Goal: Information Seeking & Learning: Understand process/instructions

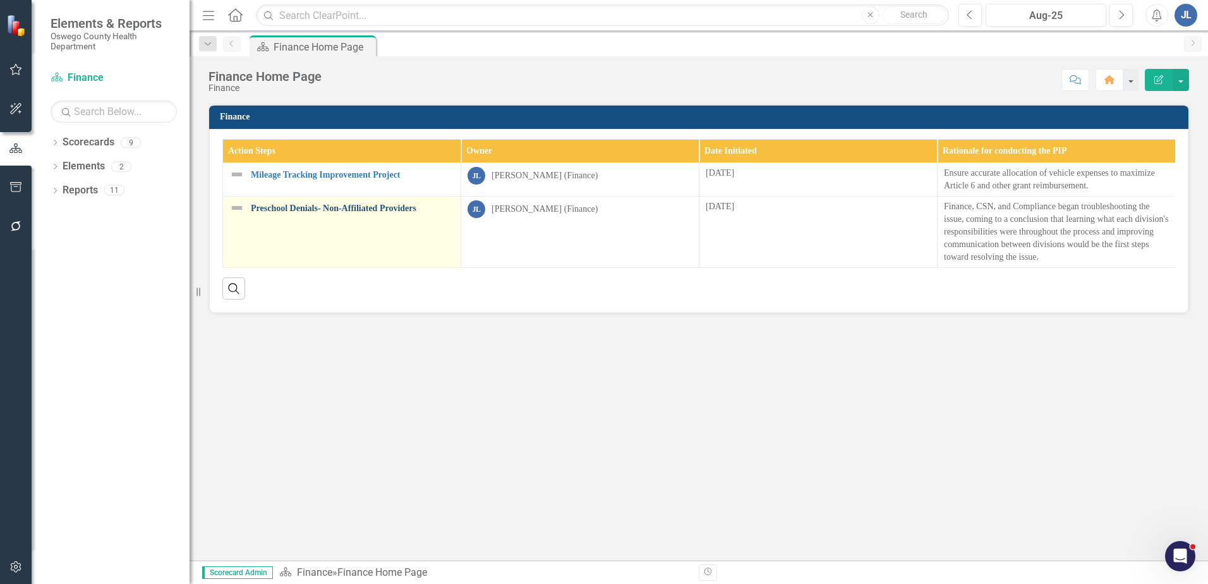
click at [290, 203] on link "Preschool Denials- Non-Affiliated Providers" at bounding box center [352, 207] width 203 height 9
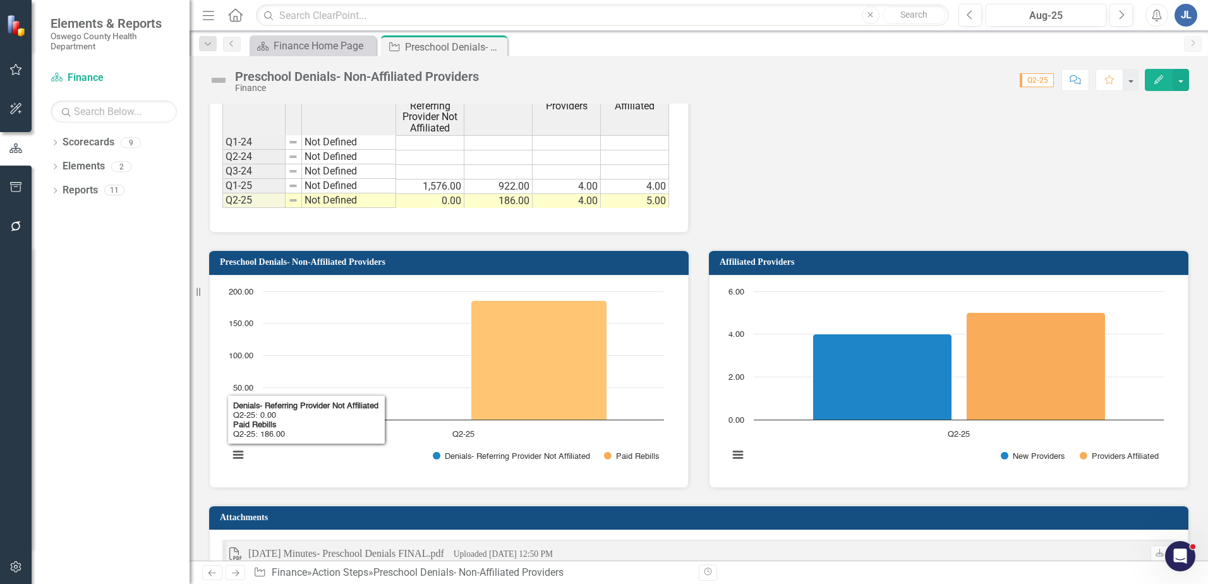
scroll to position [1011, 0]
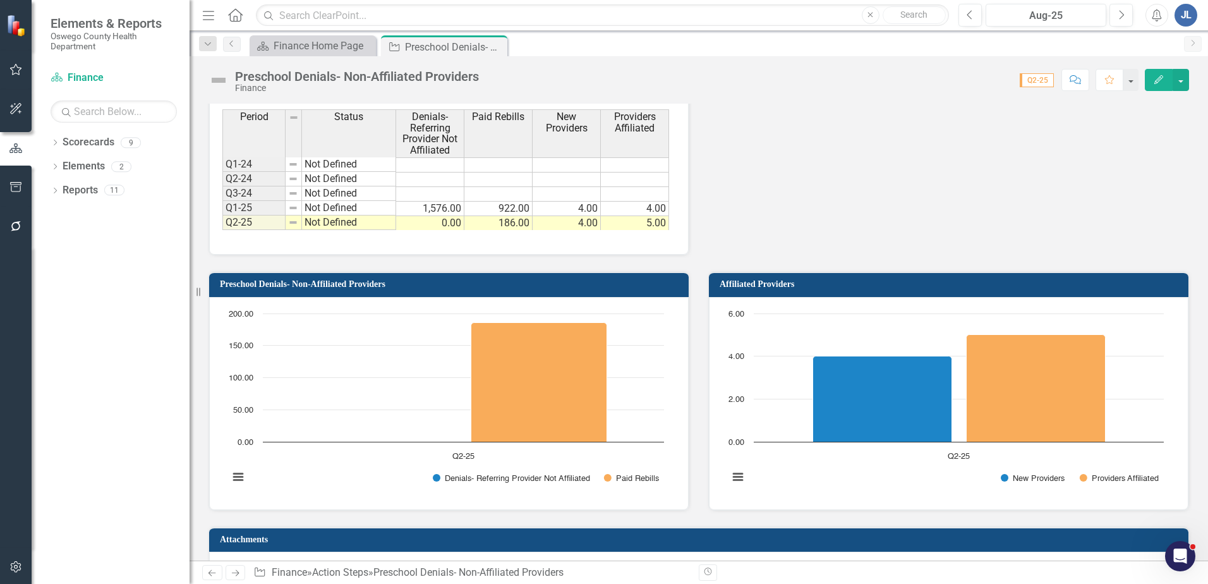
click at [1158, 76] on icon "Edit" at bounding box center [1158, 79] width 11 height 9
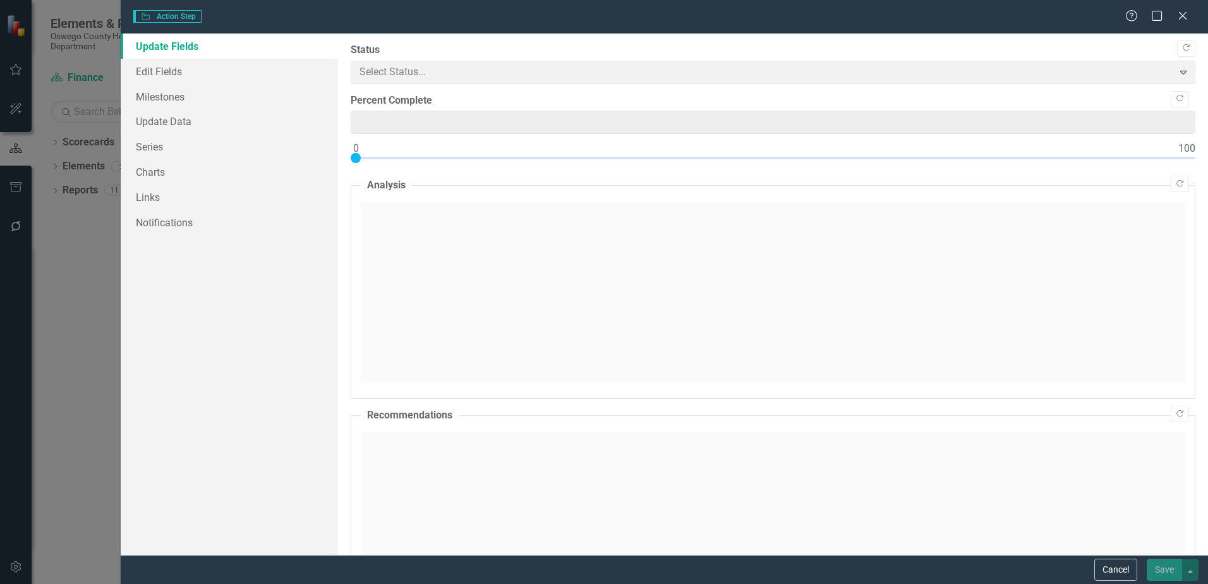
type input "0"
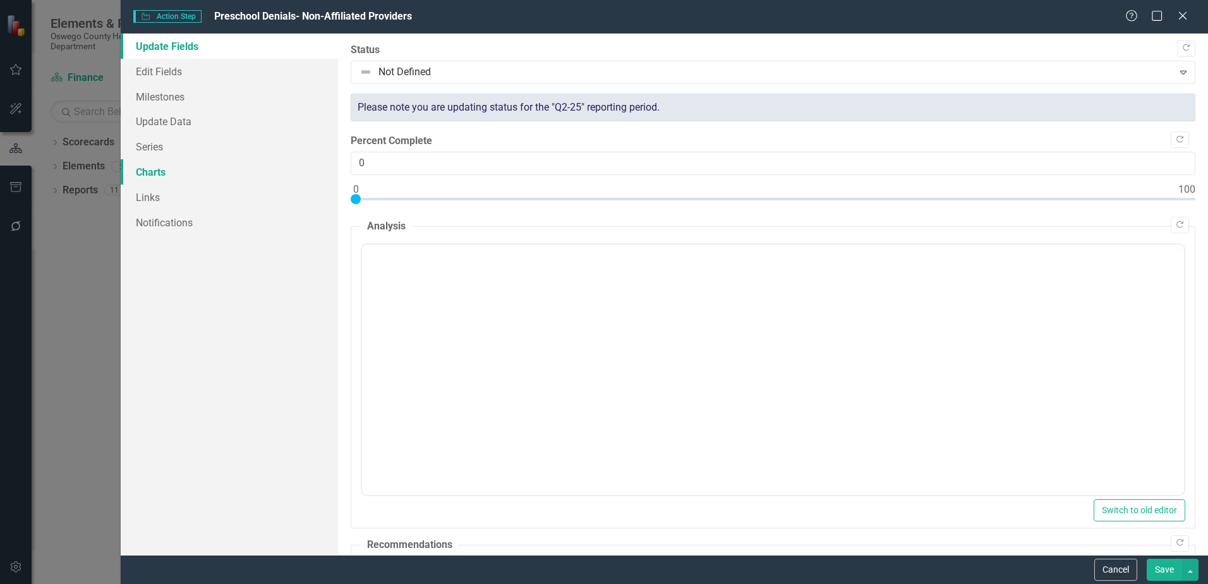
scroll to position [0, 0]
click at [166, 172] on link "Charts" at bounding box center [229, 171] width 217 height 25
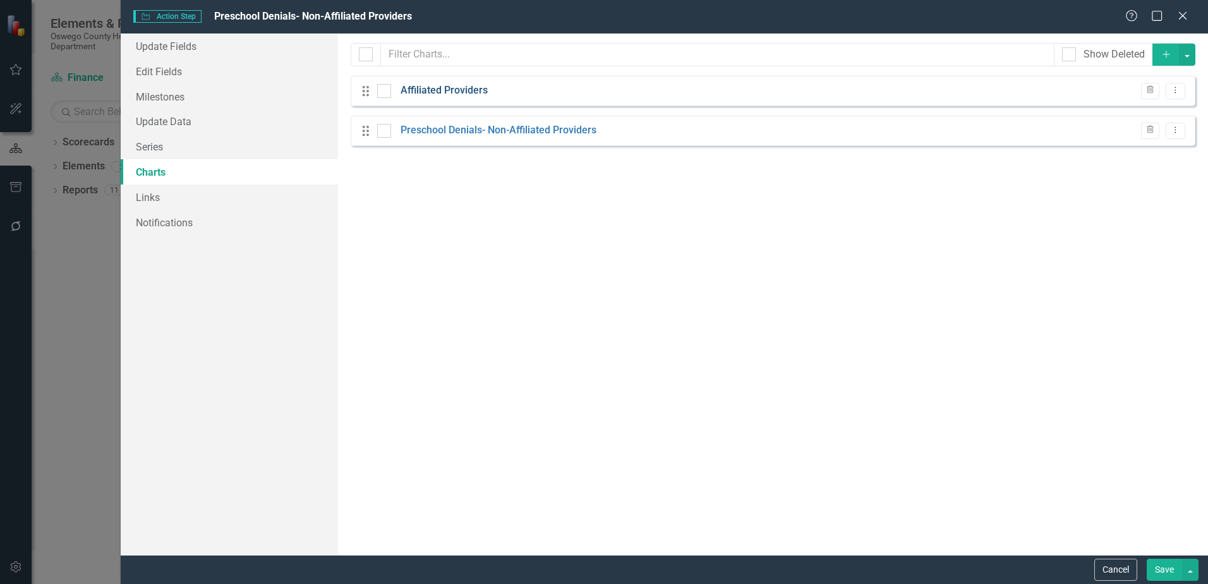
click at [483, 88] on link "Affiliated Providers" at bounding box center [444, 90] width 87 height 15
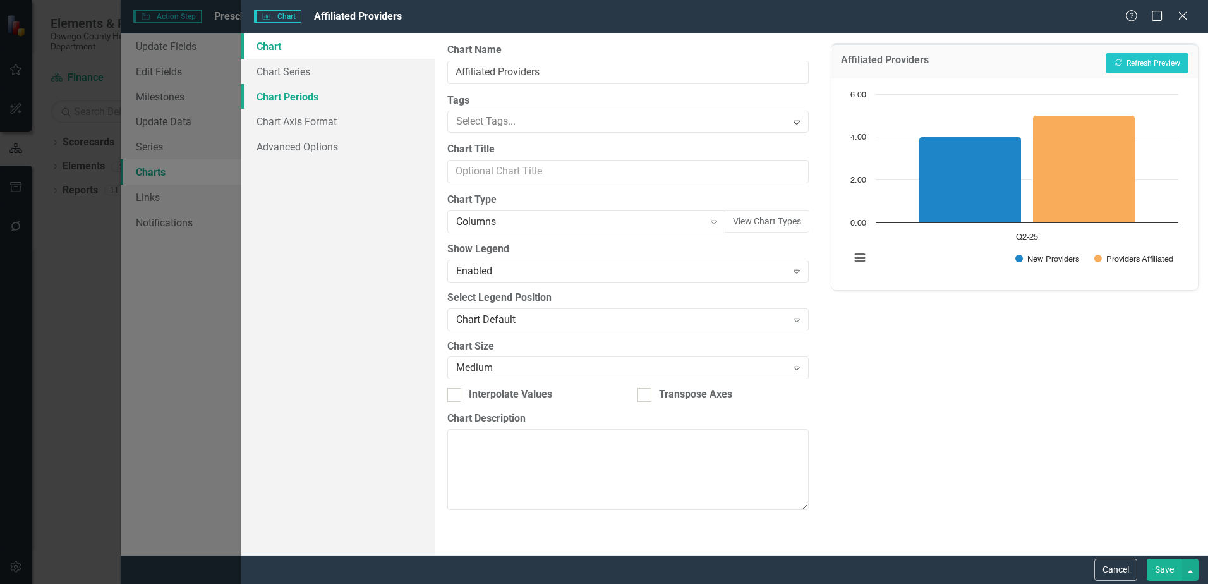
click at [326, 99] on link "Chart Periods" at bounding box center [337, 96] width 193 height 25
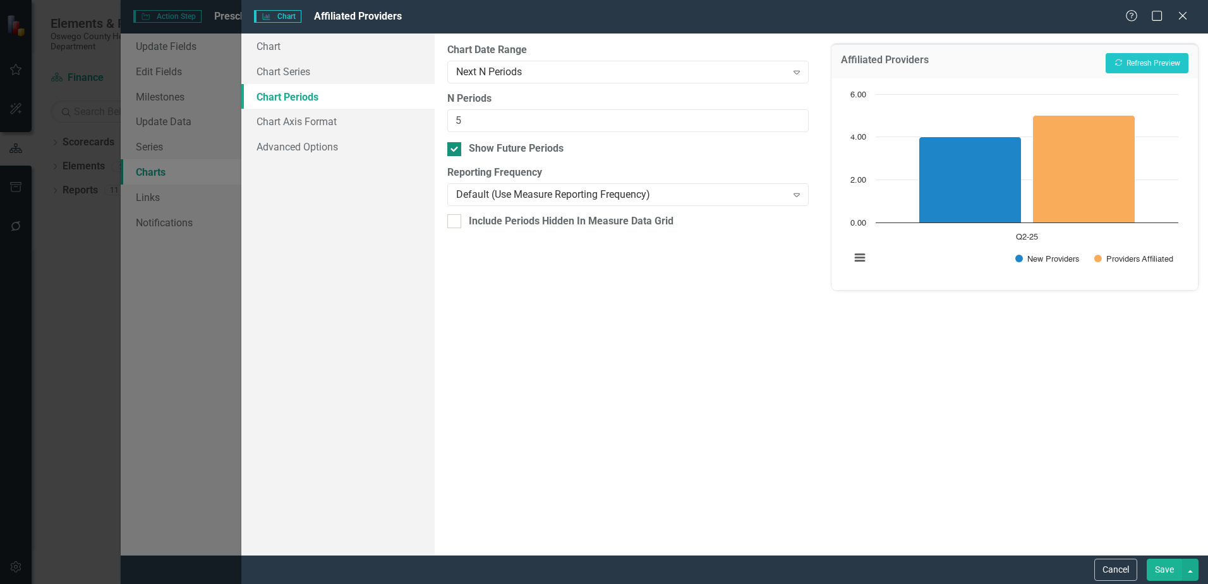
click at [455, 148] on input "Show Future Periods" at bounding box center [451, 146] width 8 height 8
checkbox input "true"
click at [572, 122] on input "5" at bounding box center [627, 120] width 361 height 23
click at [797, 75] on icon "Expand" at bounding box center [796, 72] width 13 height 10
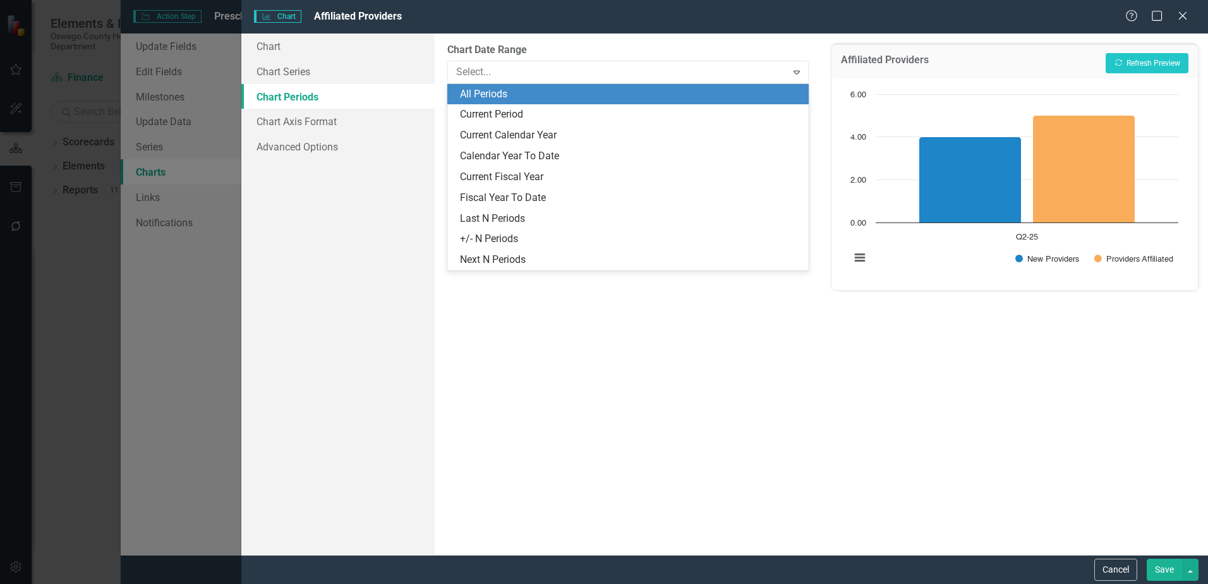
click at [665, 92] on div "All Periods" at bounding box center [630, 94] width 341 height 15
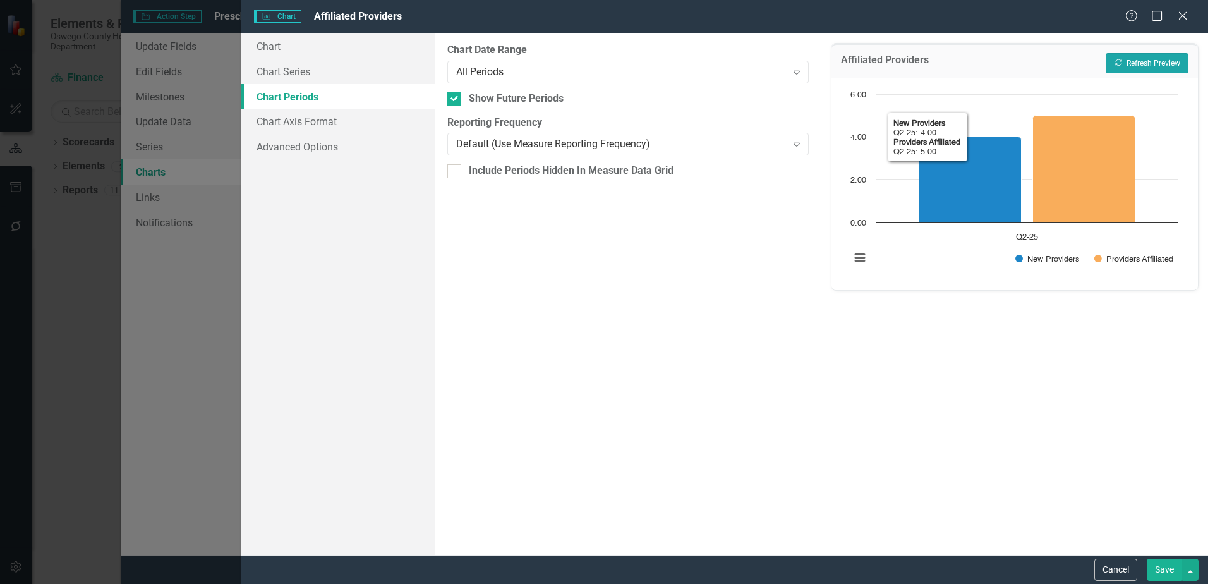
click at [1145, 64] on button "Recalculate Refresh Preview" at bounding box center [1147, 63] width 83 height 20
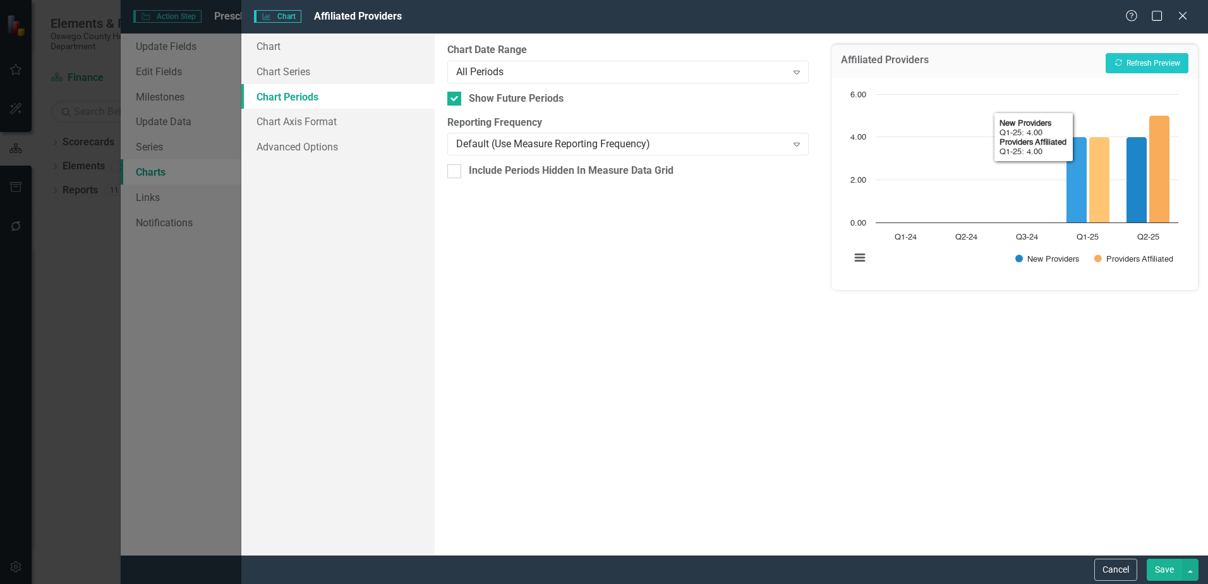
drag, startPoint x: 1110, startPoint y: 193, endPoint x: 1101, endPoint y: 197, distance: 10.2
click at [1101, 197] on icon "Q1-25, 4. Providers Affiliated." at bounding box center [1099, 179] width 21 height 86
click at [517, 68] on div "All Periods" at bounding box center [621, 71] width 330 height 15
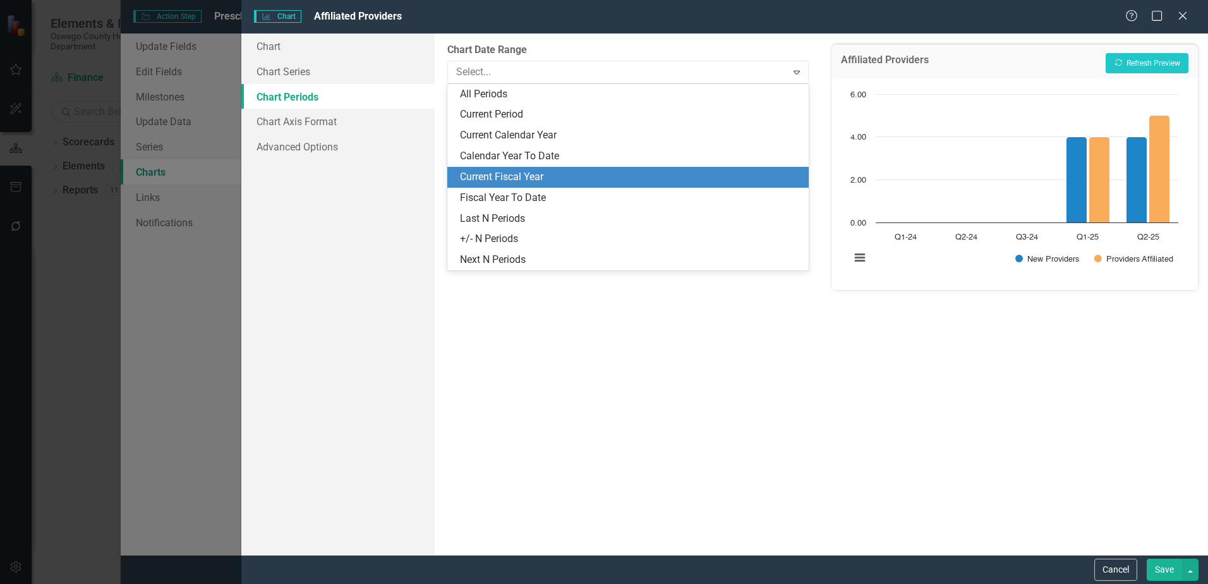
click at [538, 182] on div "Current Fiscal Year" at bounding box center [630, 177] width 341 height 15
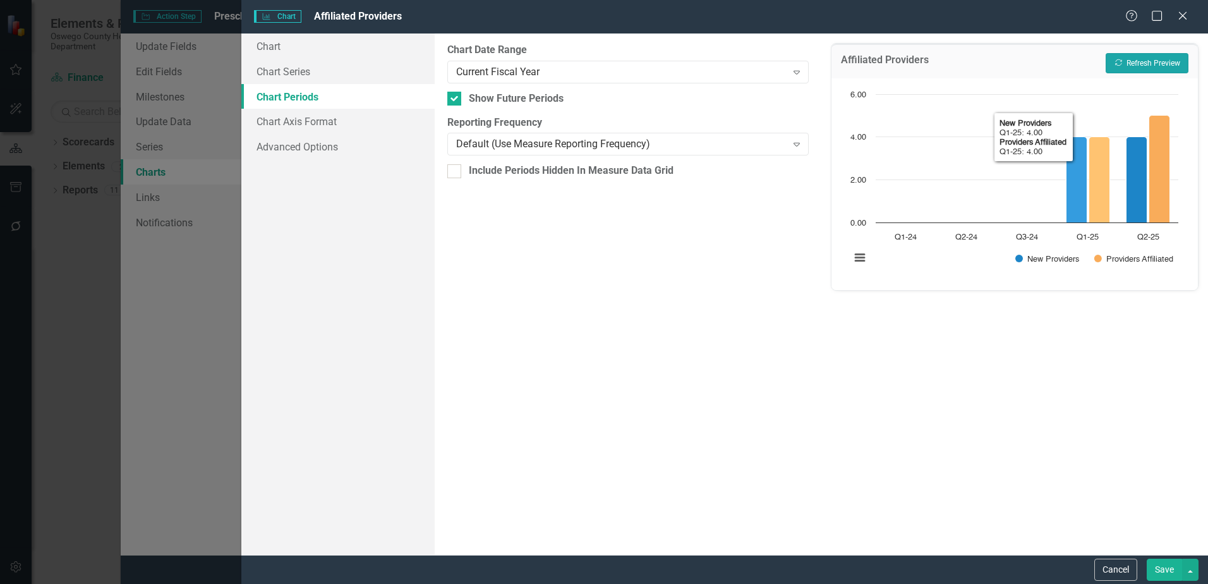
click at [1138, 56] on button "Recalculate Refresh Preview" at bounding box center [1147, 63] width 83 height 20
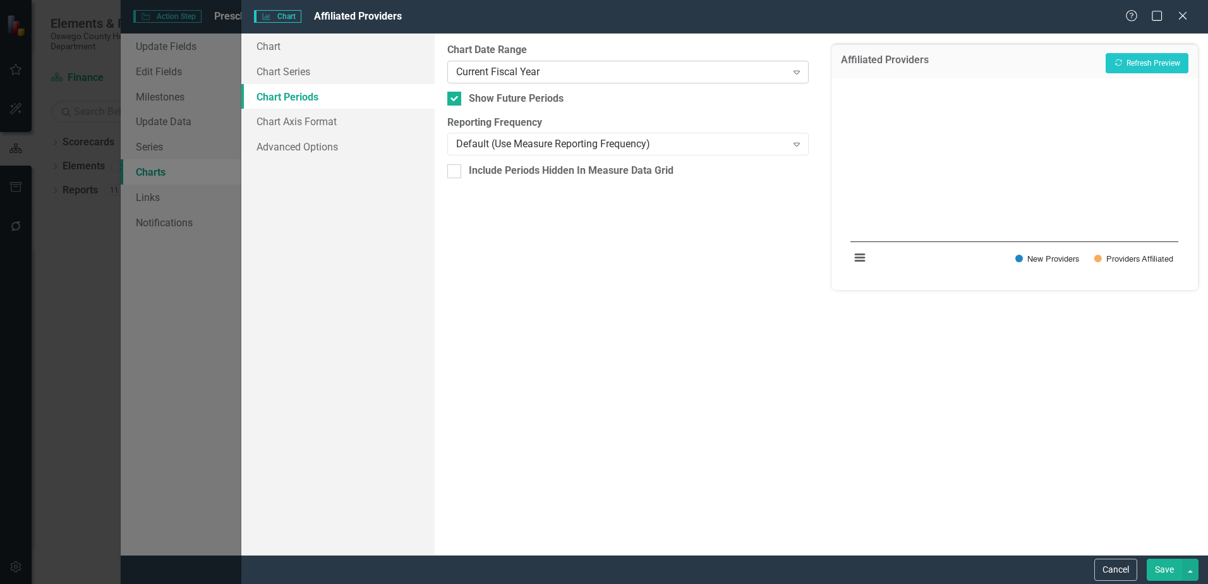
click at [545, 68] on div "Current Fiscal Year" at bounding box center [621, 71] width 330 height 15
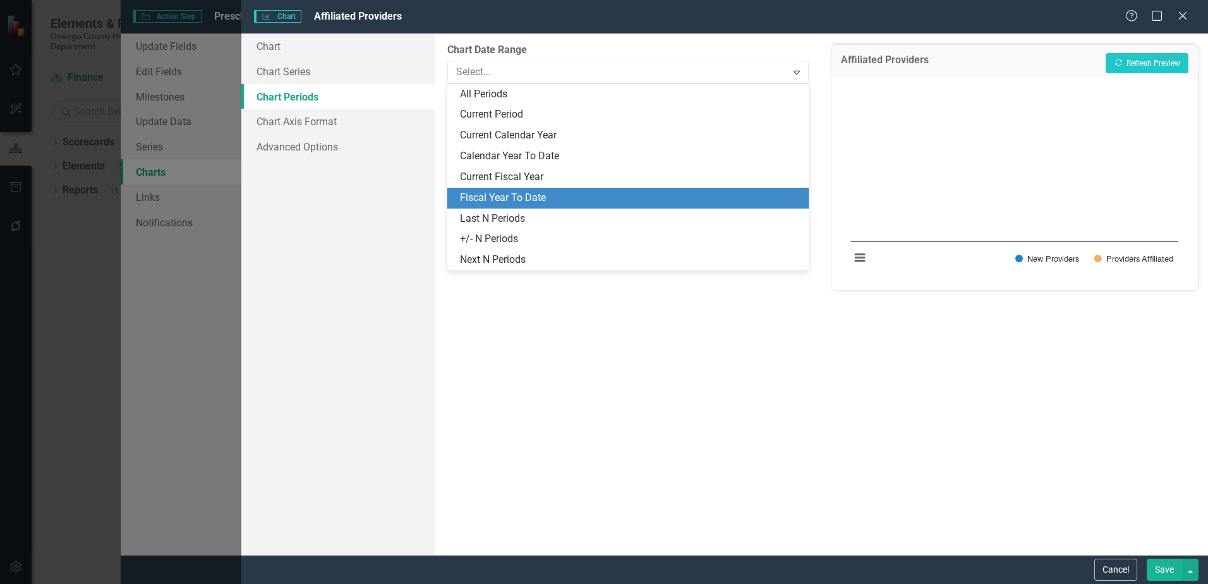
click at [553, 194] on div "Fiscal Year To Date" at bounding box center [630, 198] width 341 height 15
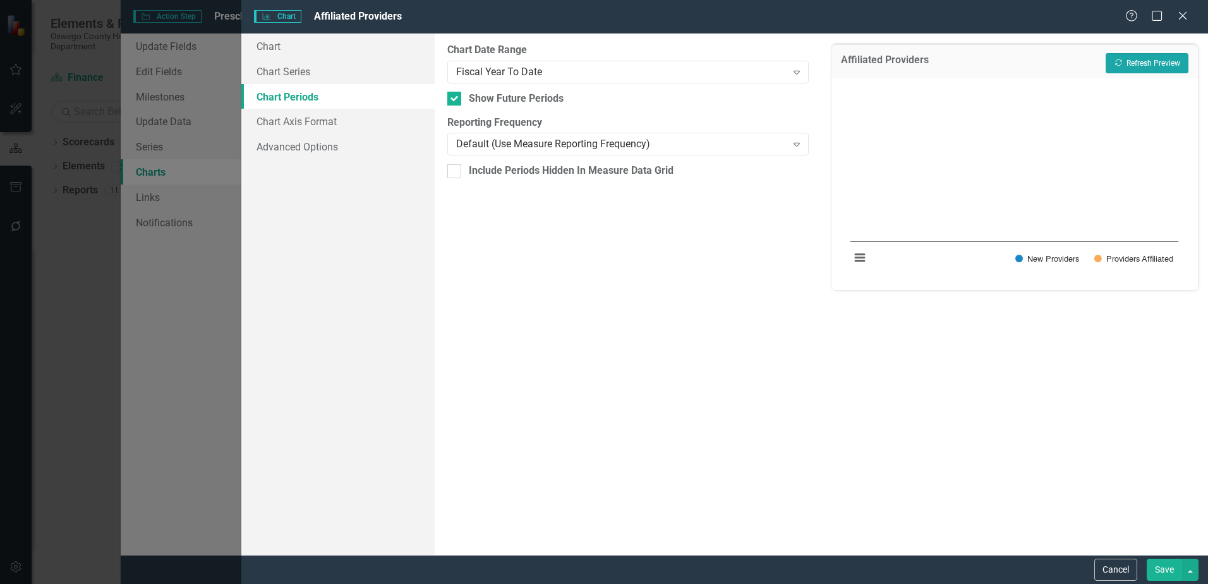
click at [1148, 63] on button "Recalculate Refresh Preview" at bounding box center [1147, 63] width 83 height 20
click at [858, 257] on button "View chart menu, Chart" at bounding box center [860, 258] width 18 height 18
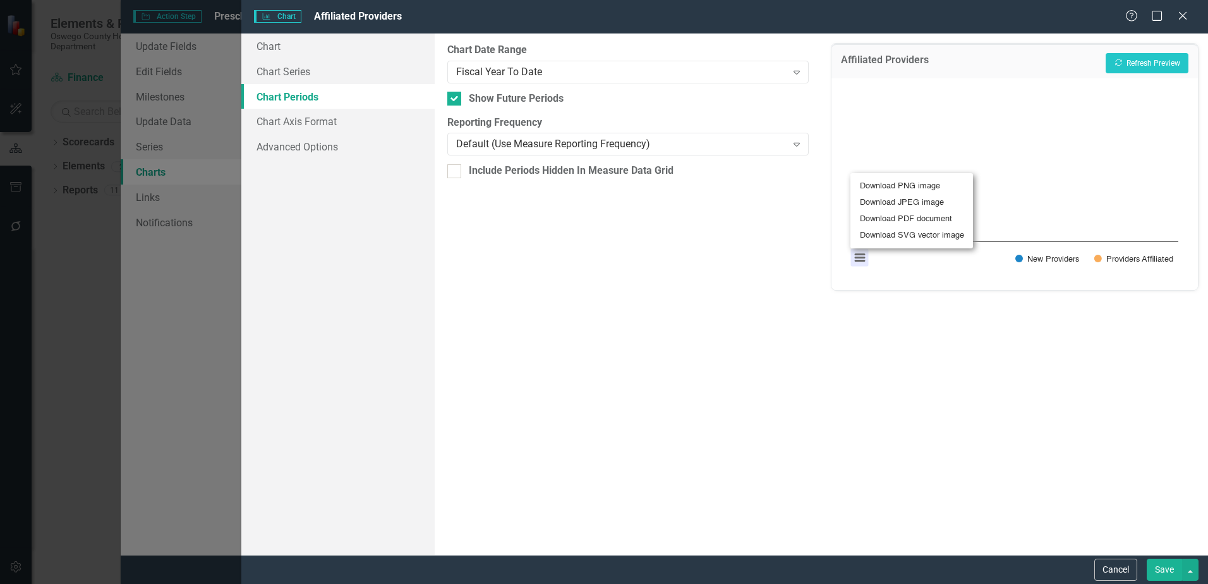
click at [858, 257] on div "Download PNG image Download JPEG image Download PDF document Download SVG vecto…" at bounding box center [912, 210] width 158 height 111
click at [551, 72] on div "Fiscal Year To Date" at bounding box center [621, 71] width 330 height 15
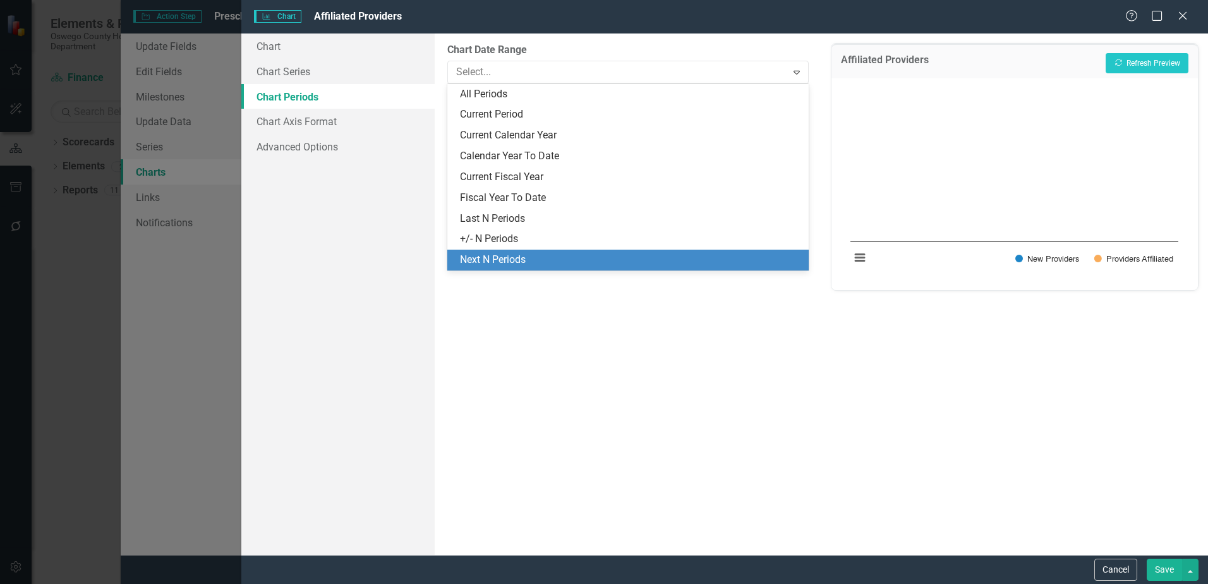
click at [521, 252] on div "Next N Periods" at bounding box center [627, 260] width 361 height 21
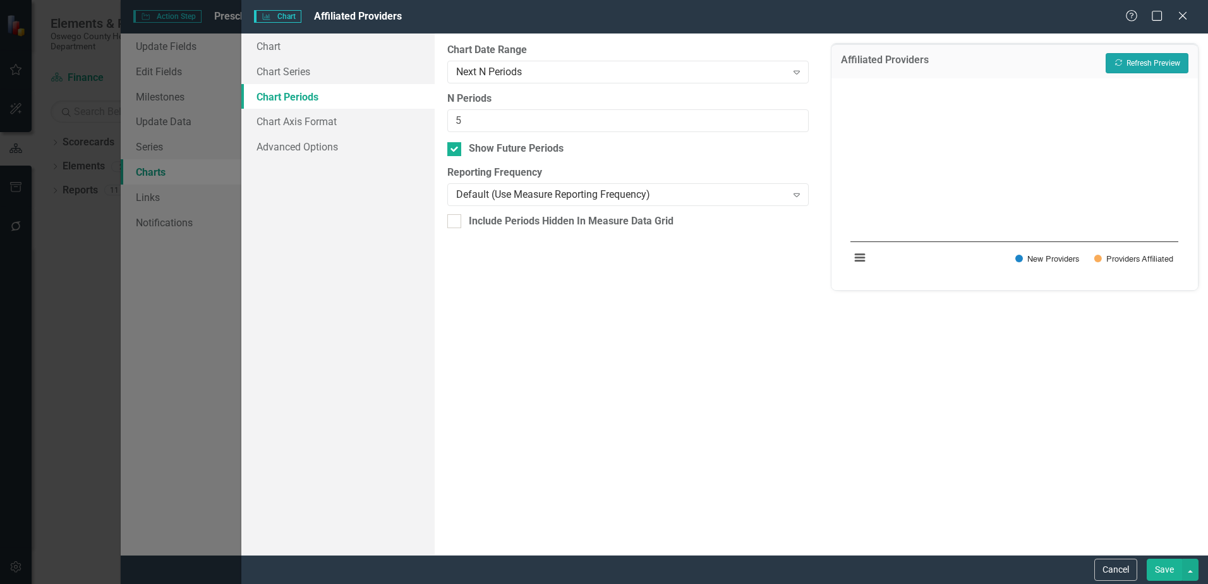
click at [1151, 70] on button "Recalculate Refresh Preview" at bounding box center [1147, 63] width 83 height 20
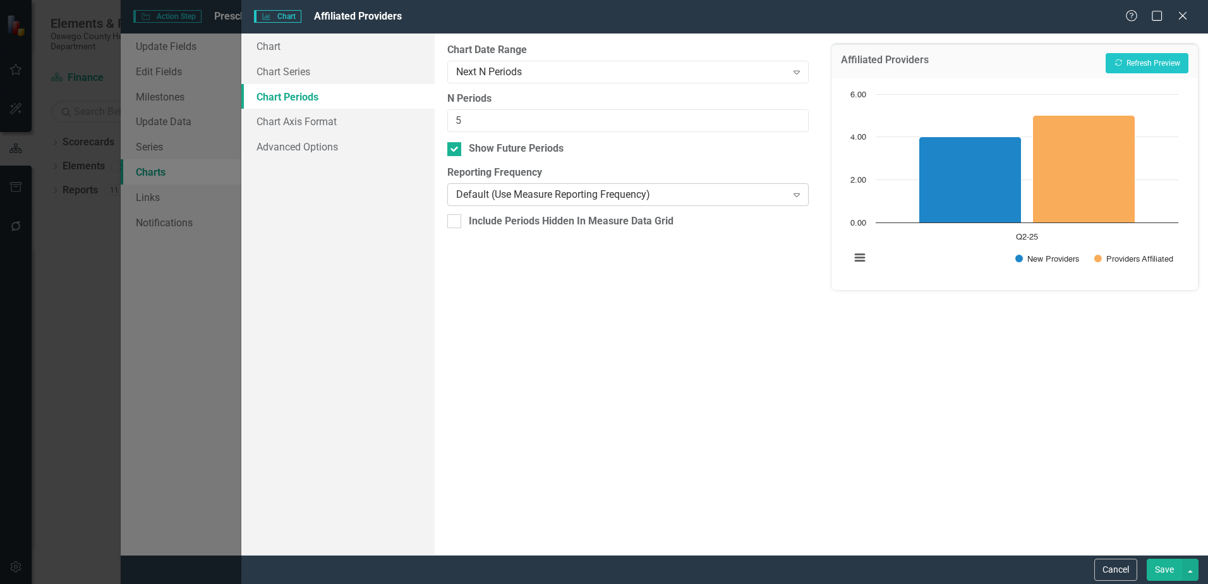
click at [561, 193] on div "Default (Use Measure Reporting Frequency)" at bounding box center [621, 195] width 330 height 15
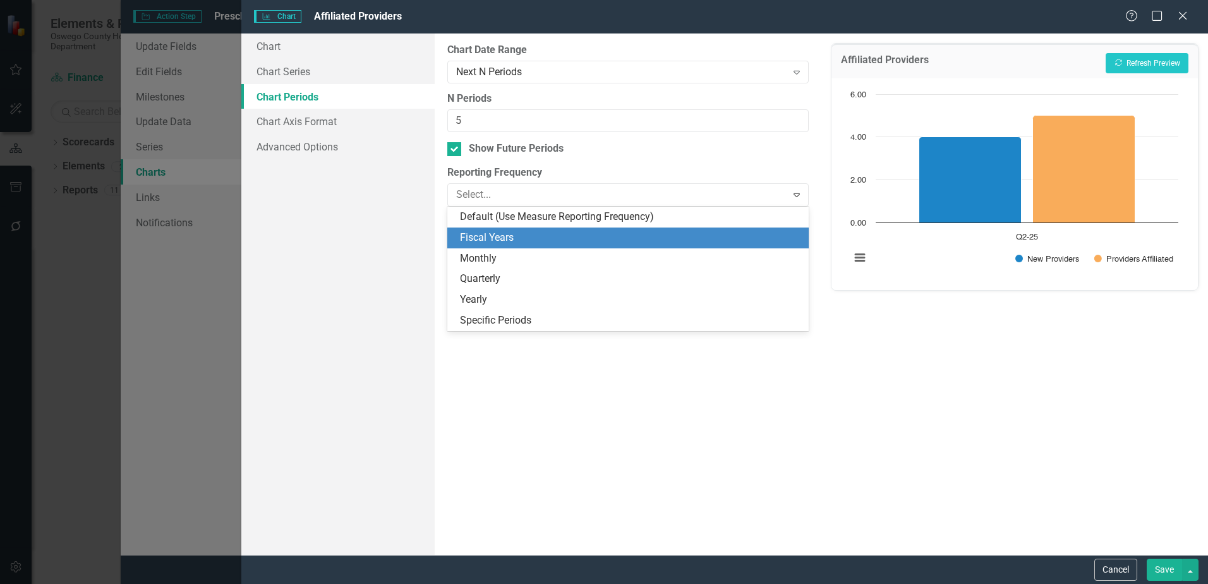
click at [557, 238] on div "Fiscal Years" at bounding box center [630, 238] width 341 height 15
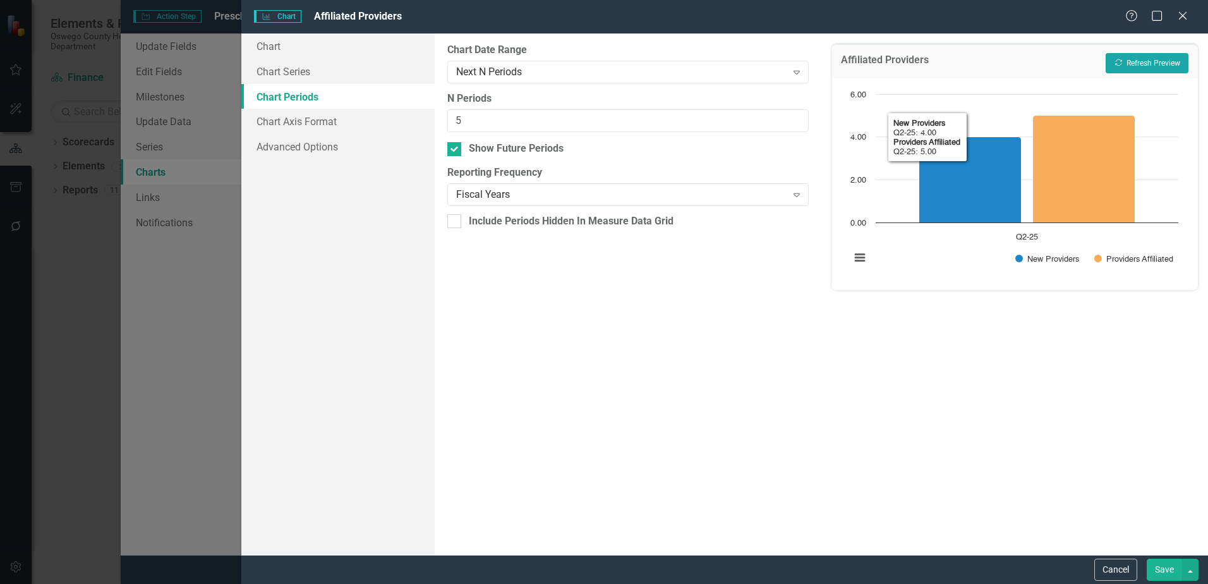
click at [1171, 59] on button "Recalculate Refresh Preview" at bounding box center [1147, 63] width 83 height 20
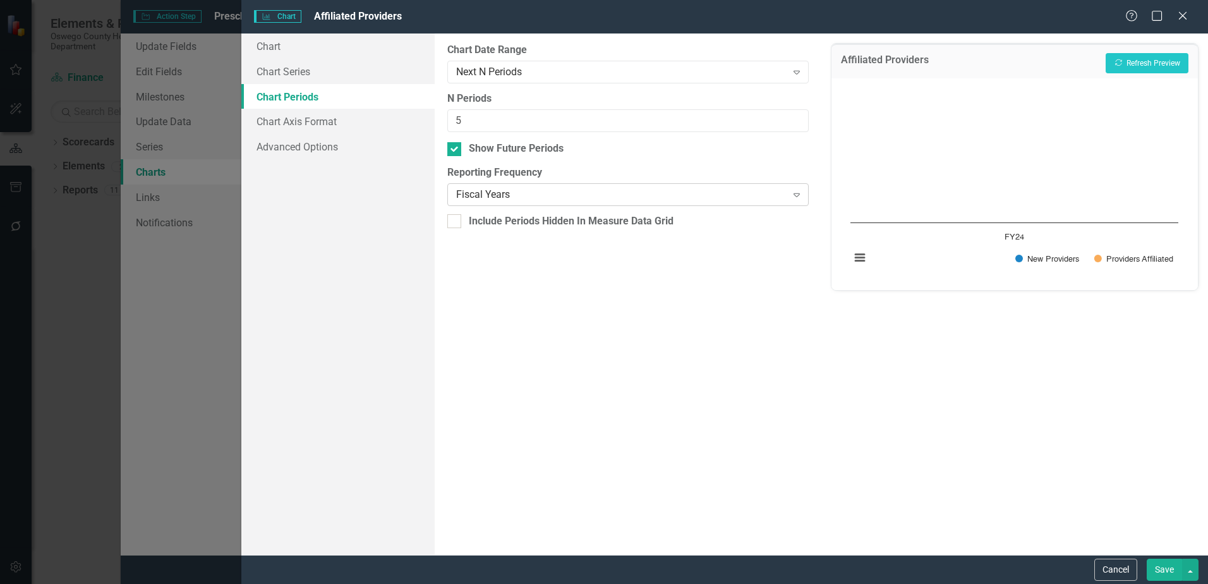
click at [538, 184] on div "Fiscal Years Expand" at bounding box center [627, 194] width 361 height 23
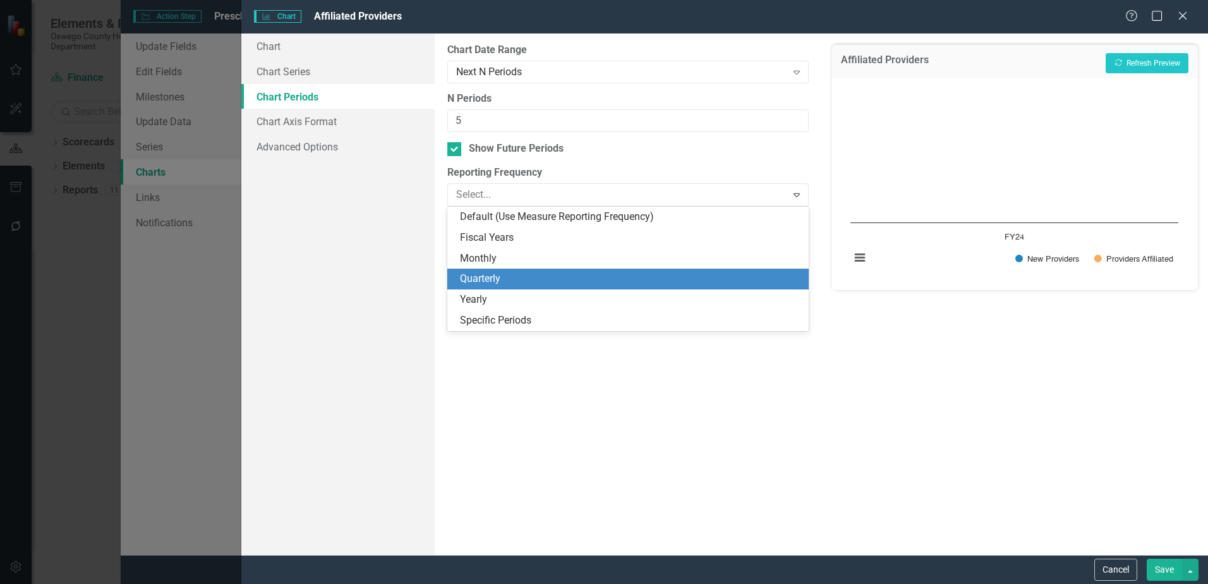
click at [516, 266] on div "Monthly" at bounding box center [627, 258] width 361 height 21
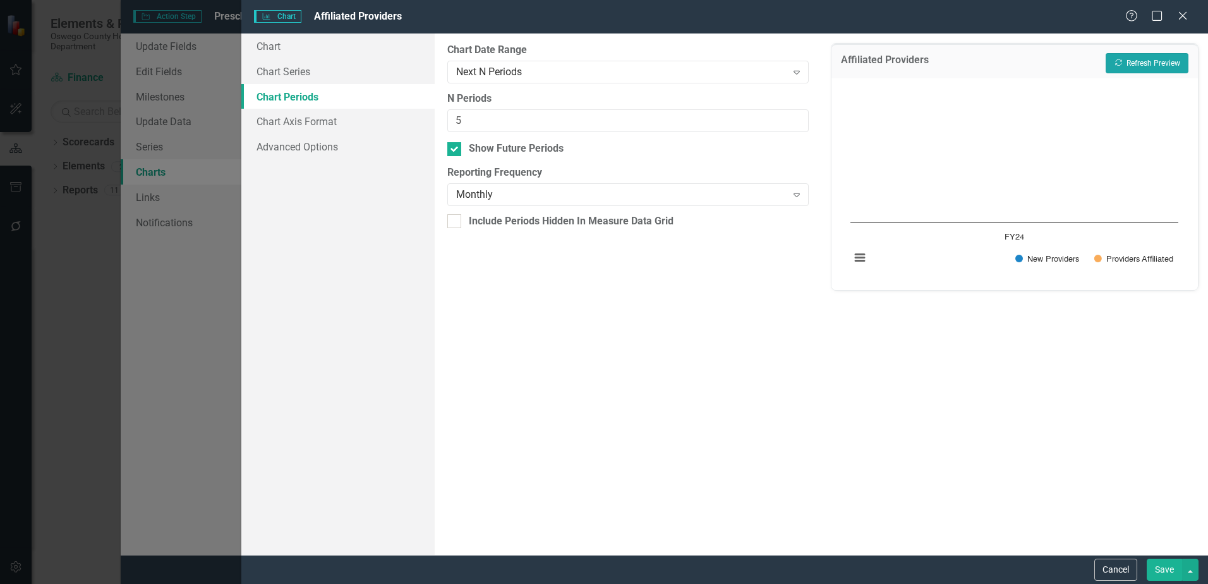
click at [1127, 56] on button "Recalculate Refresh Preview" at bounding box center [1147, 63] width 83 height 20
click at [565, 197] on div "Monthly" at bounding box center [621, 195] width 330 height 15
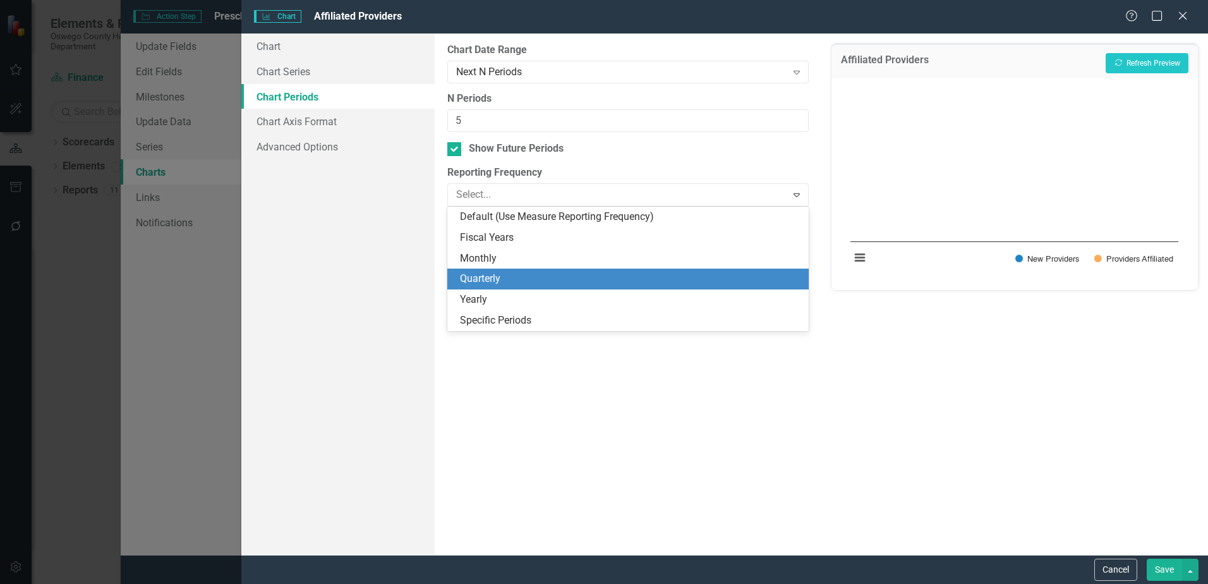
click at [509, 282] on div "Quarterly" at bounding box center [630, 279] width 341 height 15
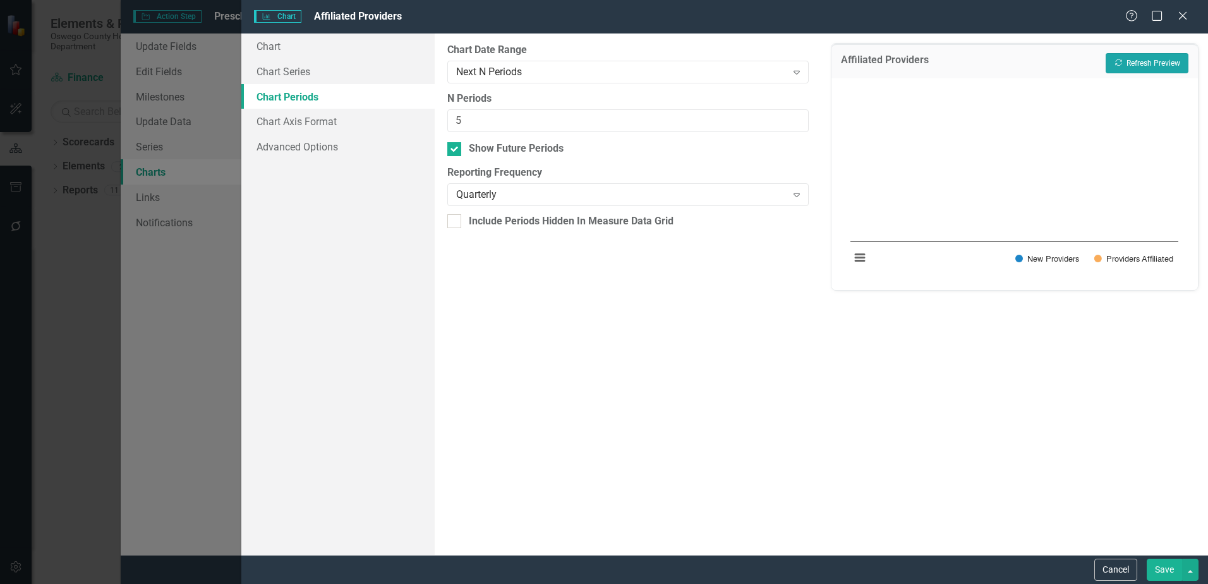
click at [1124, 63] on button "Recalculate Refresh Preview" at bounding box center [1147, 63] width 83 height 20
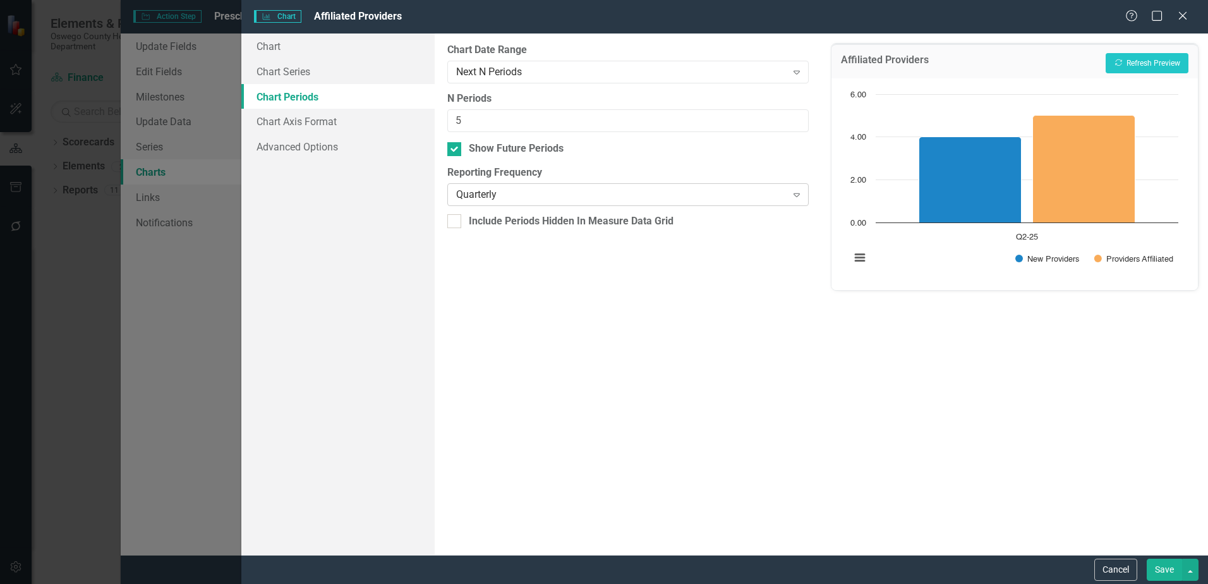
click at [471, 196] on div "Quarterly" at bounding box center [621, 195] width 330 height 15
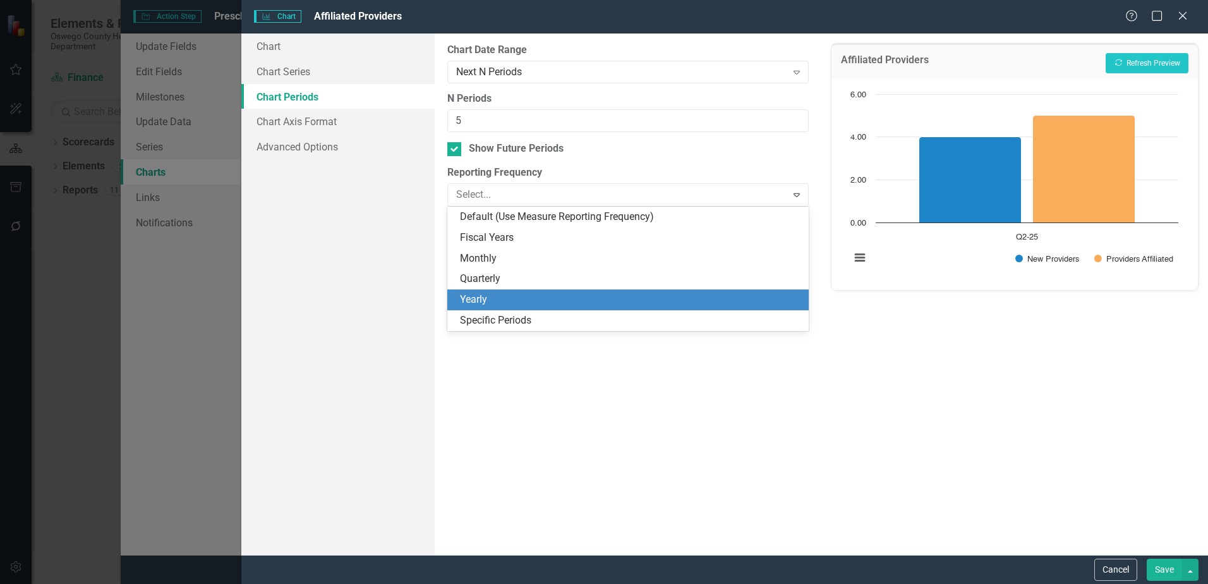
click at [502, 310] on div "Specific Periods" at bounding box center [627, 320] width 361 height 21
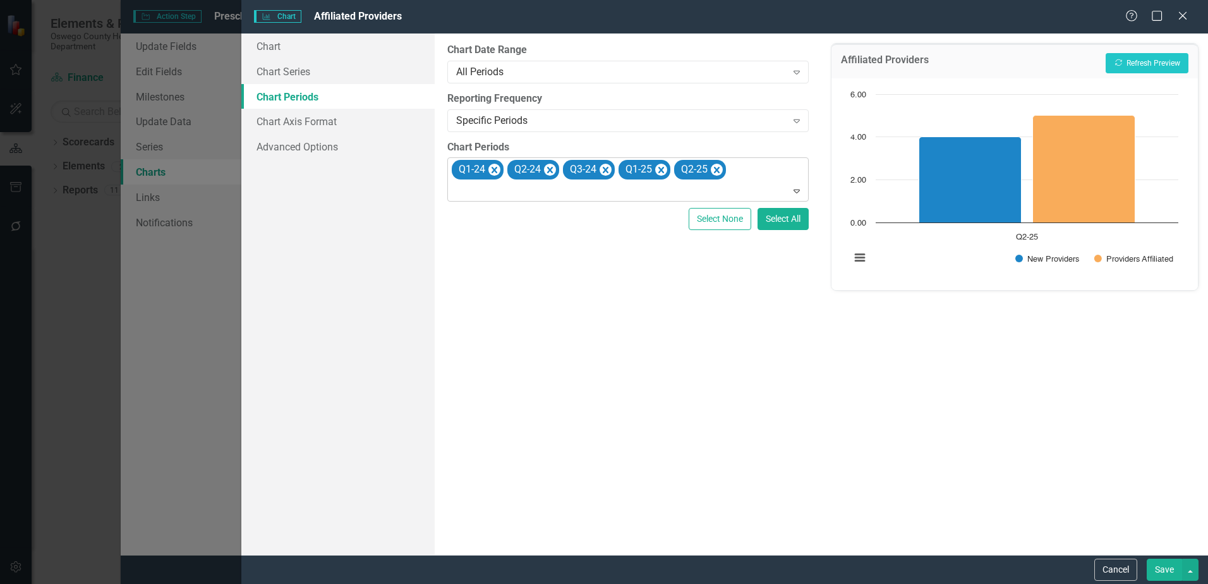
click at [801, 193] on icon "Expand" at bounding box center [796, 191] width 13 height 10
click at [495, 171] on icon "Remove Q1-24" at bounding box center [495, 170] width 6 height 6
click at [521, 263] on div "From this tab, you define the periods you want included in the chart. For examp…" at bounding box center [628, 293] width 387 height 521
click at [495, 174] on icon "Remove Q2-24" at bounding box center [494, 170] width 12 height 16
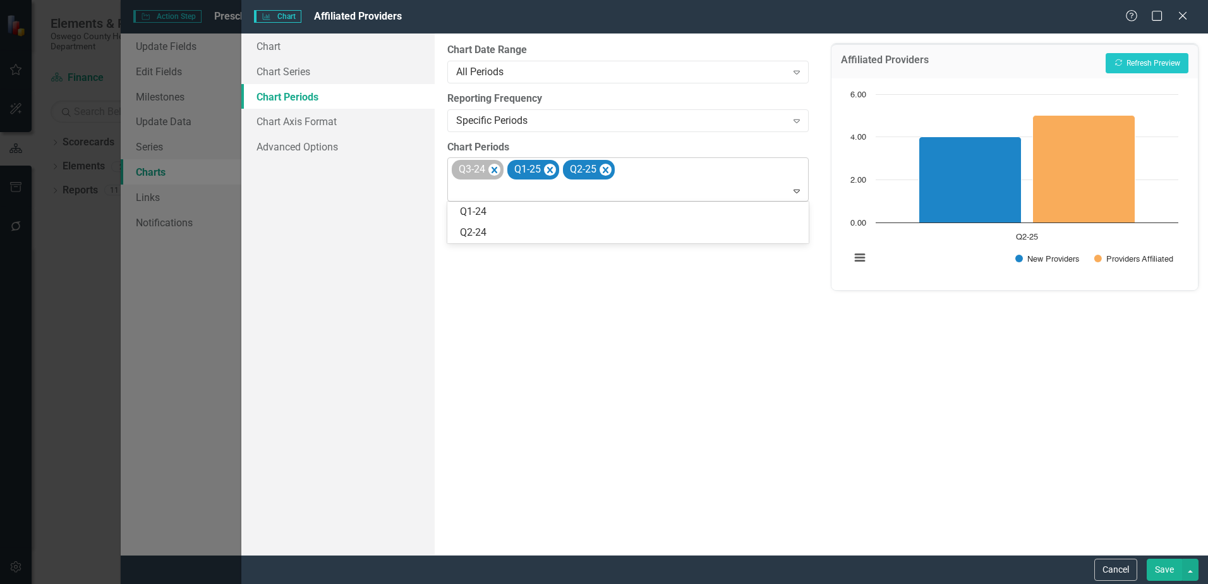
click at [487, 169] on div "Q3-24" at bounding box center [471, 169] width 32 height 18
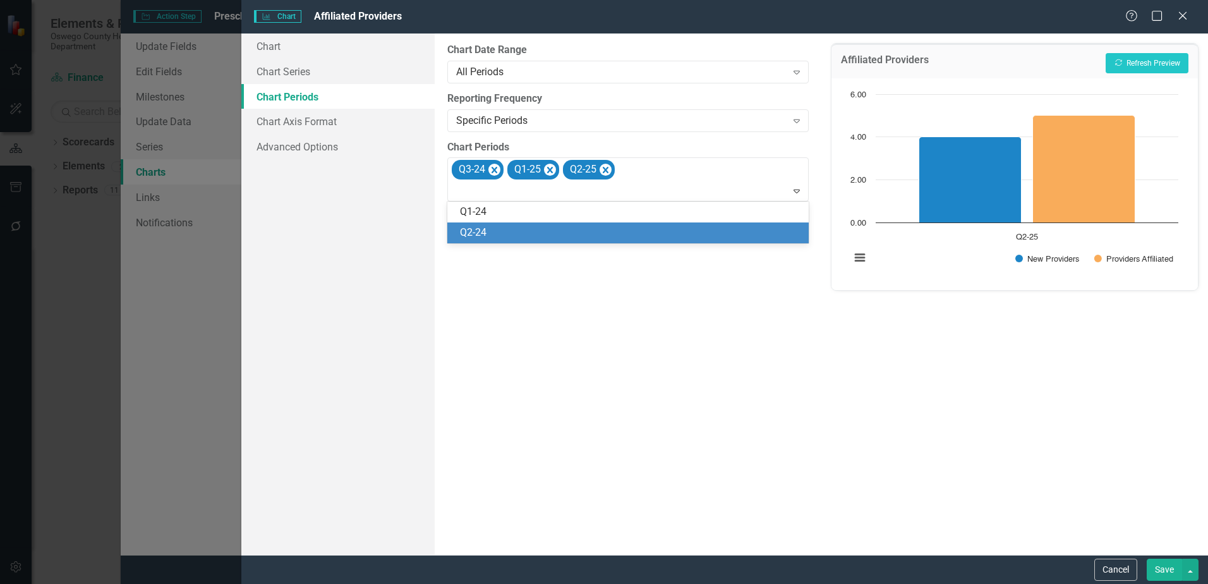
click at [553, 306] on div "From this tab, you define the periods you want included in the chart. For examp…" at bounding box center [628, 293] width 387 height 521
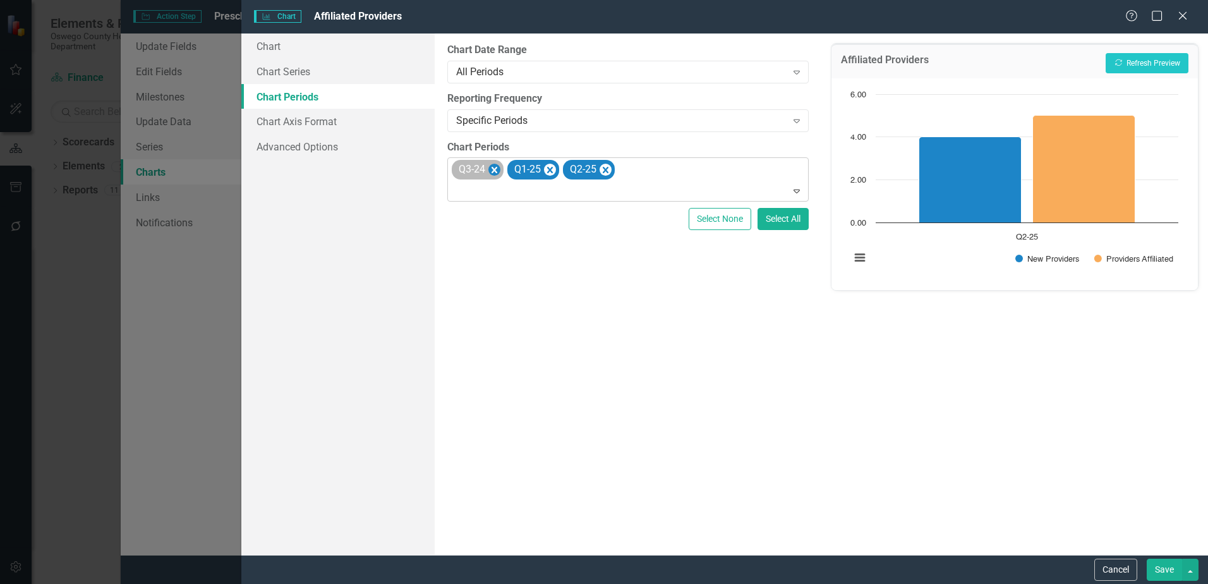
click at [495, 174] on icon "Remove Q3-24" at bounding box center [494, 170] width 12 height 16
click at [538, 323] on div "From this tab, you define the periods you want included in the chart. For examp…" at bounding box center [628, 293] width 387 height 521
click at [794, 188] on icon "Expand" at bounding box center [796, 191] width 13 height 10
click at [794, 191] on icon at bounding box center [797, 192] width 6 height 4
click at [763, 119] on div "Specific Periods" at bounding box center [621, 120] width 330 height 15
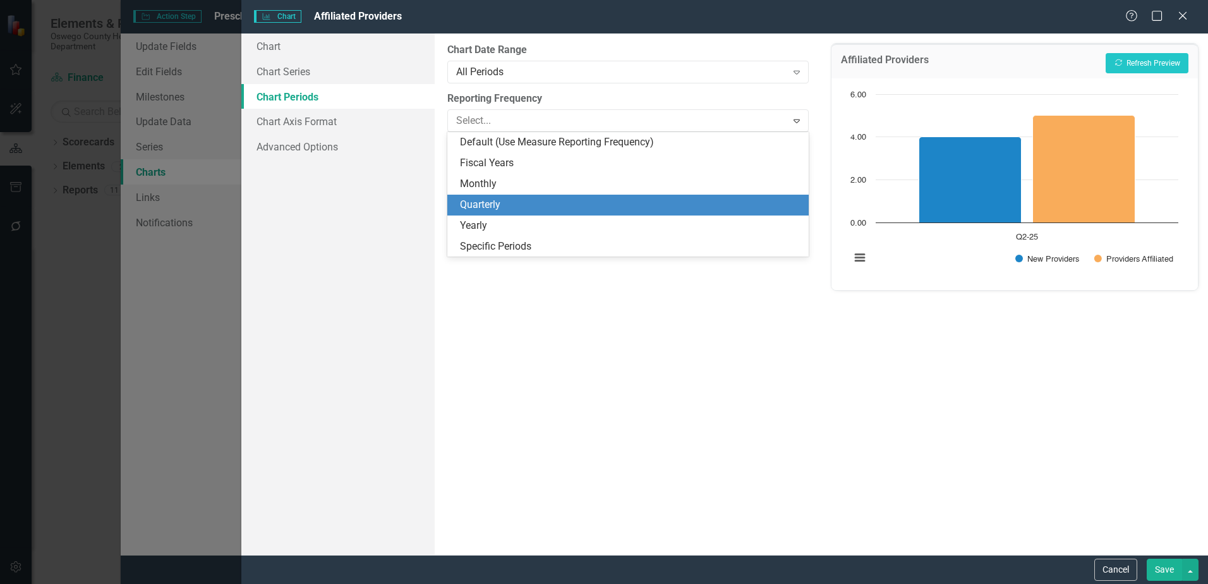
click at [553, 202] on div "Quarterly" at bounding box center [630, 205] width 341 height 15
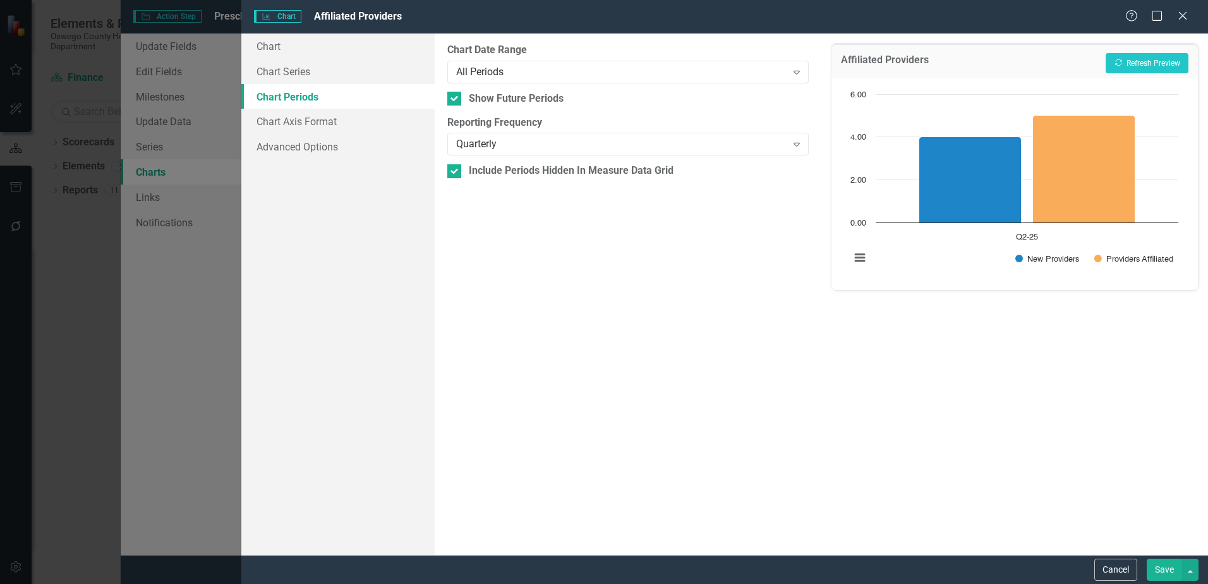
click at [610, 315] on div "From this tab, you define the periods you want included in the chart. For examp…" at bounding box center [628, 293] width 387 height 521
click at [273, 45] on link "Chart" at bounding box center [337, 45] width 193 height 25
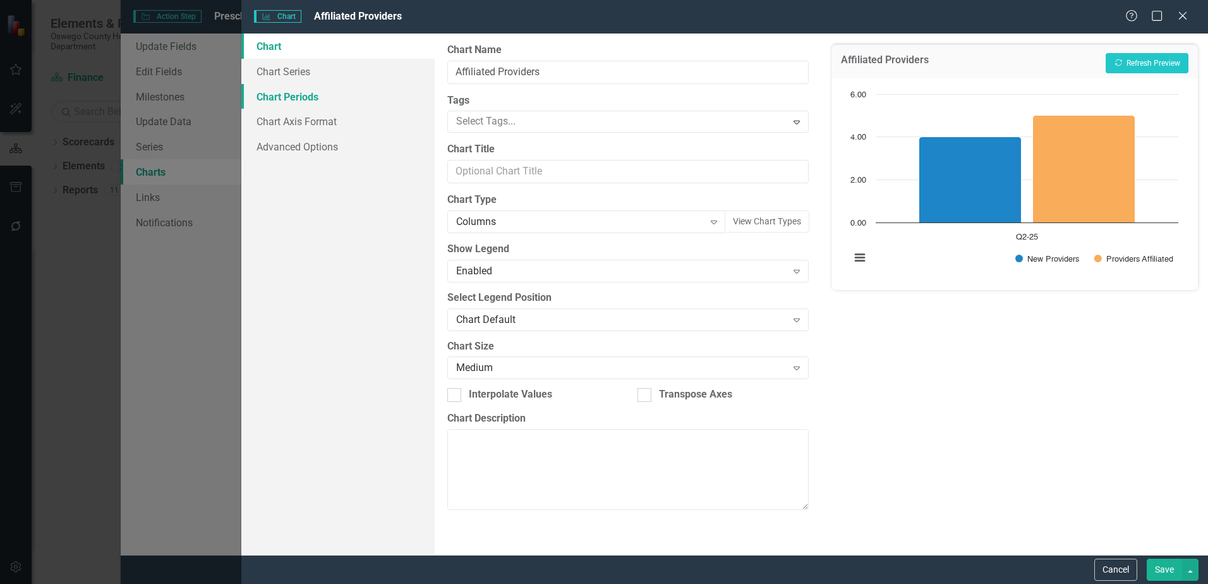
click at [286, 94] on link "Chart Periods" at bounding box center [337, 96] width 193 height 25
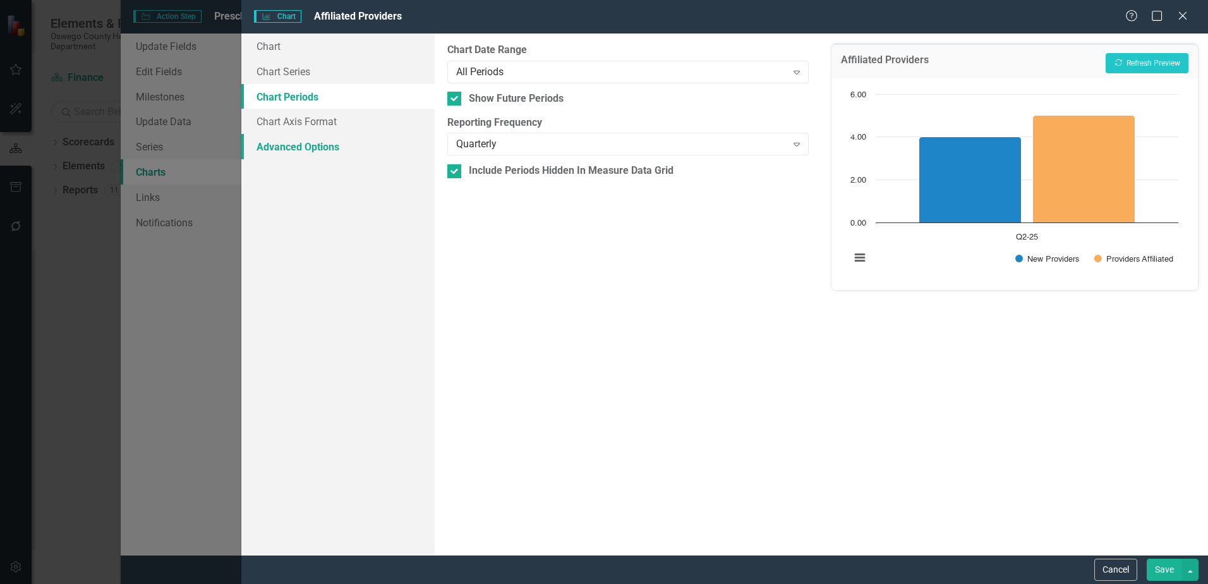
click at [301, 148] on link "Advanced Options" at bounding box center [337, 146] width 193 height 25
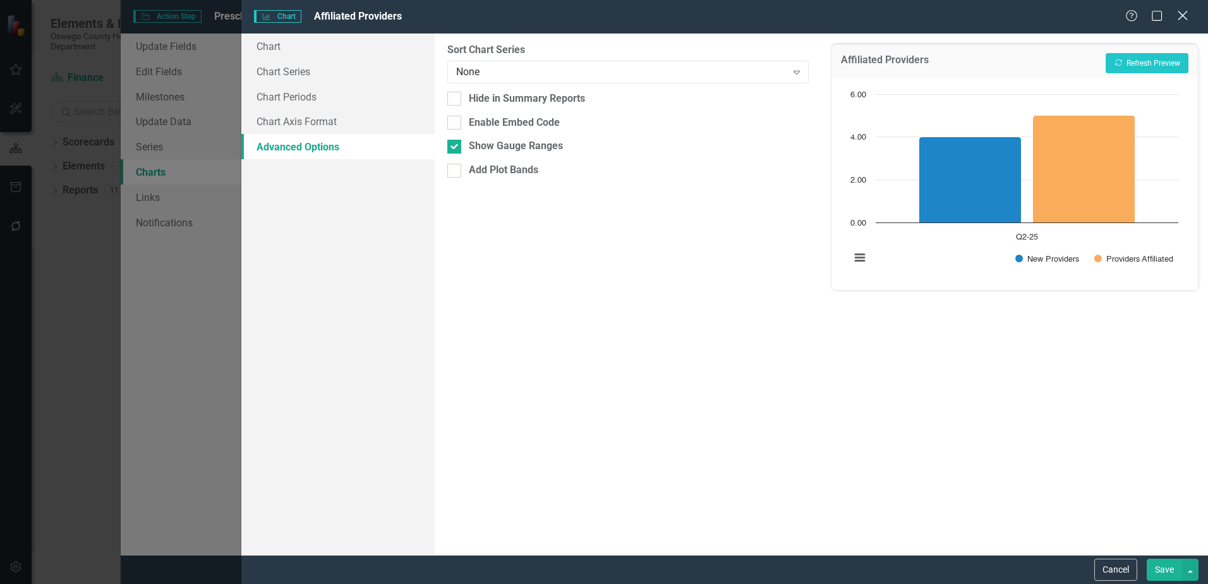
click at [1184, 21] on icon "Close" at bounding box center [1183, 15] width 16 height 12
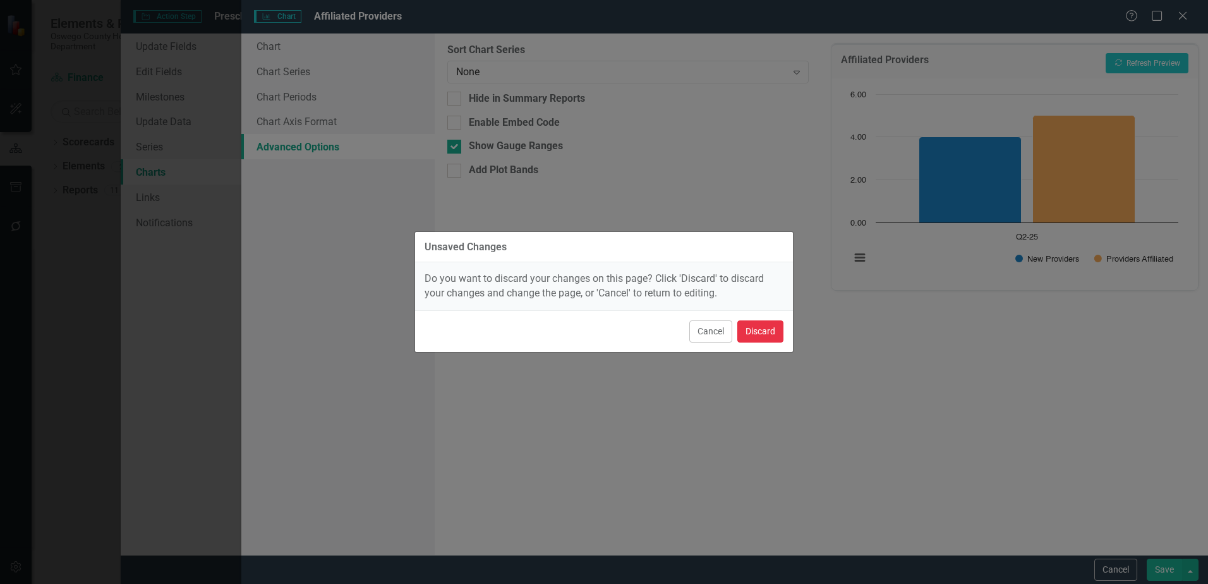
click at [771, 330] on button "Discard" at bounding box center [760, 331] width 46 height 22
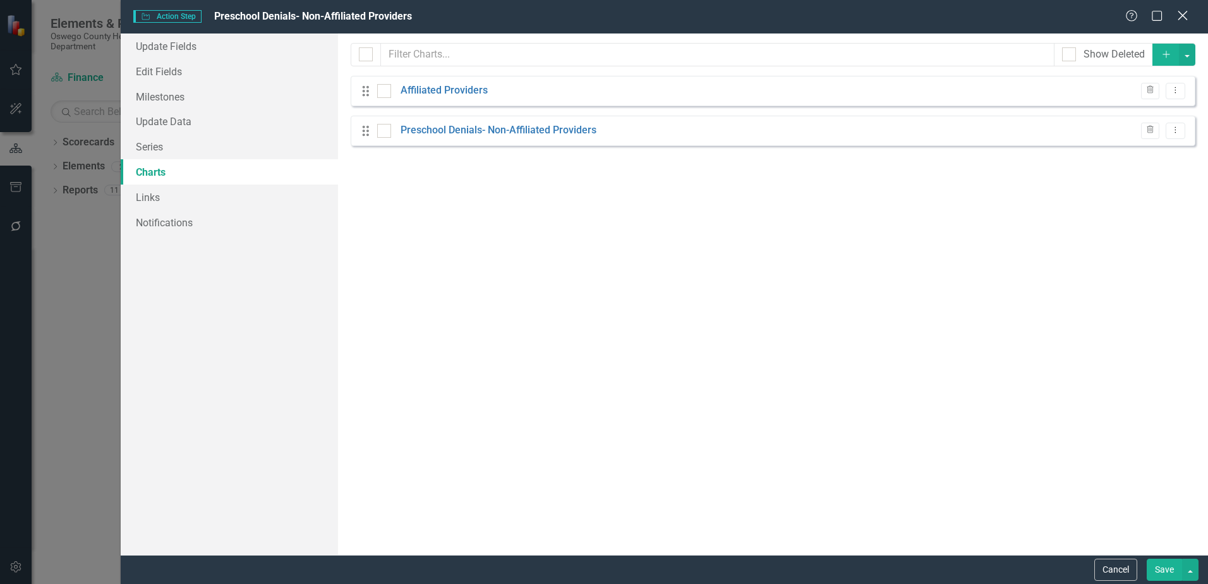
click at [1182, 19] on icon "Close" at bounding box center [1183, 15] width 16 height 12
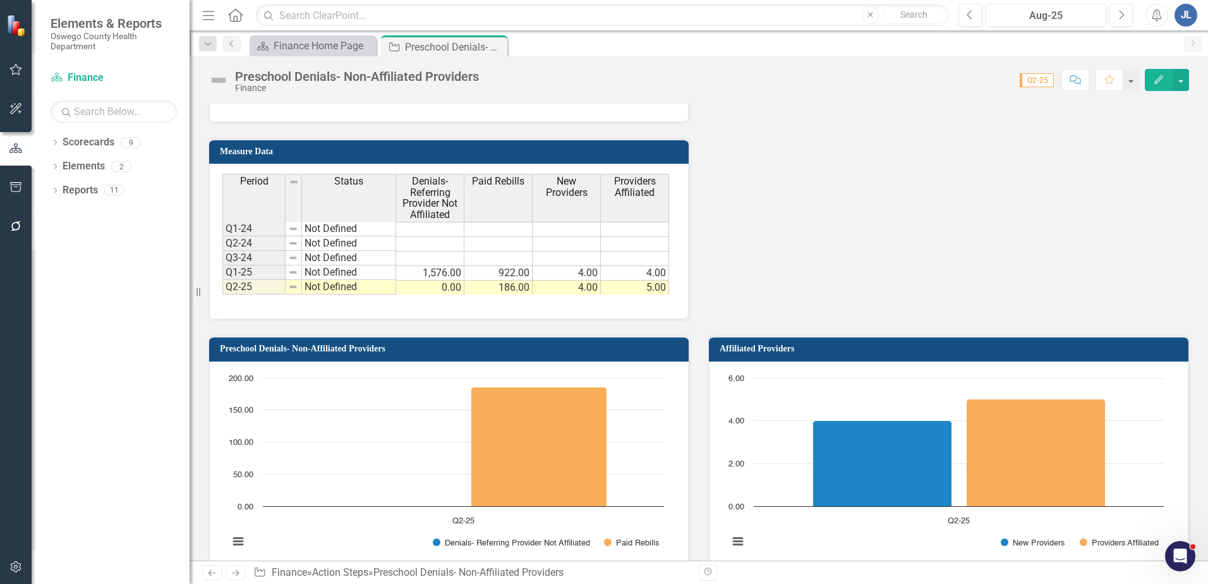
scroll to position [948, 0]
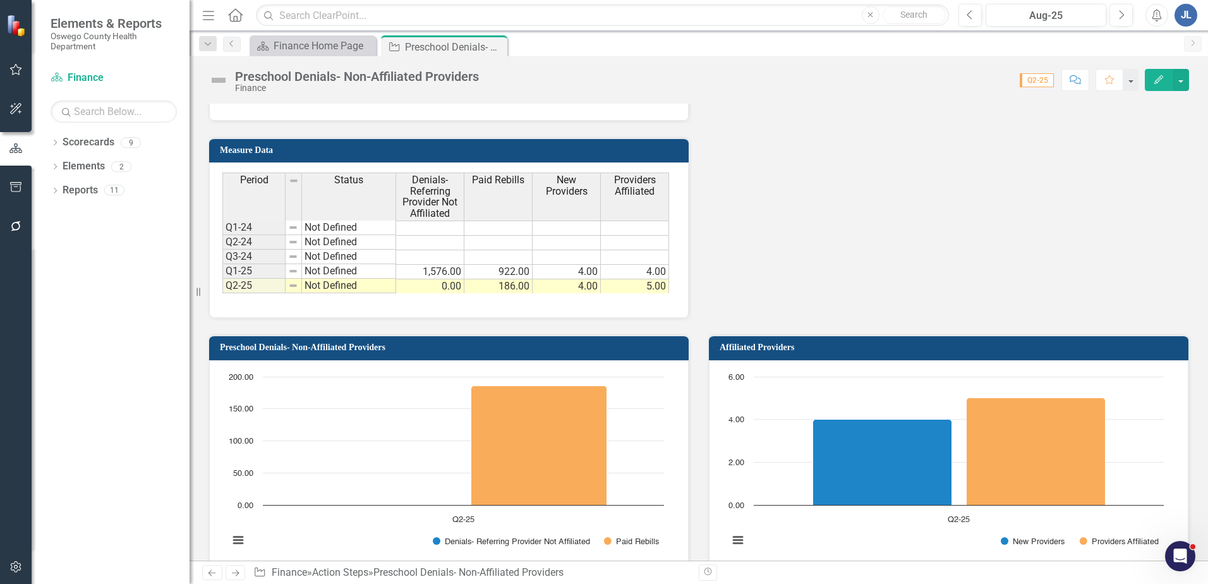
click at [1034, 78] on span "Q2-25" at bounding box center [1037, 80] width 34 height 14
click at [1036, 83] on span "Q2-25" at bounding box center [1037, 80] width 34 height 14
click at [1038, 86] on span "Q2-25" at bounding box center [1037, 80] width 34 height 14
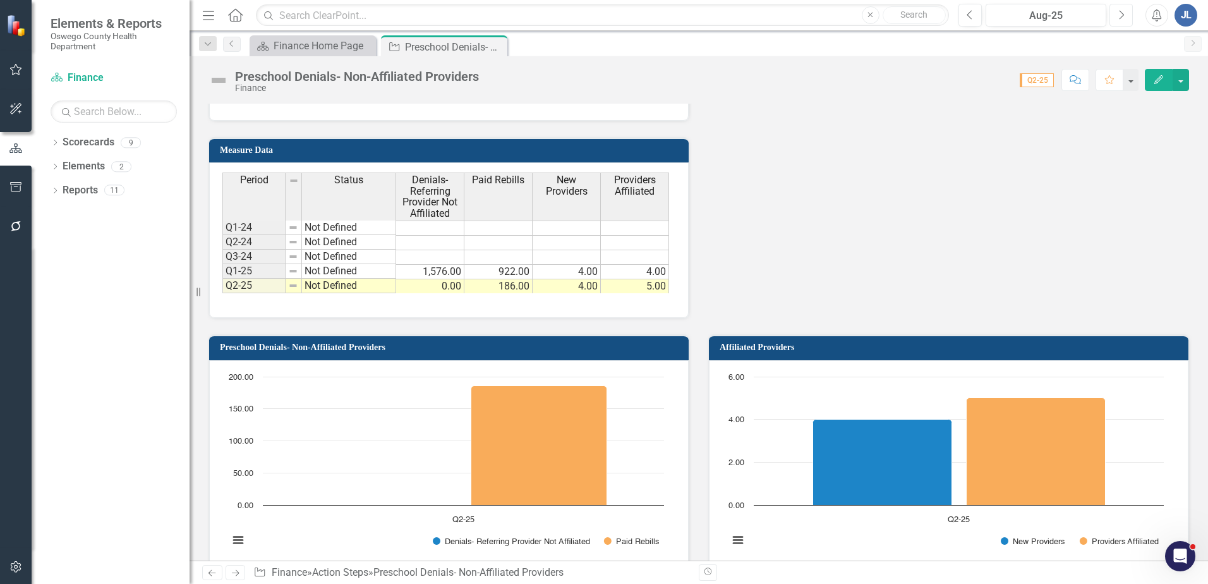
click at [1120, 13] on icon "Next" at bounding box center [1121, 14] width 7 height 11
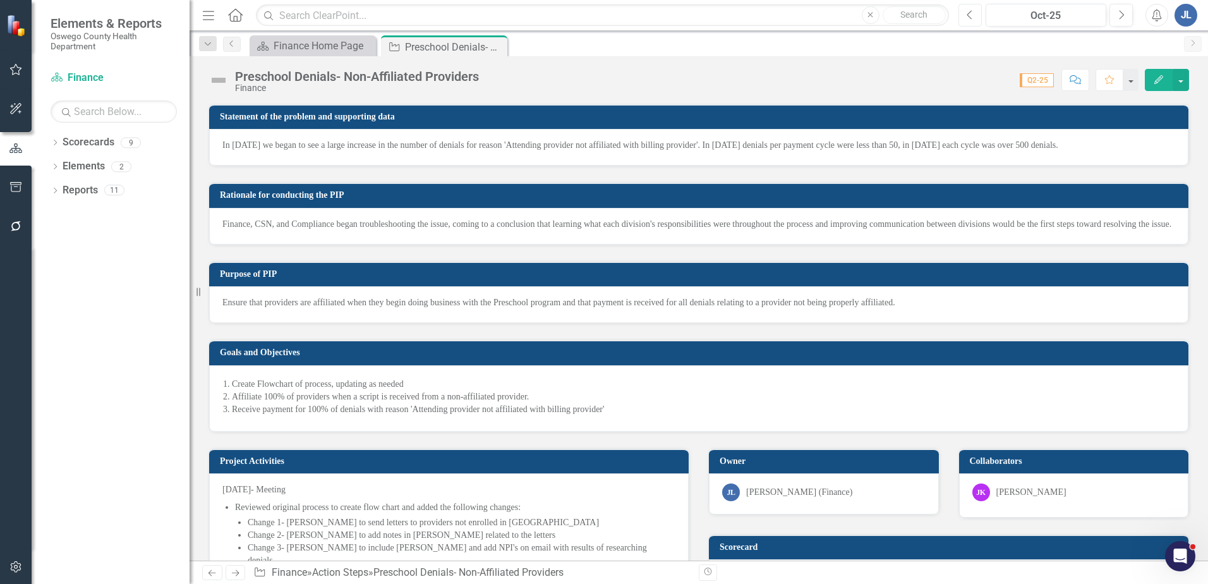
click at [971, 13] on icon "Previous" at bounding box center [970, 14] width 7 height 11
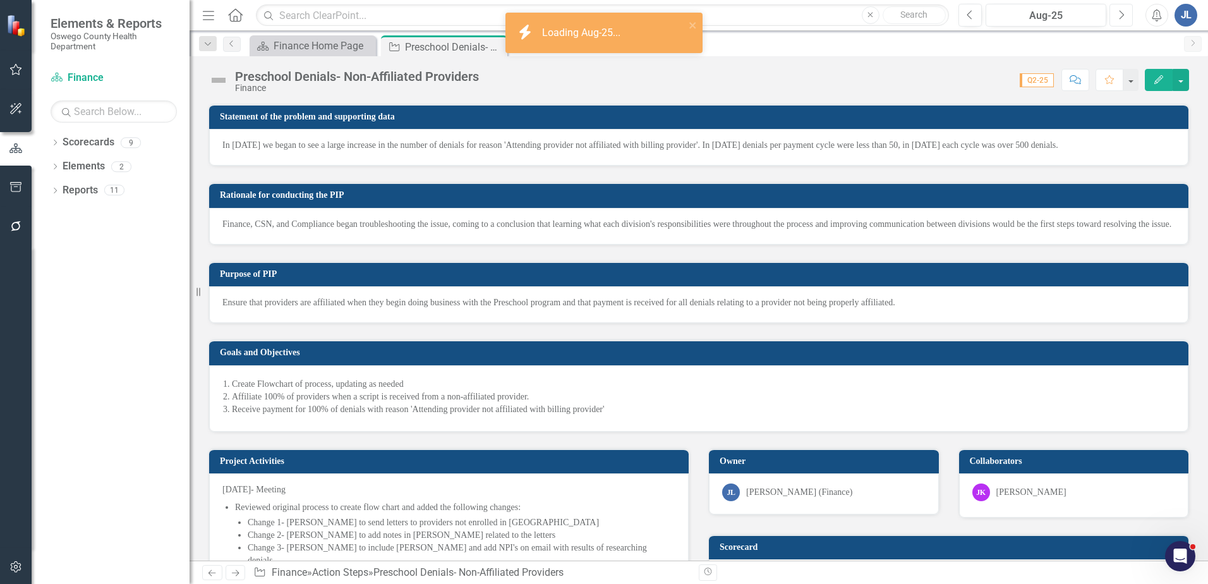
click at [1116, 11] on button "Next" at bounding box center [1121, 15] width 23 height 23
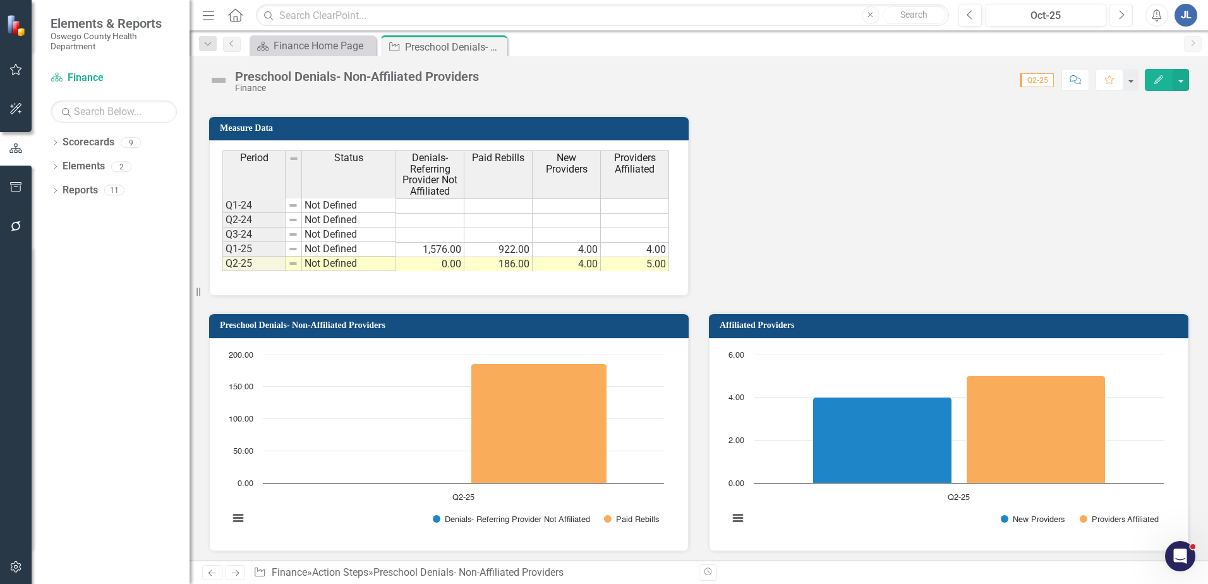
scroll to position [948, 0]
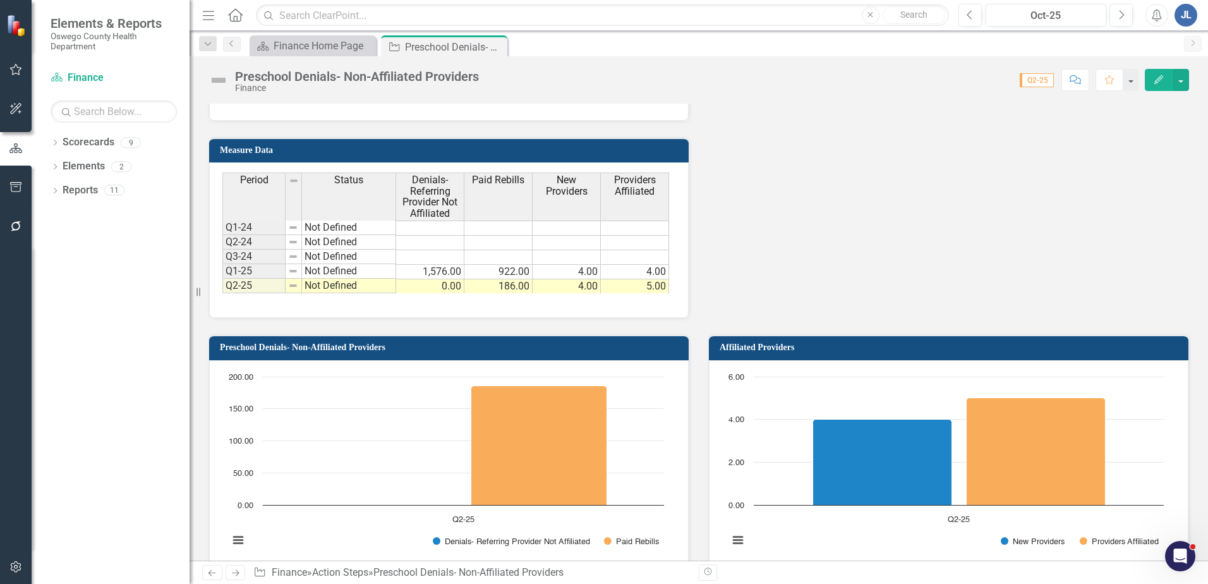
click at [675, 233] on div "Period Status Denials- Referring Provider Not Affiliated Paid Rebills New Provi…" at bounding box center [449, 239] width 480 height 155
click at [650, 246] on td at bounding box center [635, 243] width 68 height 15
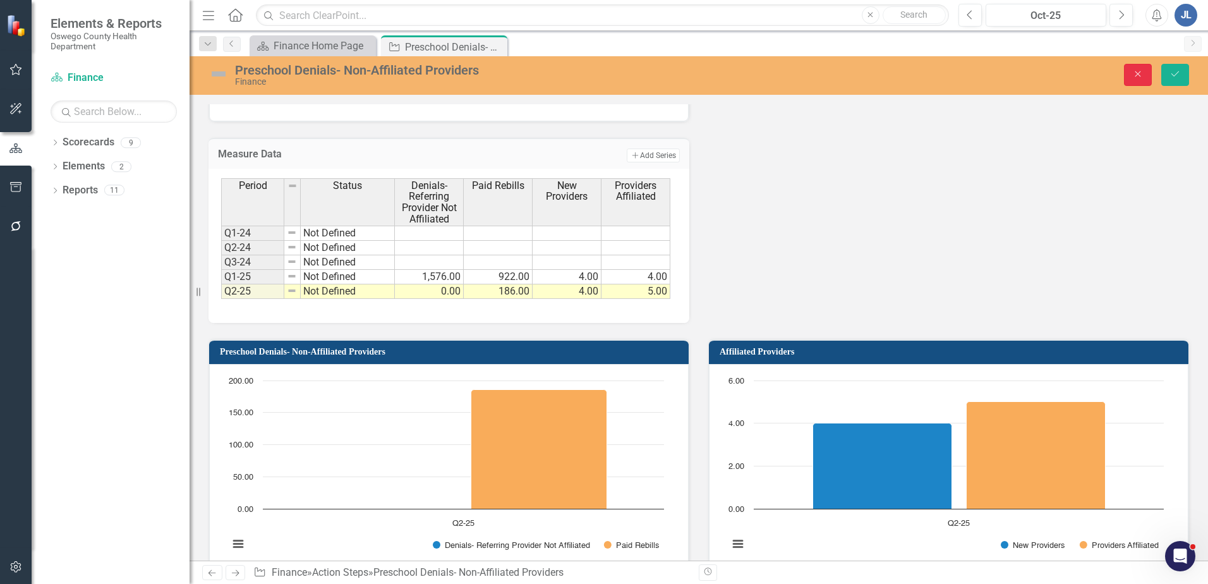
click at [1143, 70] on icon "Close" at bounding box center [1137, 74] width 11 height 9
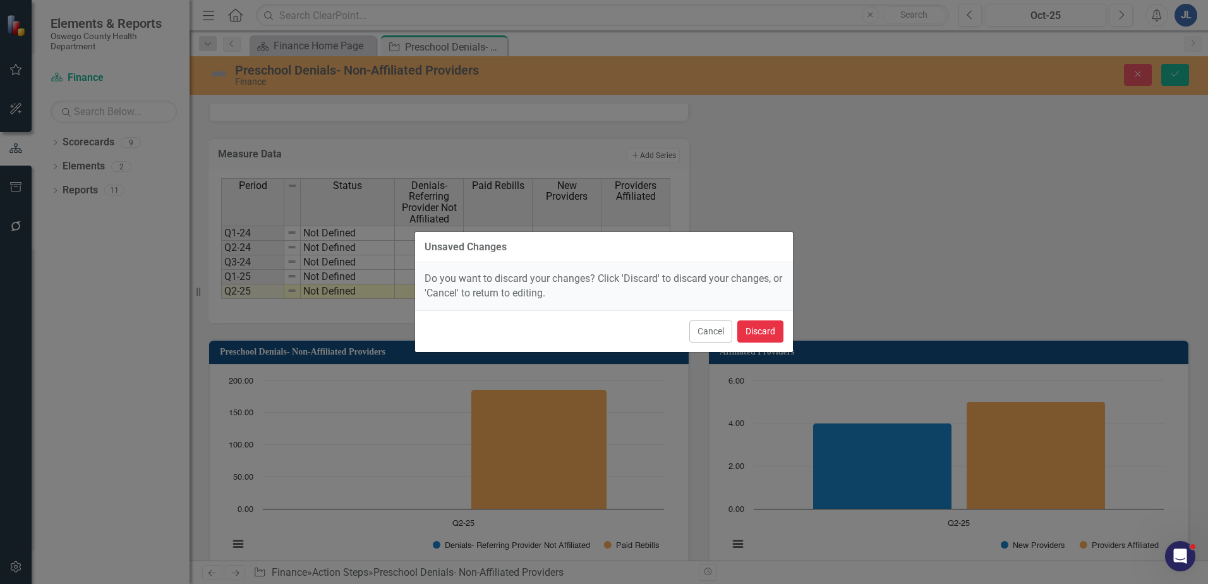
click at [760, 325] on button "Discard" at bounding box center [760, 331] width 46 height 22
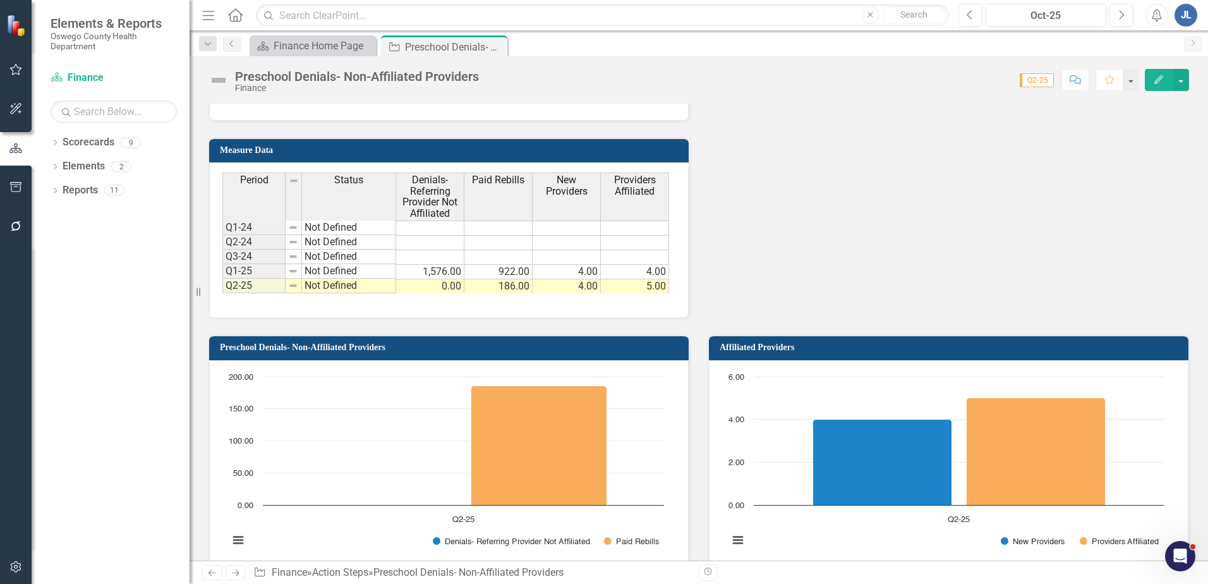
click at [655, 299] on div "Period Status Denials- Referring Provider Not Affiliated Paid Rebills New Provi…" at bounding box center [449, 239] width 480 height 155
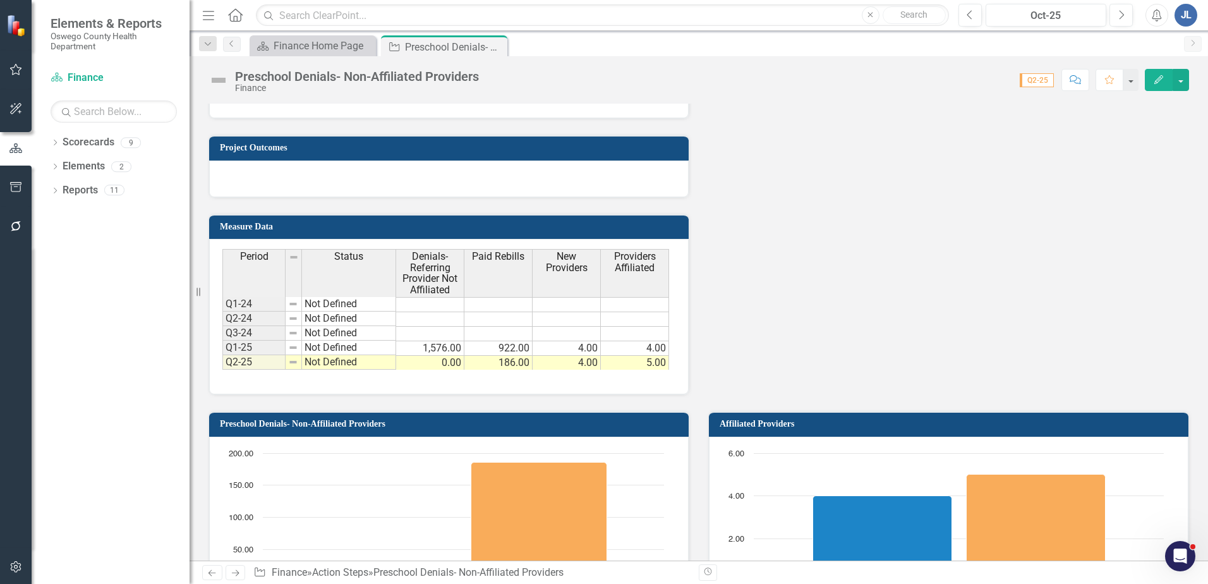
scroll to position [885, 0]
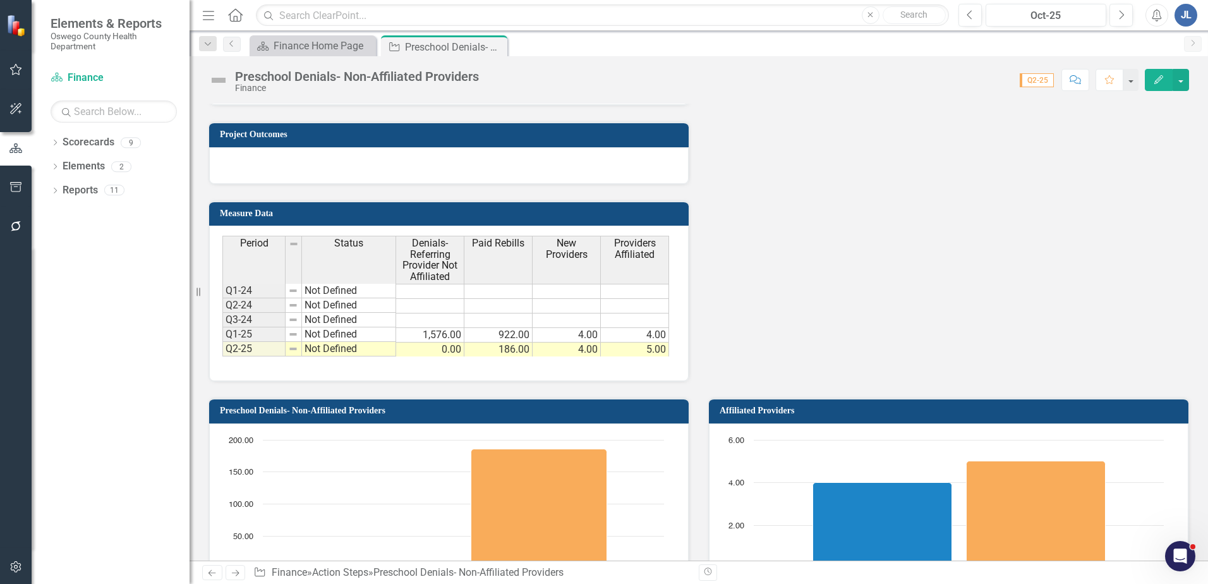
click at [347, 214] on h3 "Measure Data" at bounding box center [451, 213] width 463 height 9
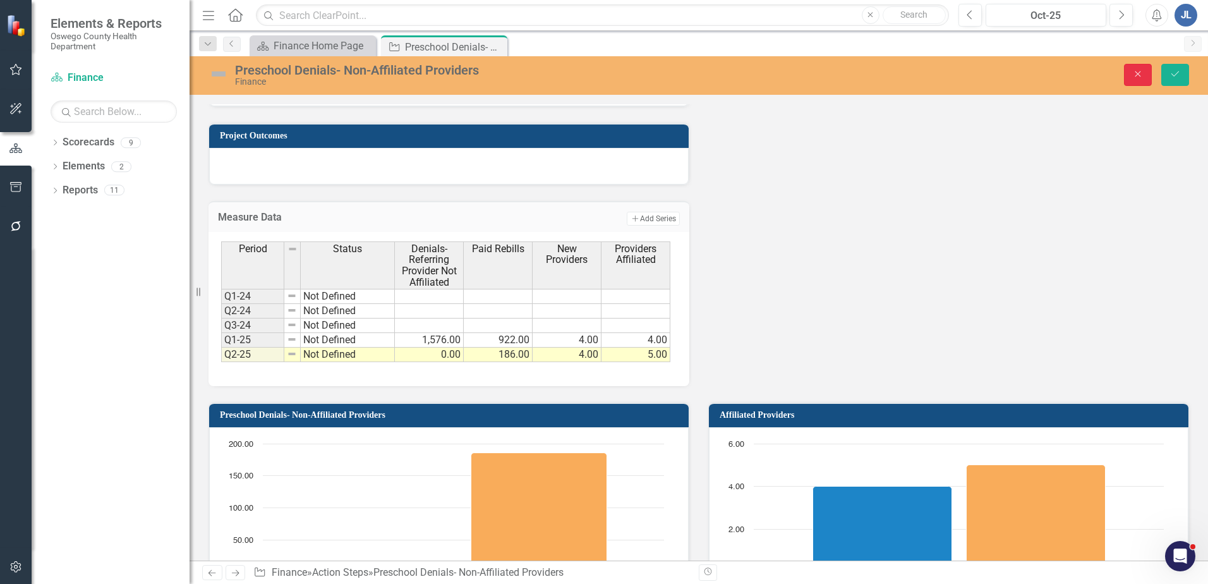
click at [1142, 69] on button "Close" at bounding box center [1138, 75] width 28 height 22
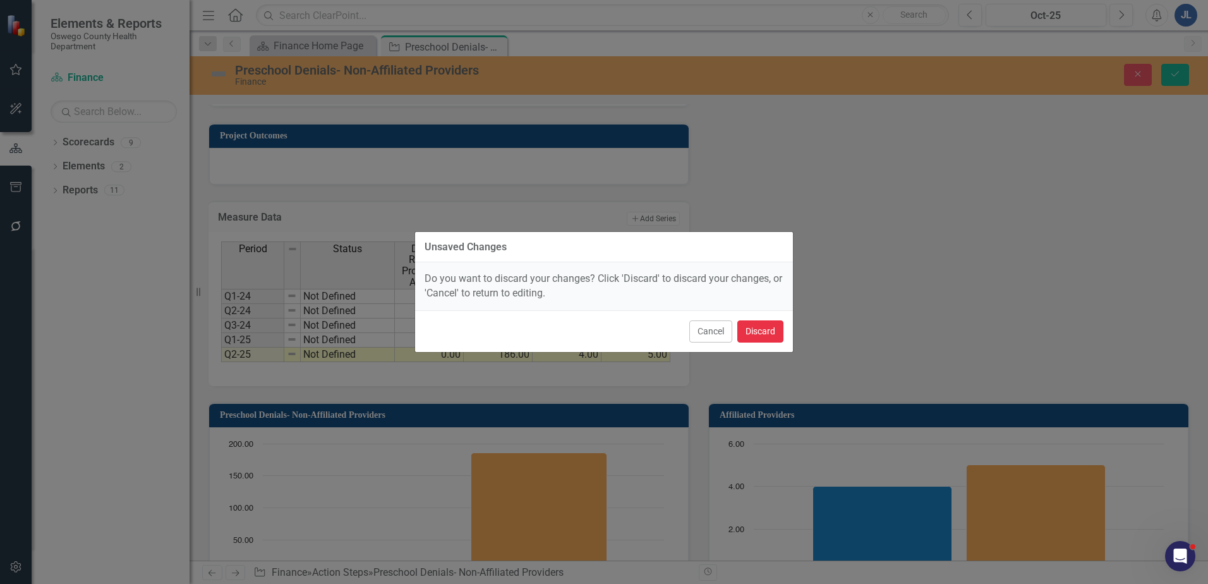
click at [759, 332] on button "Discard" at bounding box center [760, 331] width 46 height 22
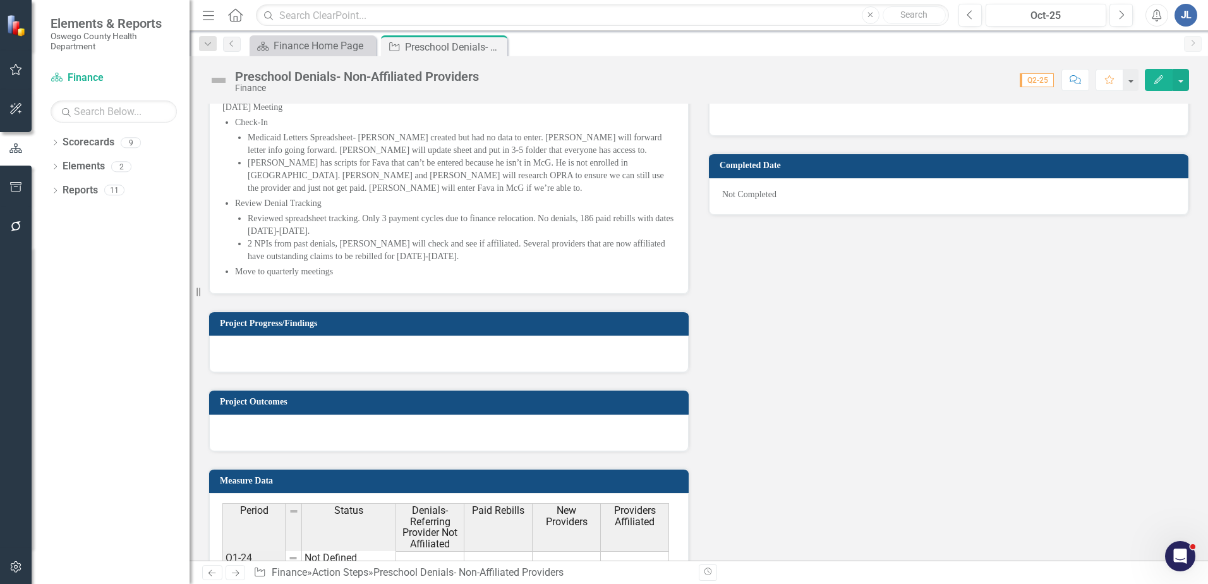
scroll to position [569, 0]
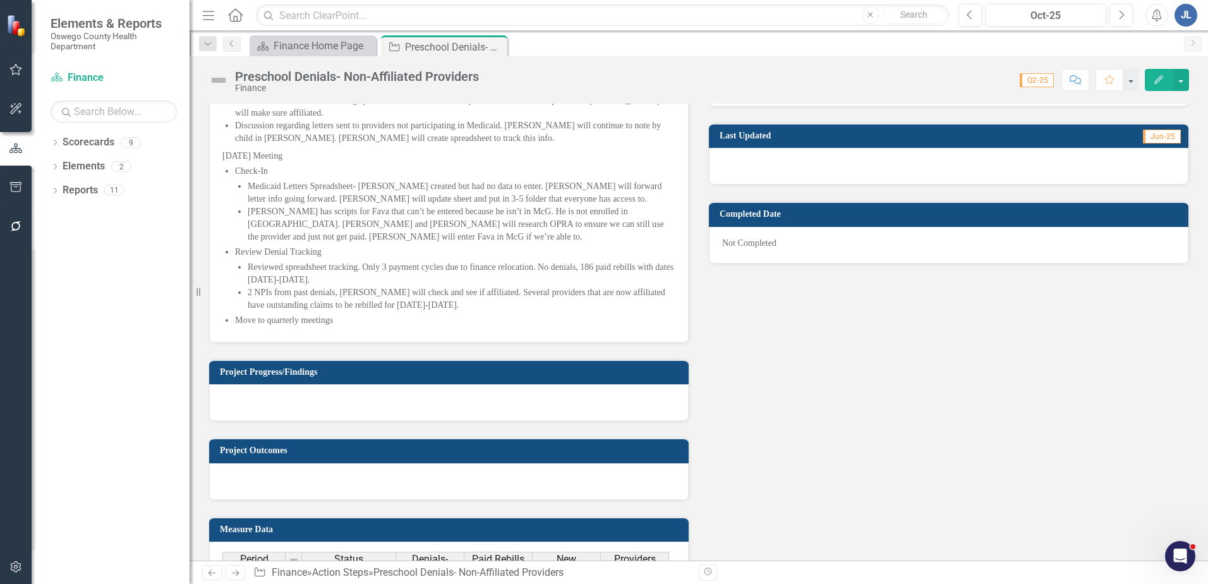
click at [409, 398] on div at bounding box center [449, 402] width 480 height 37
click at [395, 393] on div at bounding box center [449, 402] width 480 height 37
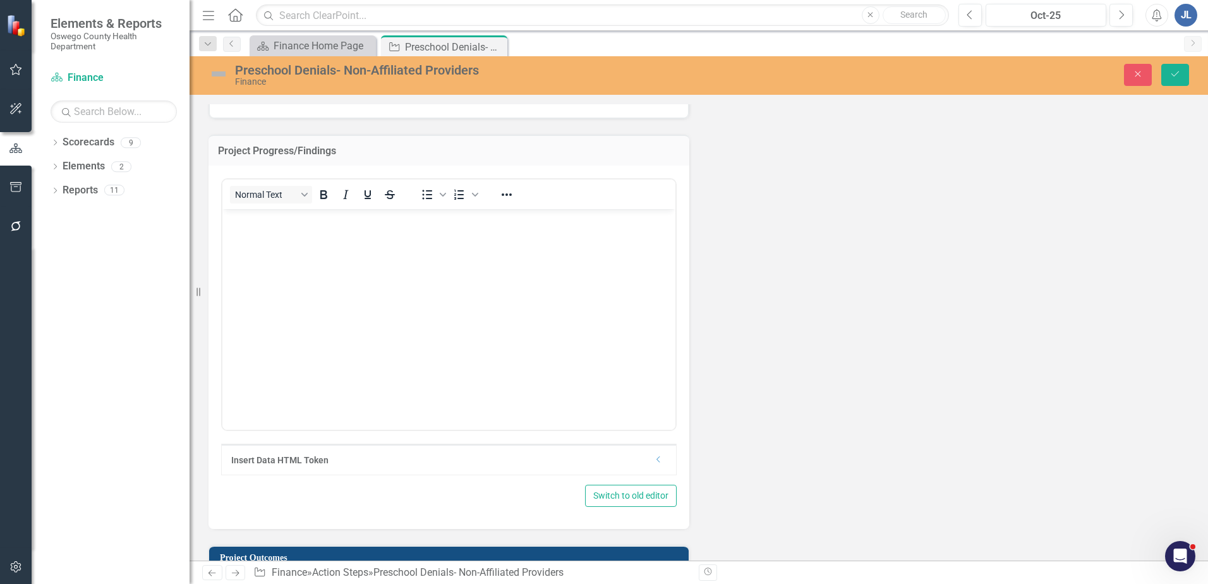
scroll to position [821, 0]
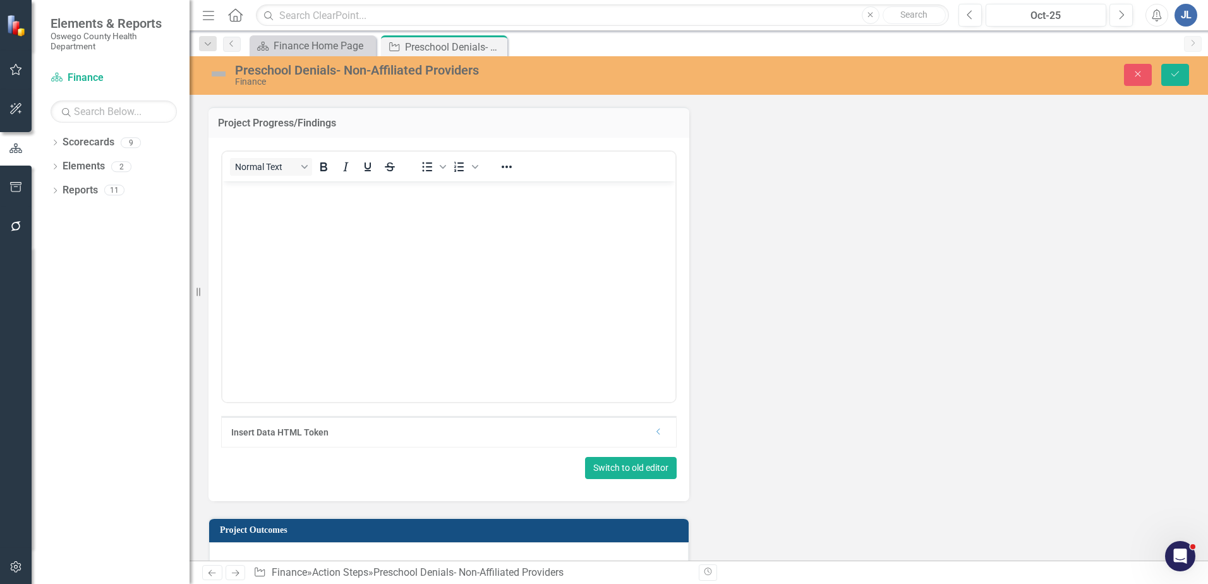
click at [622, 469] on button "Switch to old editor" at bounding box center [631, 468] width 92 height 22
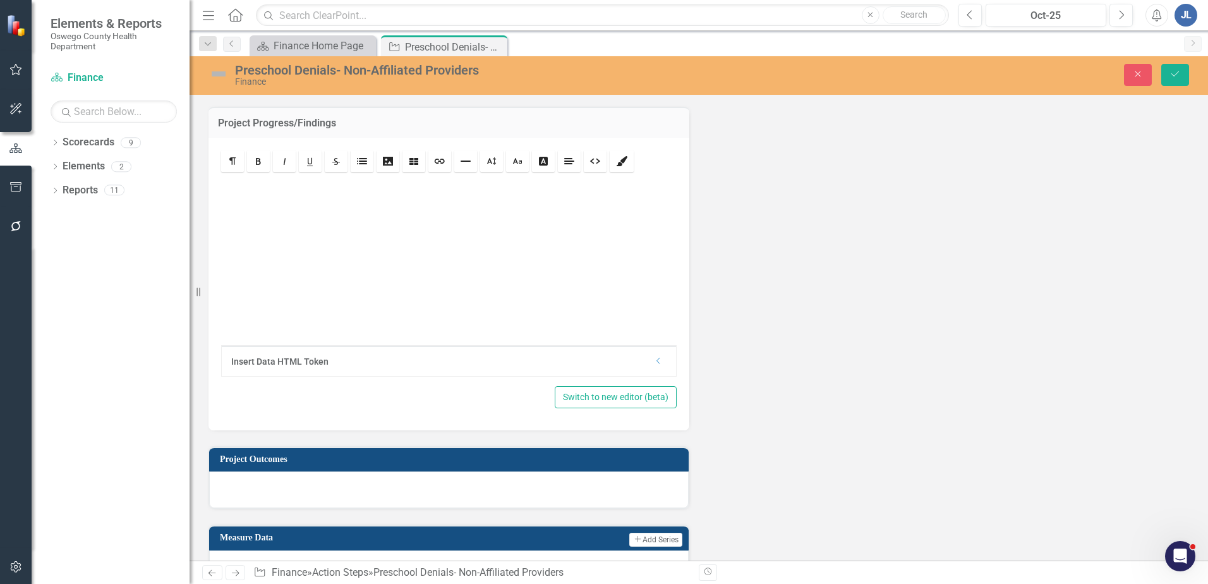
scroll to position [823, 0]
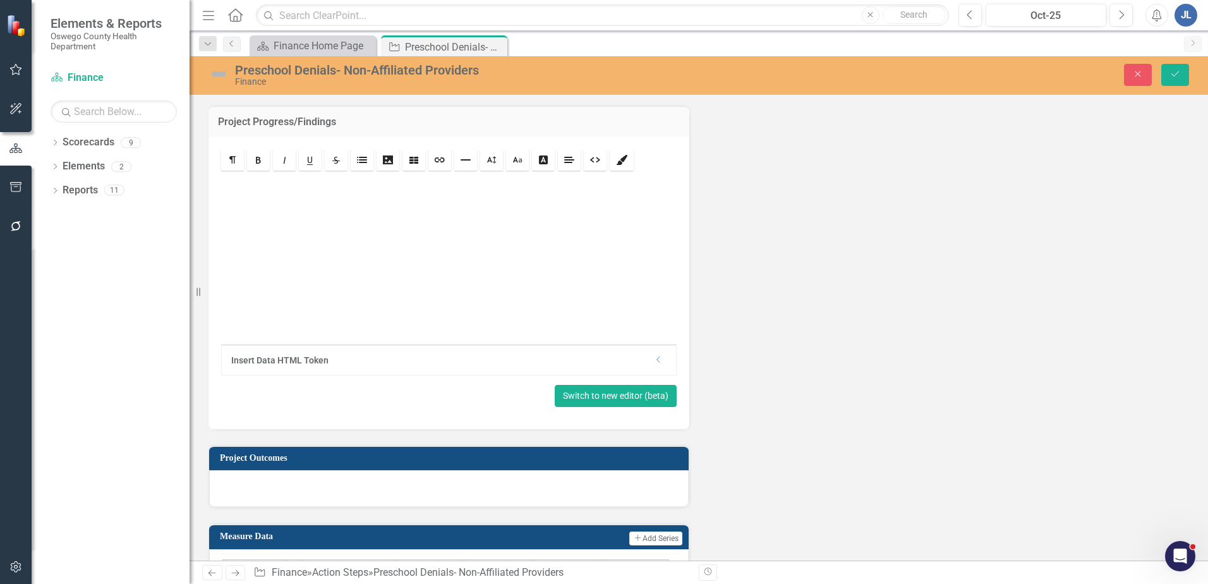
click at [622, 392] on button "Switch to new editor (beta)" at bounding box center [616, 396] width 122 height 22
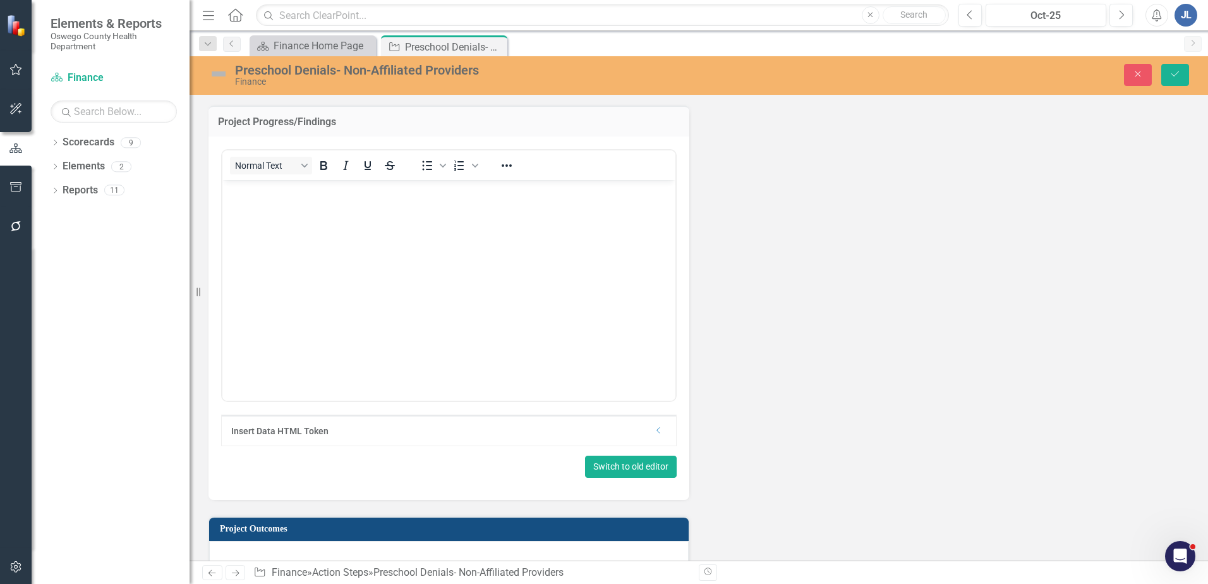
scroll to position [0, 0]
click at [1142, 73] on icon "Close" at bounding box center [1137, 74] width 11 height 9
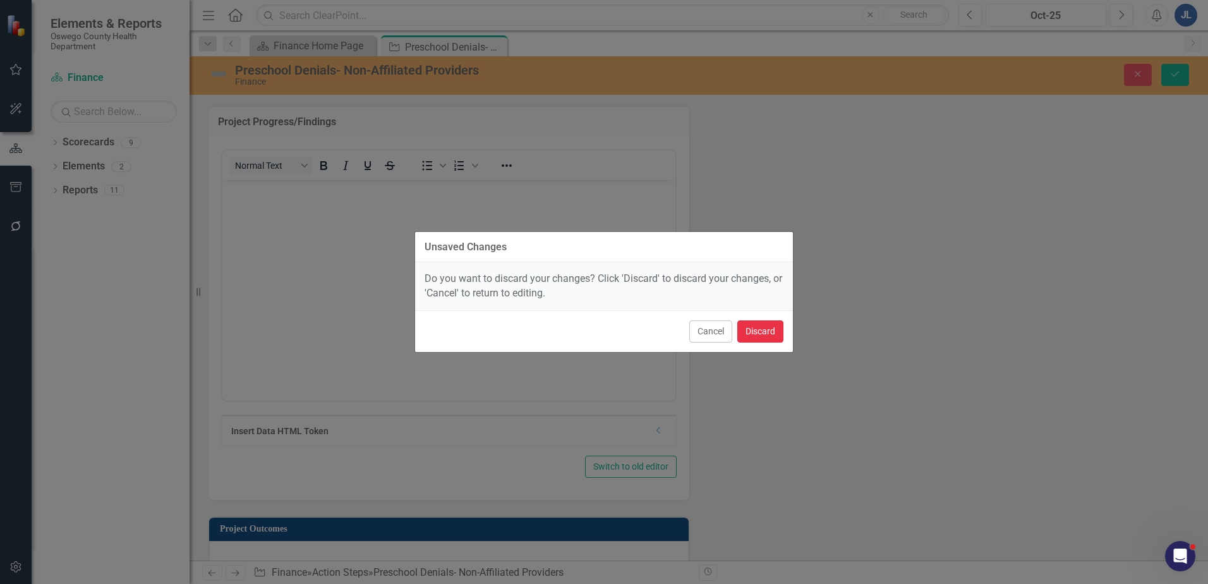
click at [753, 331] on button "Discard" at bounding box center [760, 331] width 46 height 22
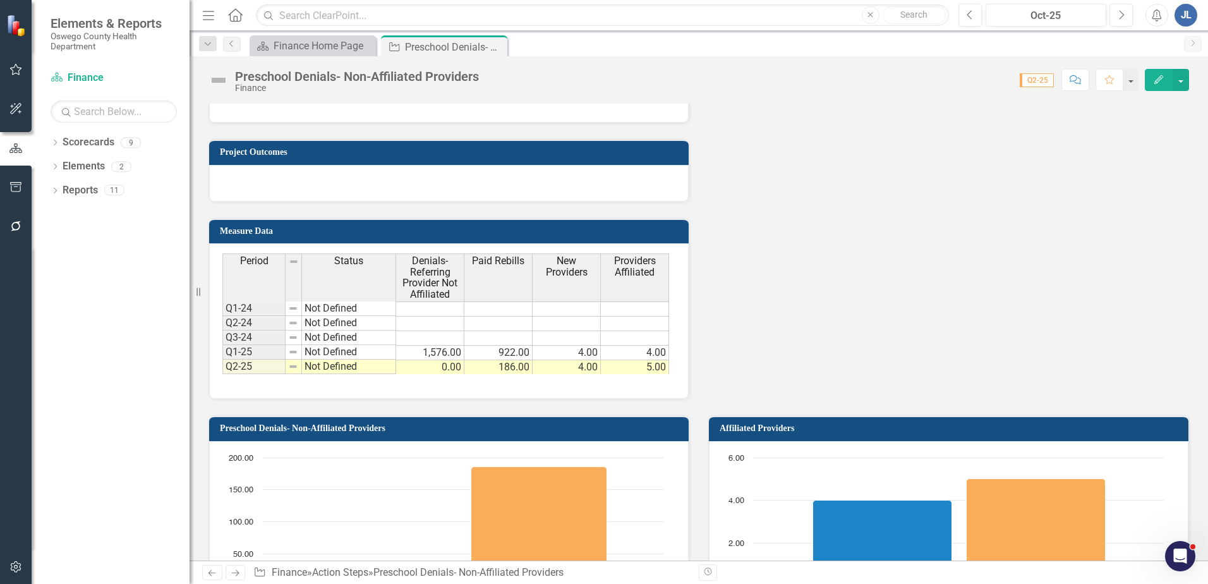
scroll to position [886, 0]
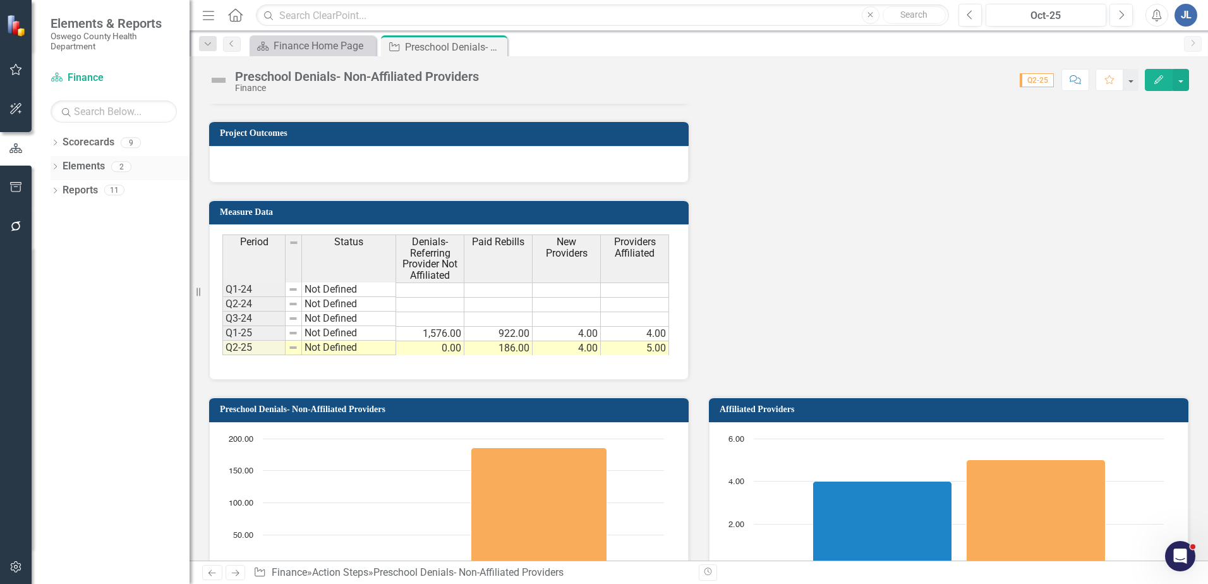
click at [97, 163] on link "Elements" at bounding box center [84, 166] width 42 height 15
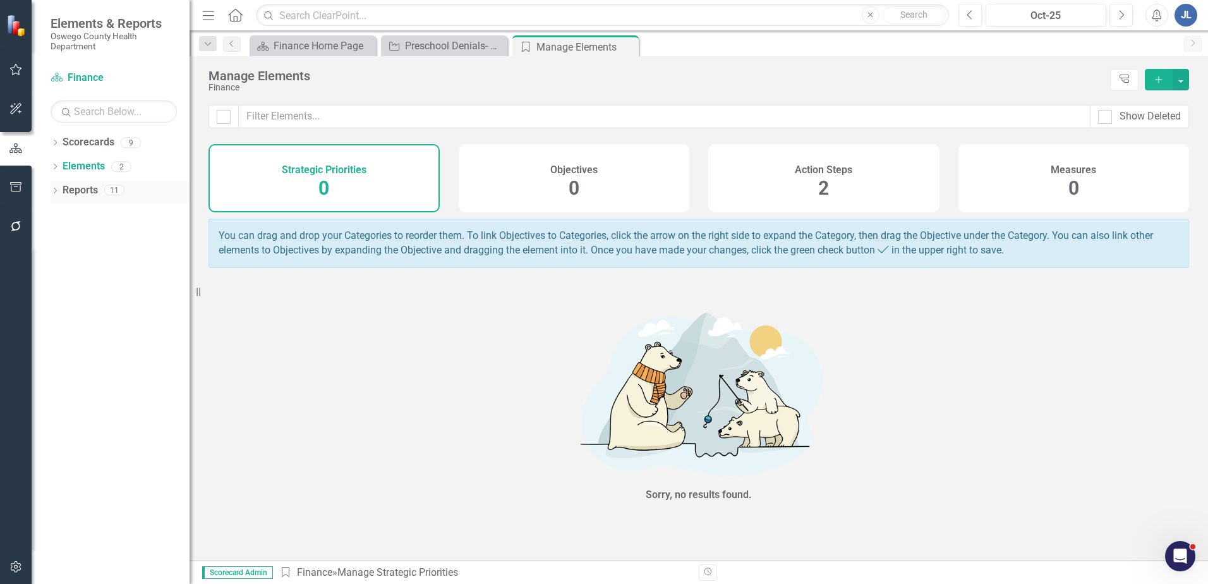
click at [80, 188] on link "Reports" at bounding box center [80, 190] width 35 height 15
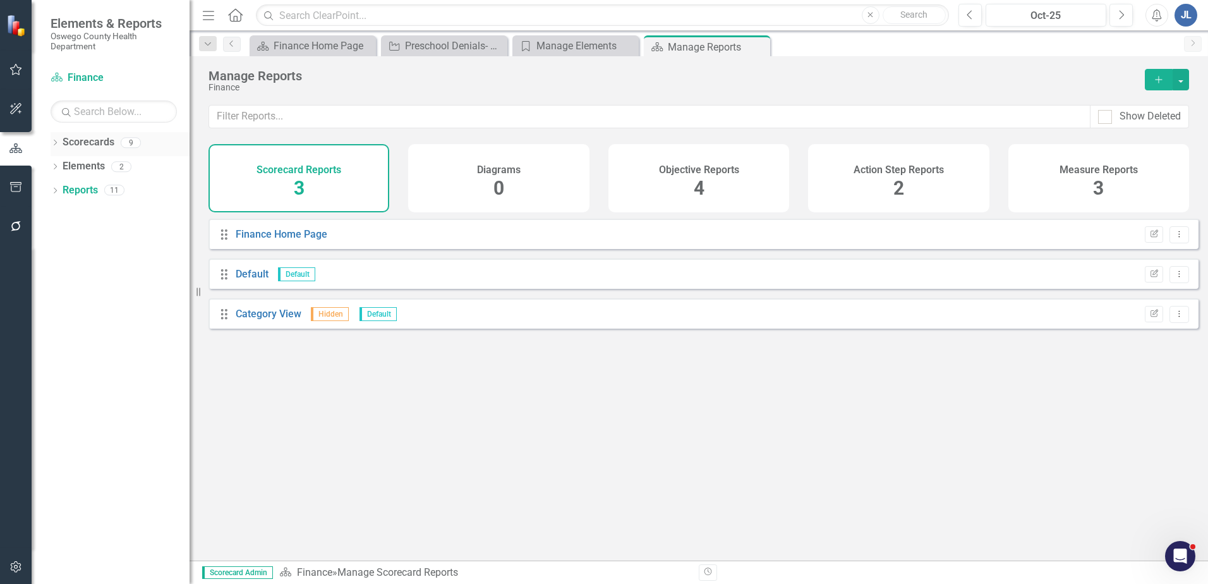
click at [86, 142] on link "Scorecards" at bounding box center [89, 142] width 52 height 15
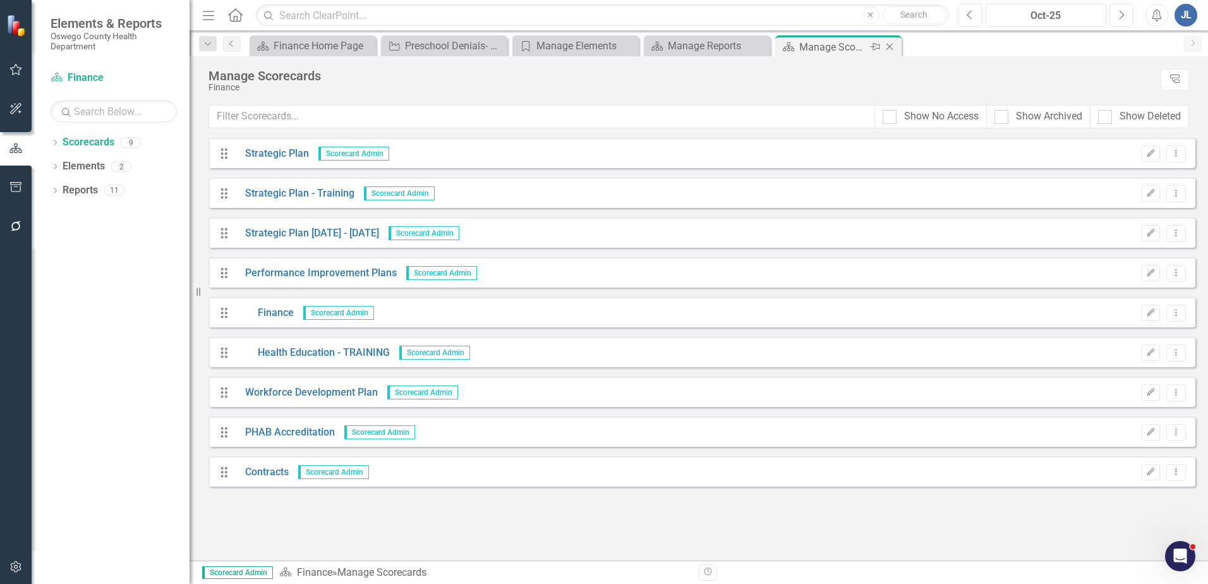
click at [887, 45] on icon "Close" at bounding box center [889, 47] width 13 height 10
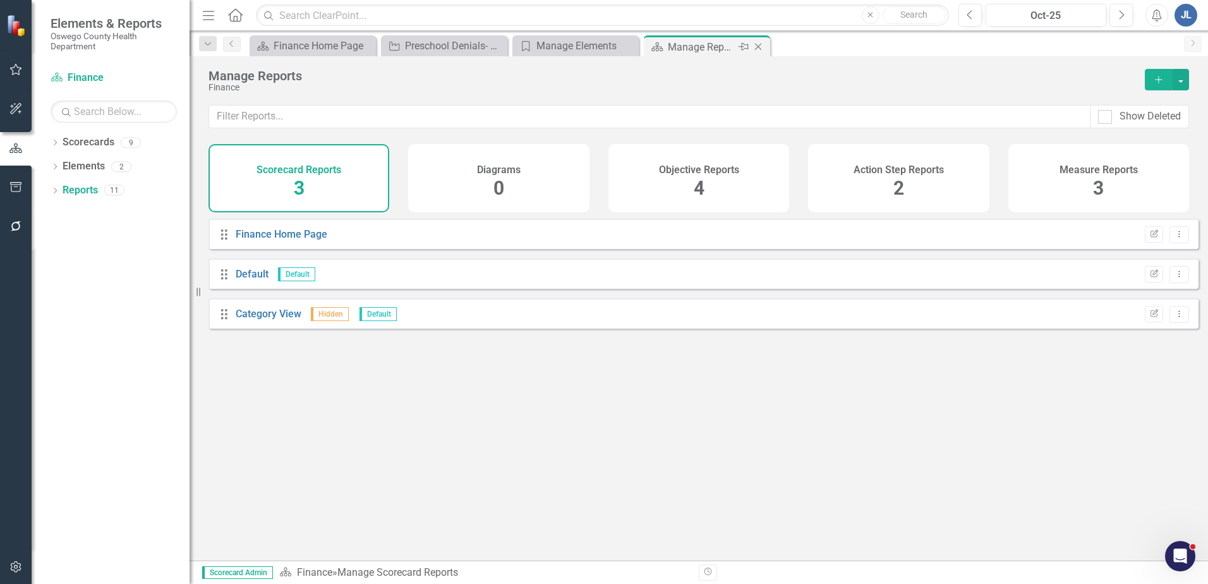
click at [760, 49] on icon "Close" at bounding box center [758, 47] width 13 height 10
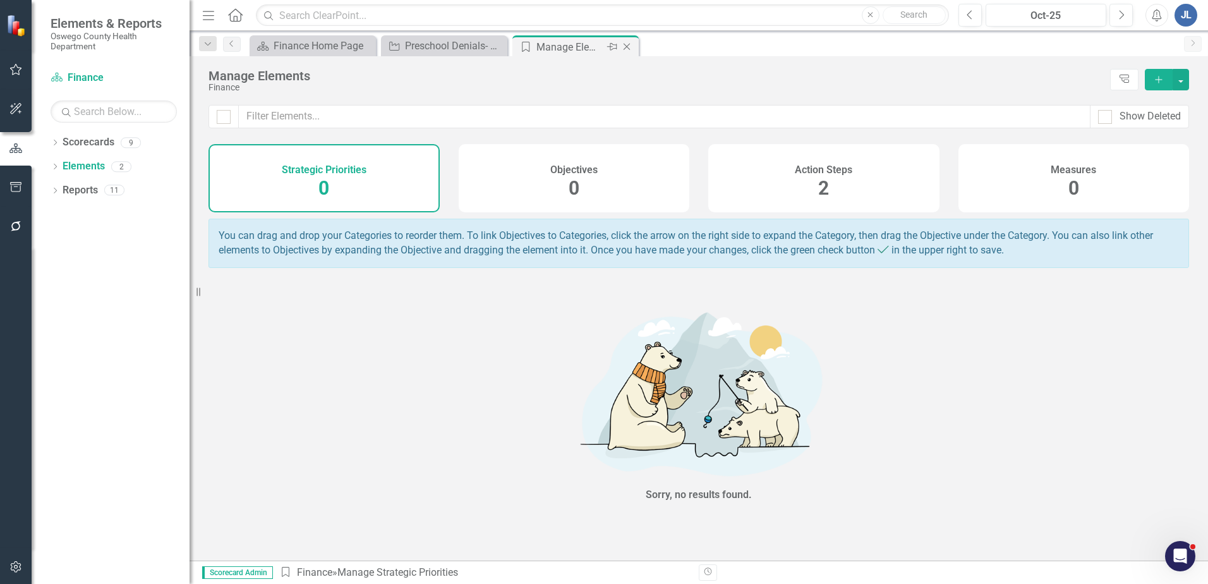
click at [627, 45] on icon "Close" at bounding box center [626, 47] width 13 height 10
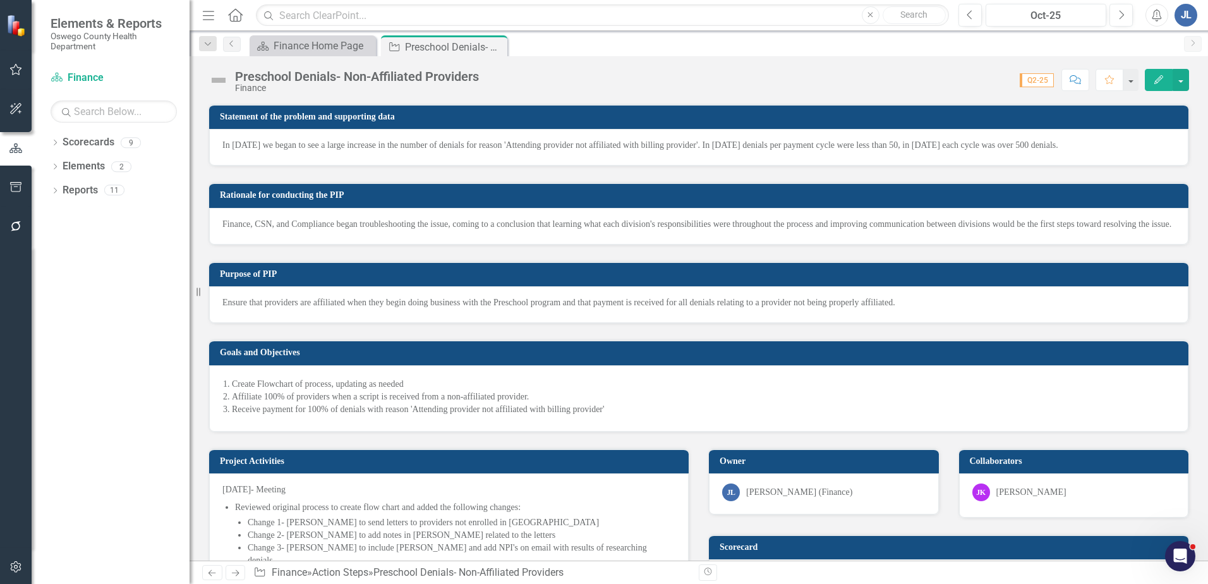
click at [1032, 80] on span "Q2-25" at bounding box center [1037, 80] width 34 height 14
click at [1129, 88] on button "button" at bounding box center [1130, 80] width 16 height 22
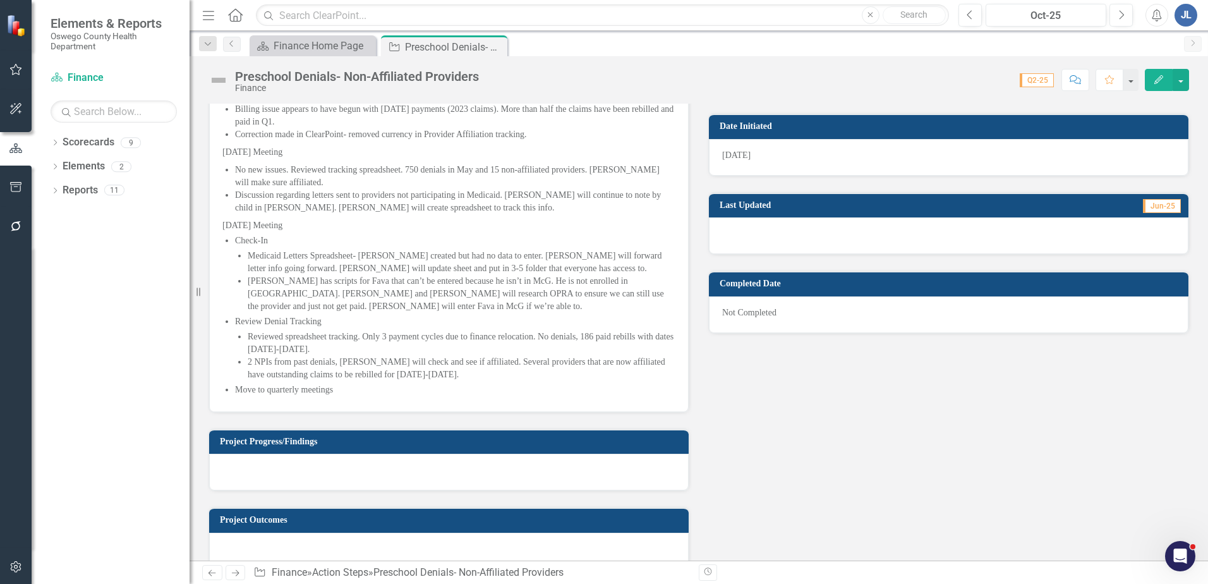
scroll to position [505, 0]
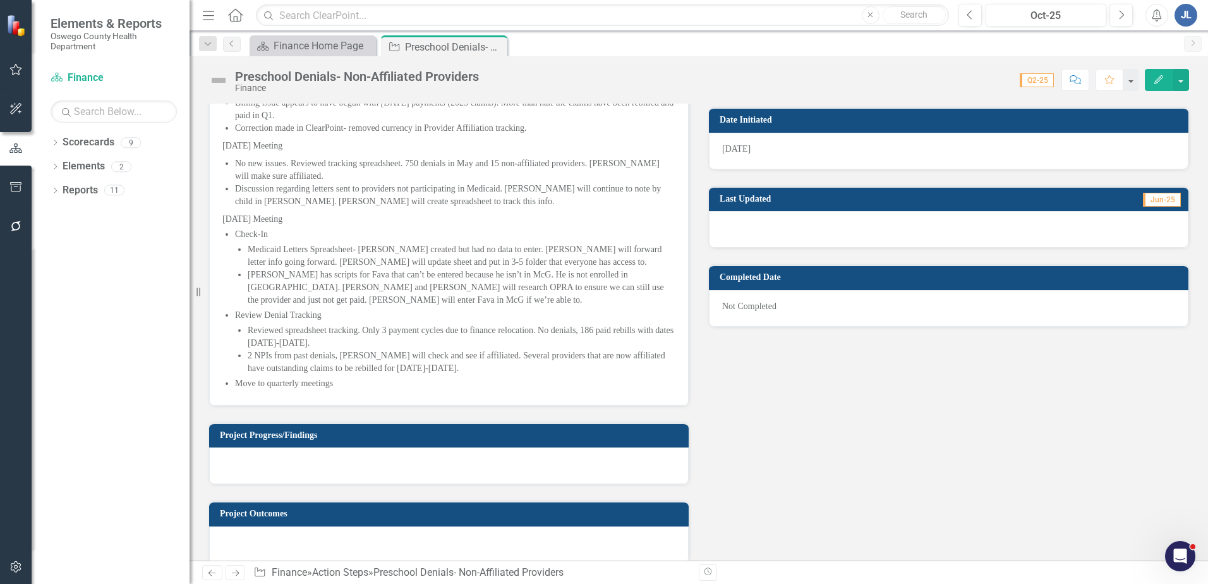
click at [1149, 207] on span "Jun-25" at bounding box center [1162, 200] width 38 height 14
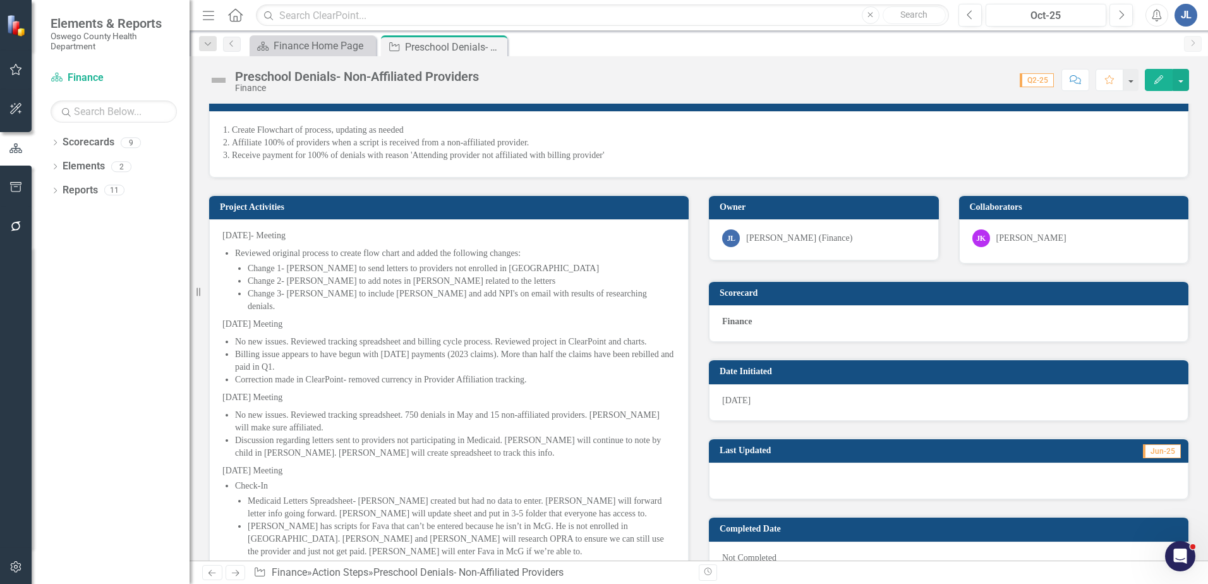
scroll to position [253, 0]
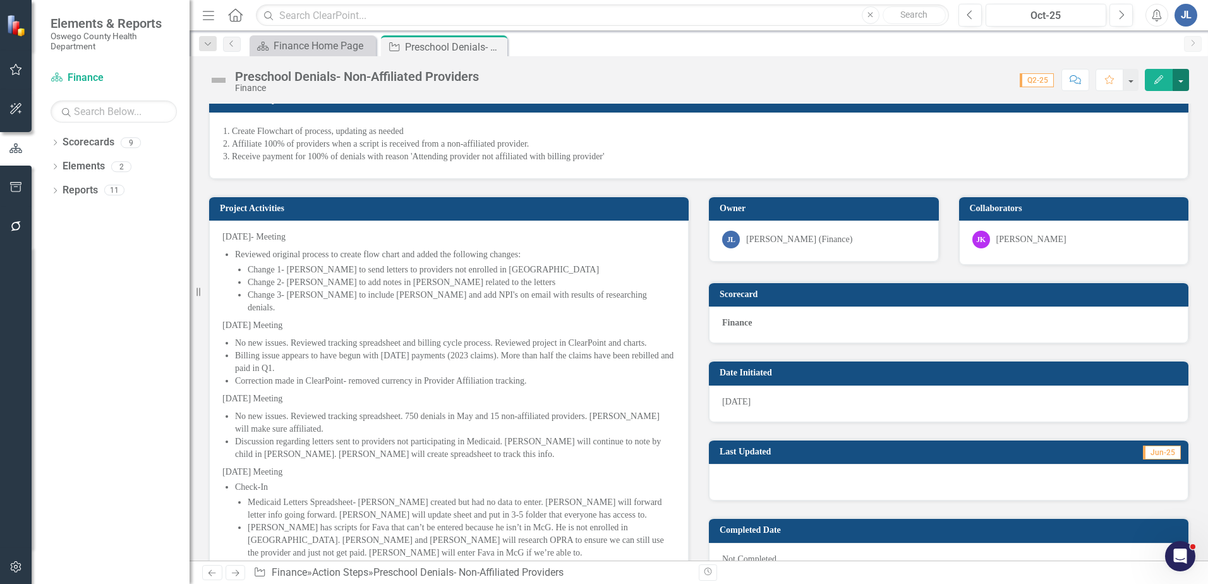
click at [1182, 82] on button "button" at bounding box center [1181, 80] width 16 height 22
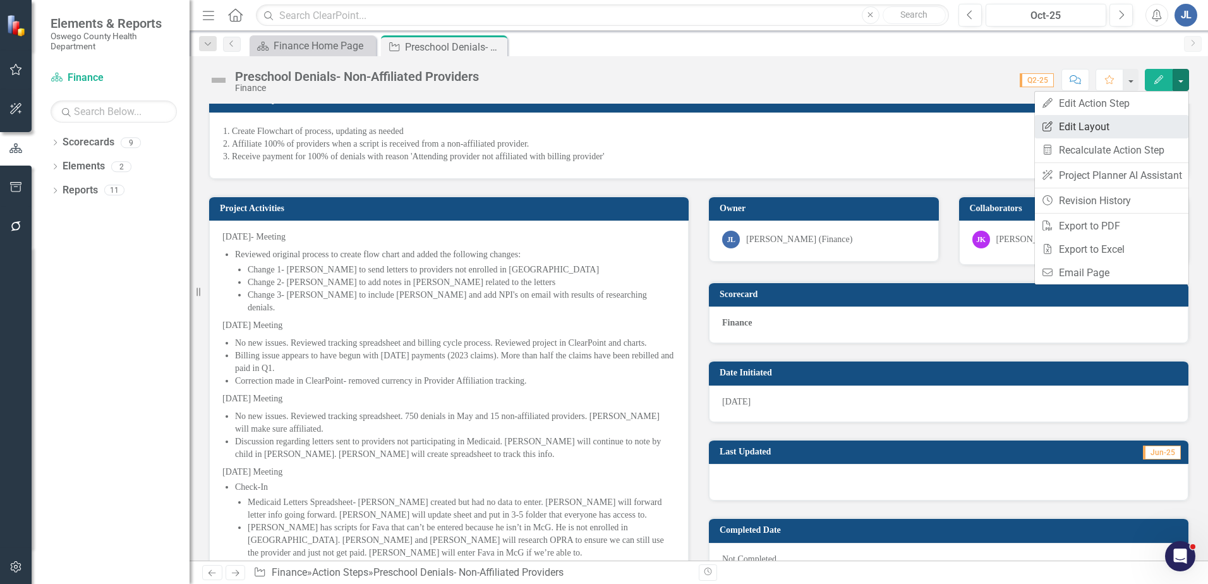
click at [1154, 123] on link "Edit Report Edit Layout" at bounding box center [1112, 126] width 154 height 23
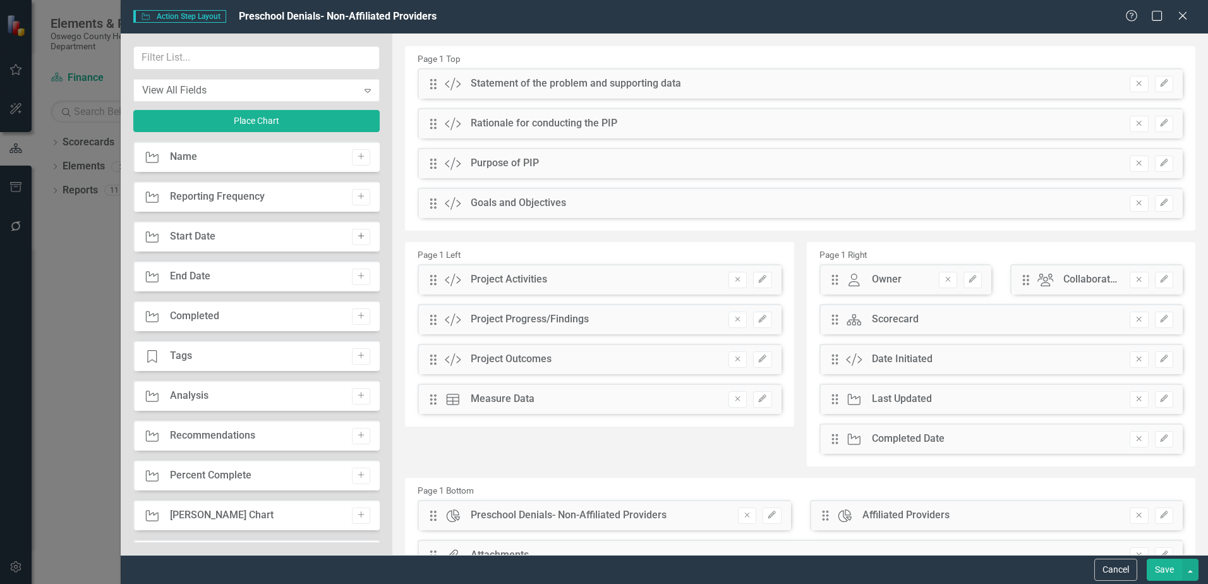
click at [356, 237] on icon "Add" at bounding box center [360, 237] width 9 height 8
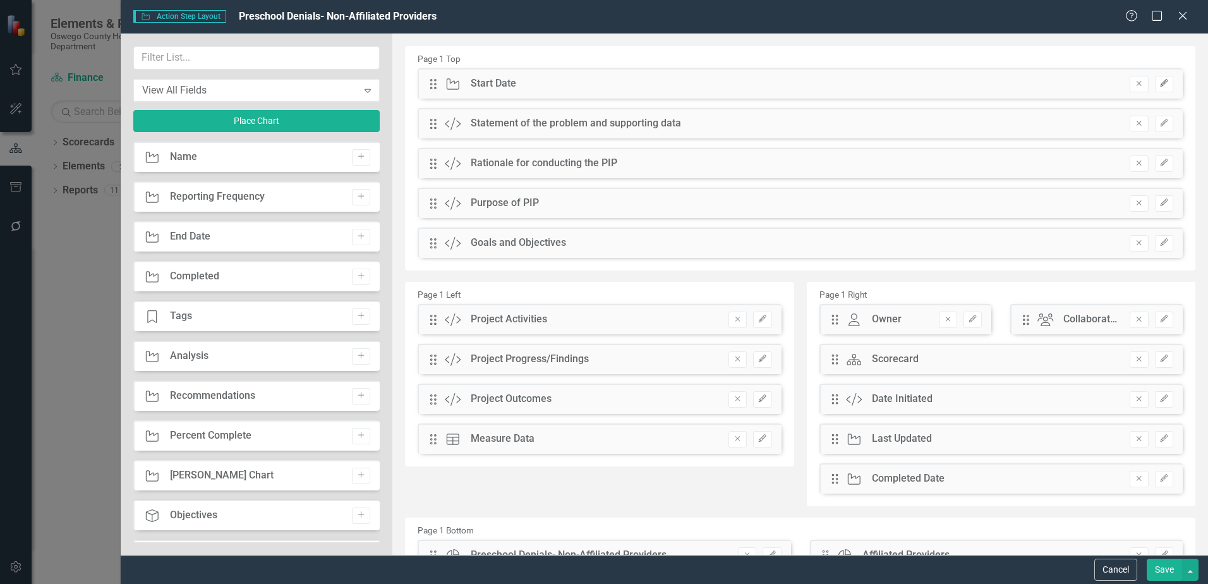
click at [1159, 85] on icon "Edit" at bounding box center [1163, 84] width 9 height 8
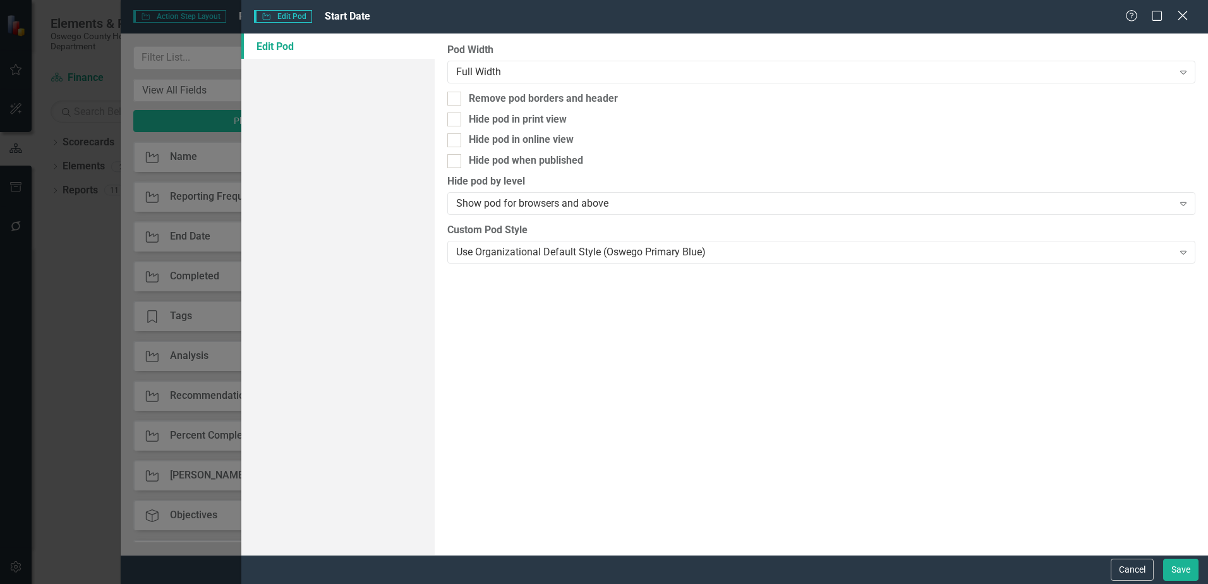
click at [1186, 15] on icon "Close" at bounding box center [1183, 15] width 16 height 12
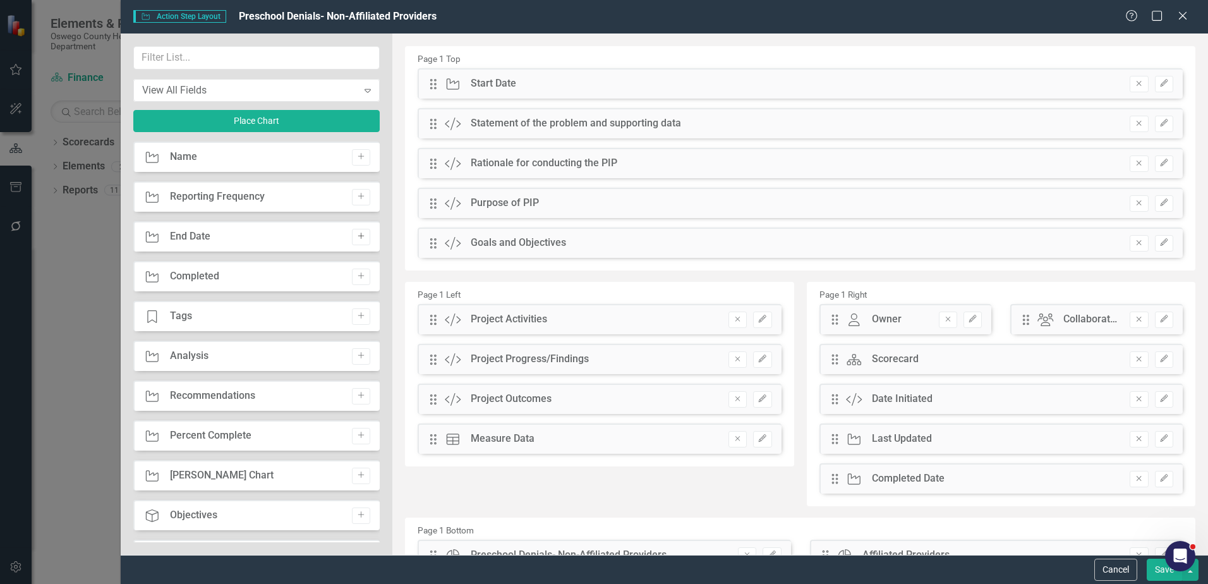
click at [358, 239] on icon "Add" at bounding box center [360, 237] width 9 height 8
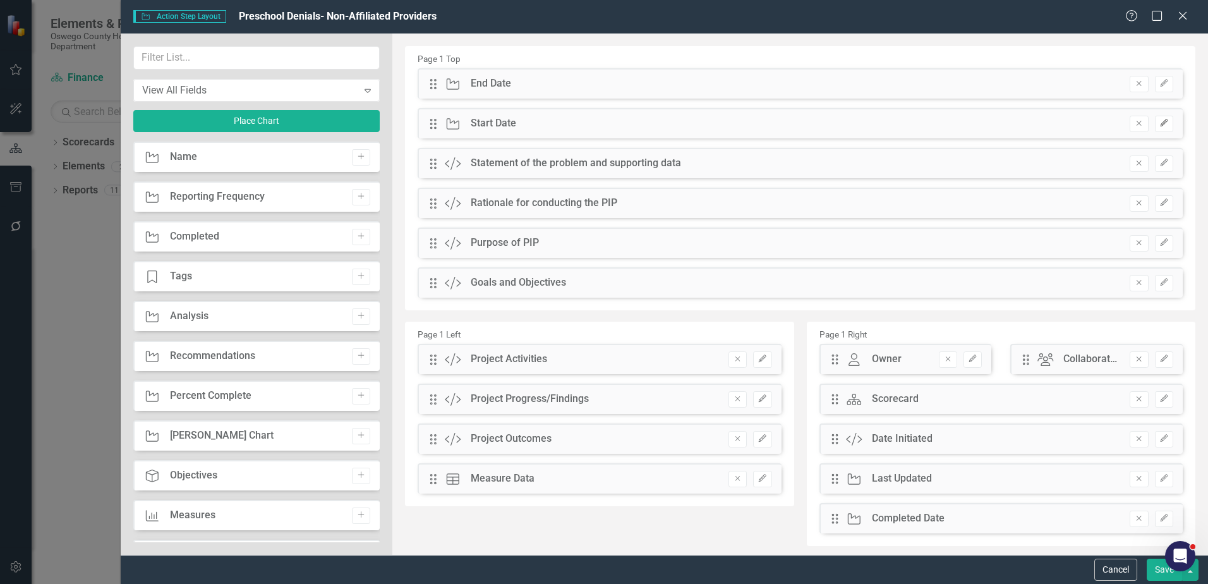
click at [1159, 121] on icon "Edit" at bounding box center [1163, 123] width 9 height 8
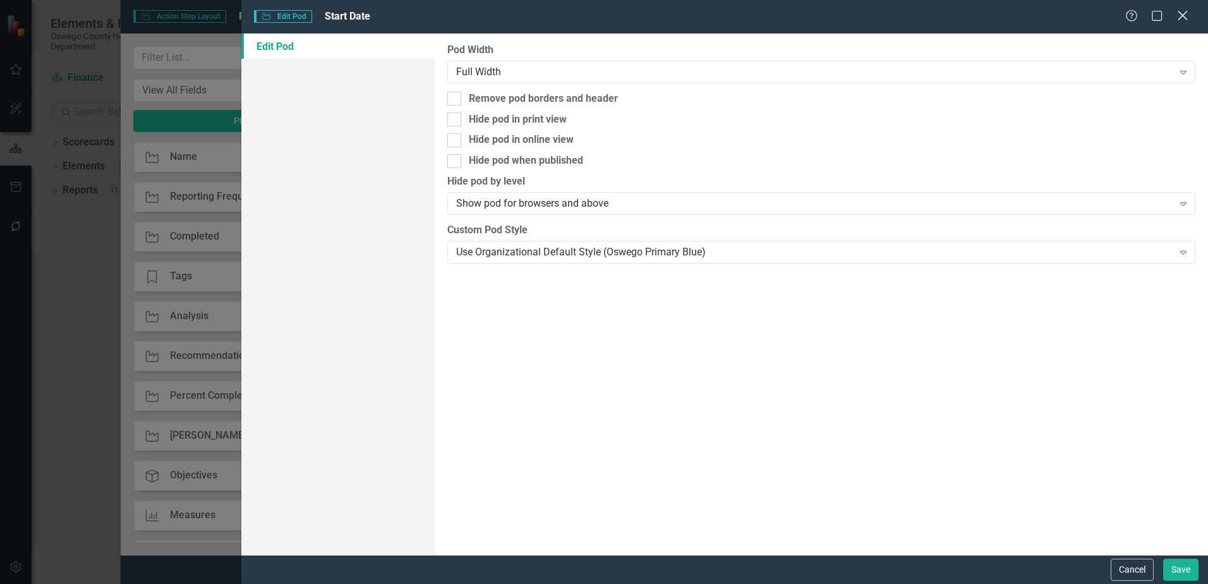
click at [1187, 16] on icon "Close" at bounding box center [1183, 15] width 16 height 12
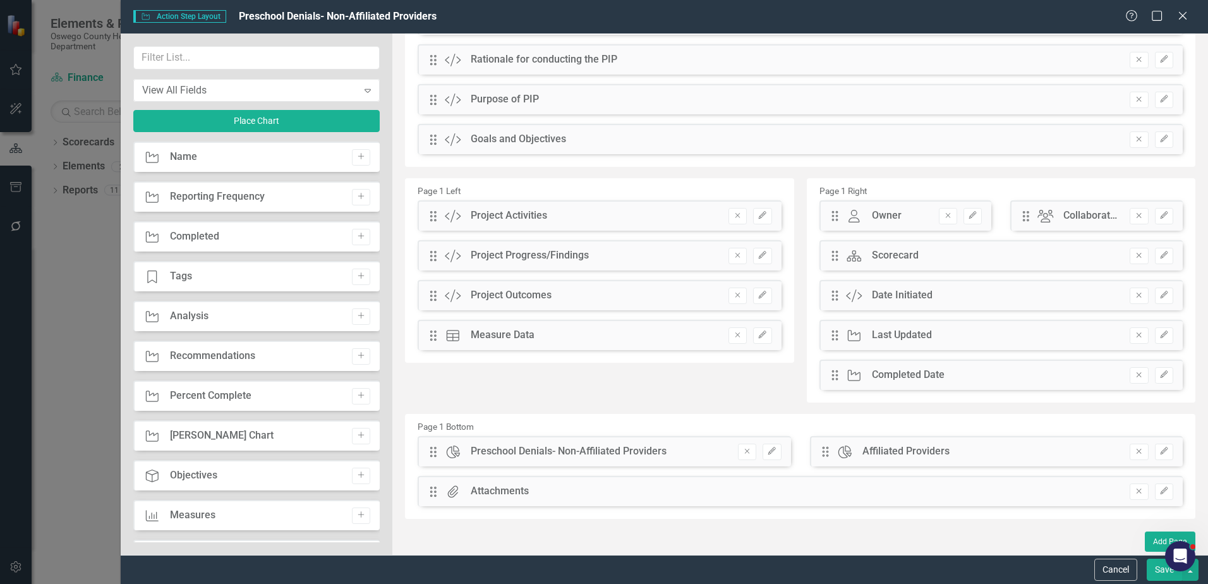
scroll to position [0, 0]
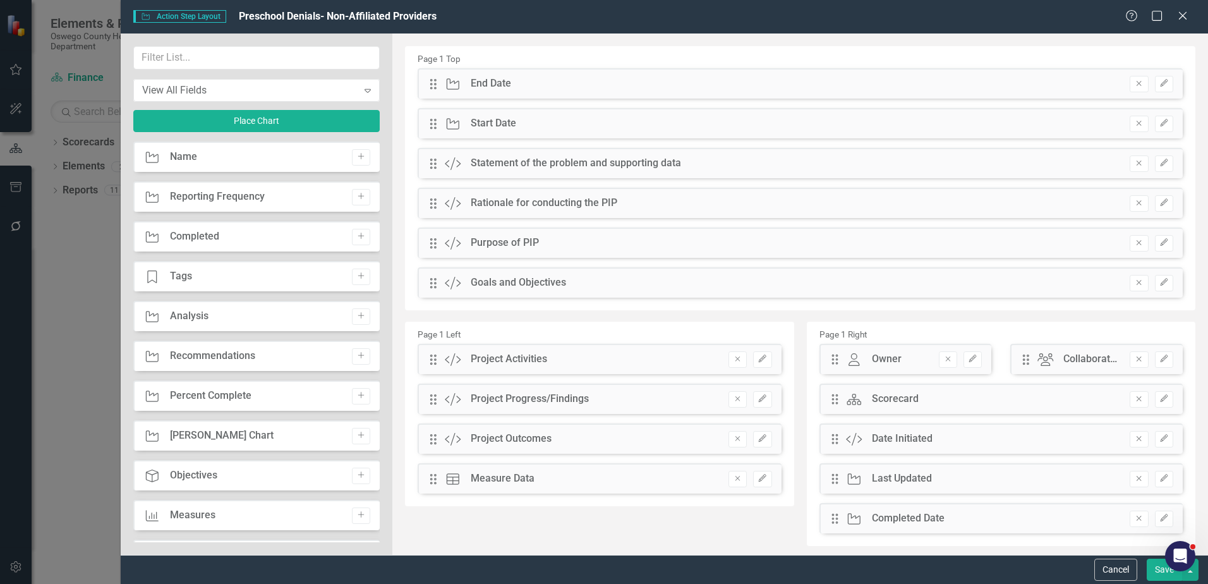
click at [1190, 18] on div "Help Maximize Close" at bounding box center [1160, 16] width 70 height 15
click at [1185, 16] on icon "Close" at bounding box center [1183, 15] width 16 height 12
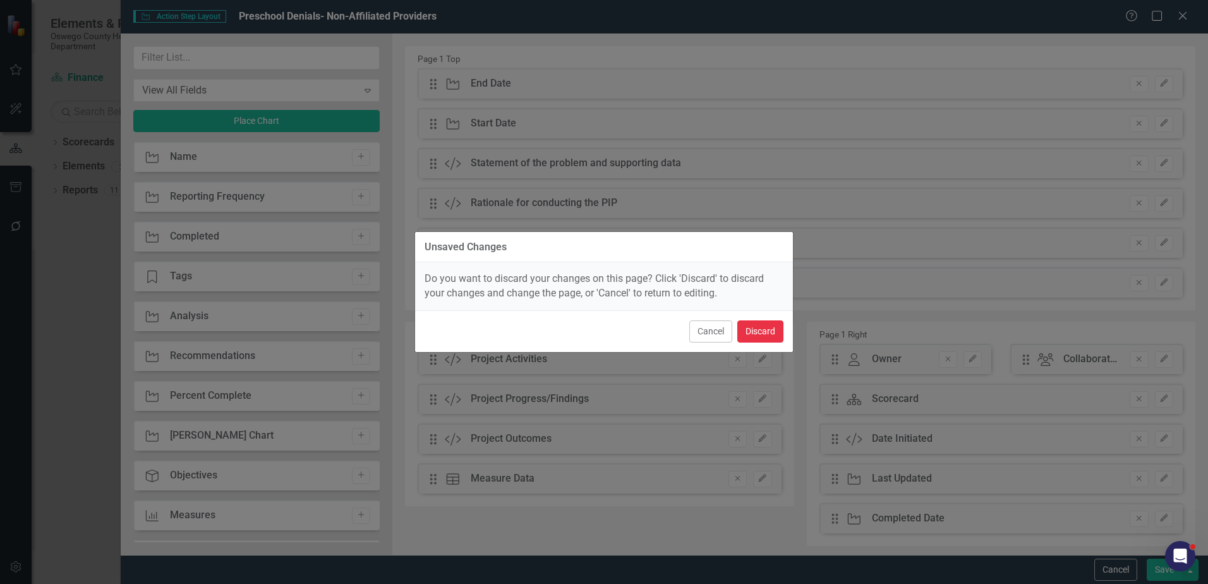
click at [771, 330] on button "Discard" at bounding box center [760, 331] width 46 height 22
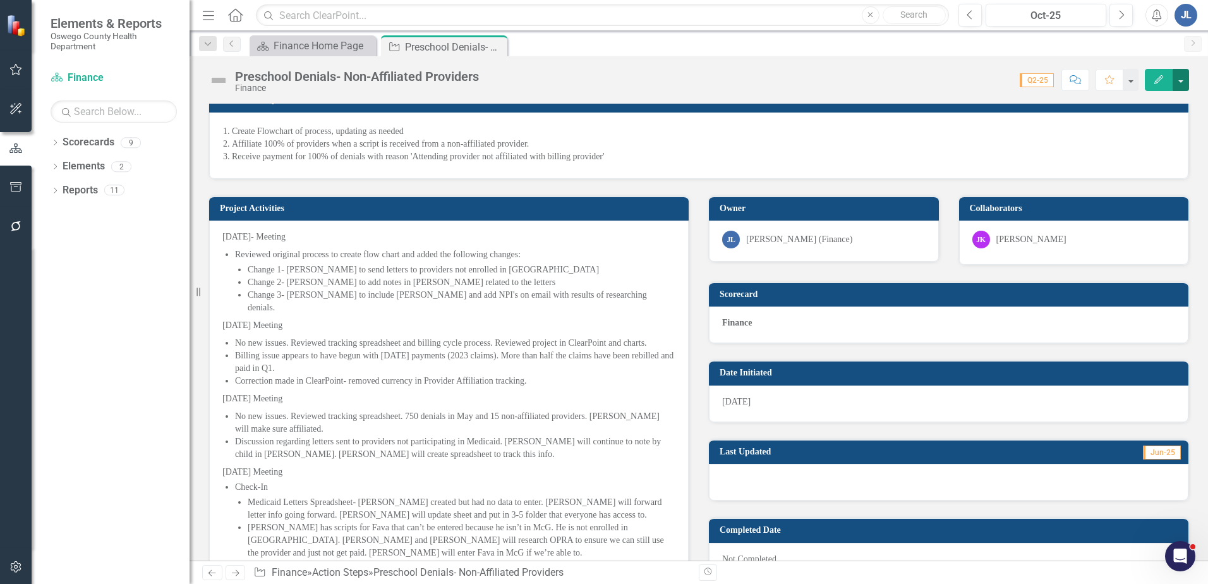
click at [1183, 83] on button "button" at bounding box center [1181, 80] width 16 height 22
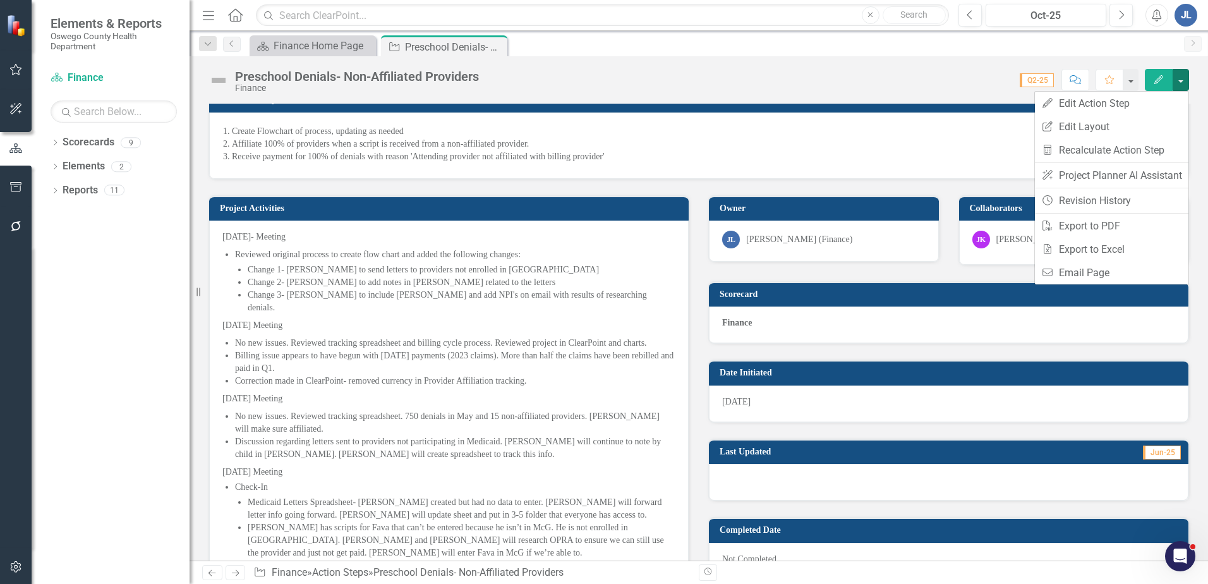
click at [820, 88] on div "Score: N/A Q2-25 Completed Comment Favorite Edit" at bounding box center [837, 79] width 704 height 21
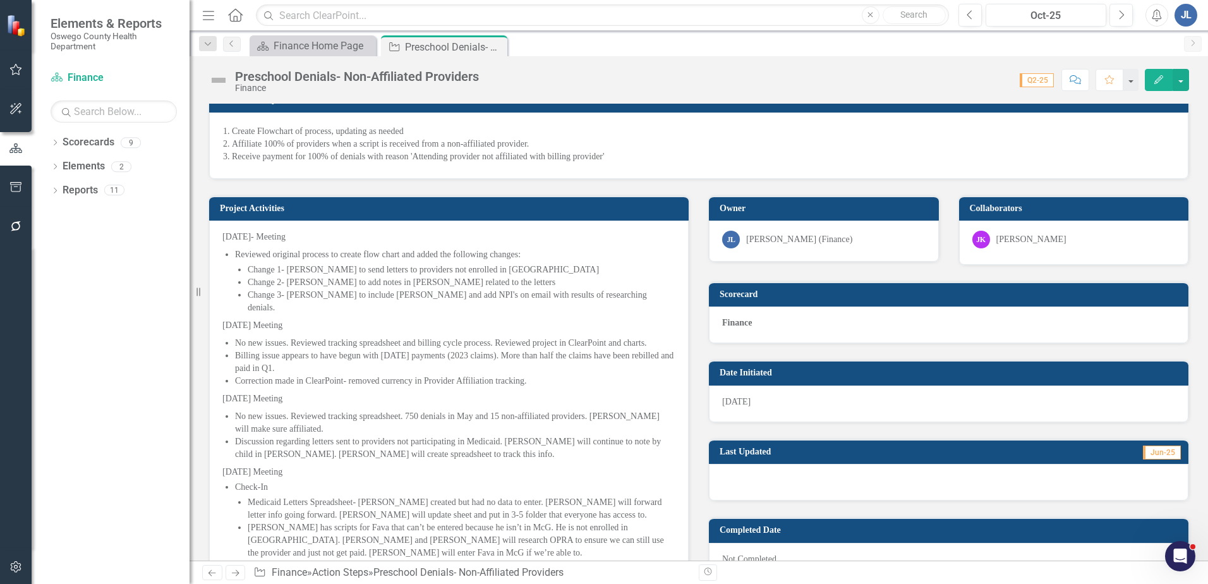
click at [982, 22] on div "Previous Oct-25 Next" at bounding box center [1049, 15] width 181 height 23
click at [967, 16] on icon "Previous" at bounding box center [970, 14] width 7 height 11
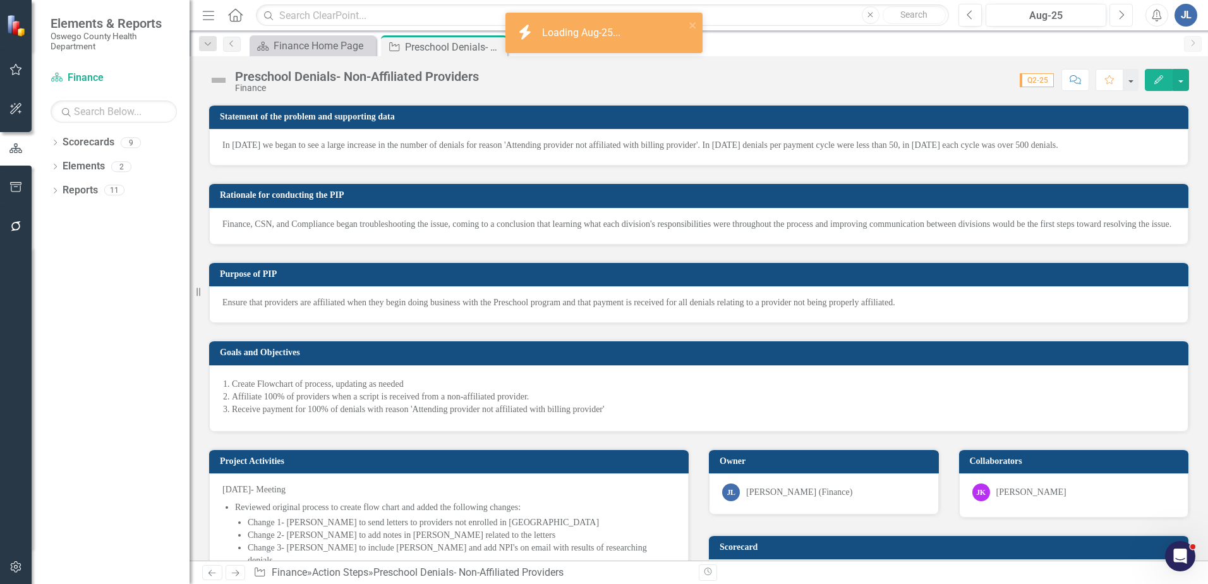
click at [1120, 13] on icon "Next" at bounding box center [1121, 14] width 7 height 11
click at [976, 18] on button "Previous" at bounding box center [970, 15] width 23 height 23
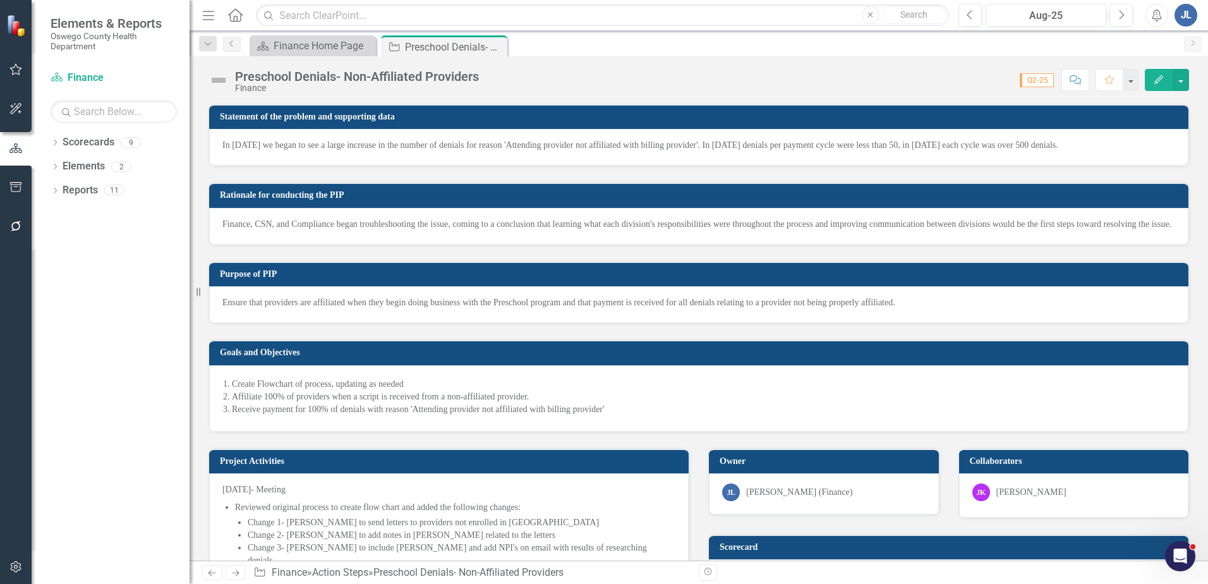
click at [266, 576] on icon "Action Step" at bounding box center [259, 572] width 13 height 10
click at [265, 576] on icon "Action Step" at bounding box center [259, 572] width 13 height 10
drag, startPoint x: 265, startPoint y: 576, endPoint x: 275, endPoint y: 574, distance: 9.7
click at [275, 574] on link "Finance" at bounding box center [289, 572] width 35 height 12
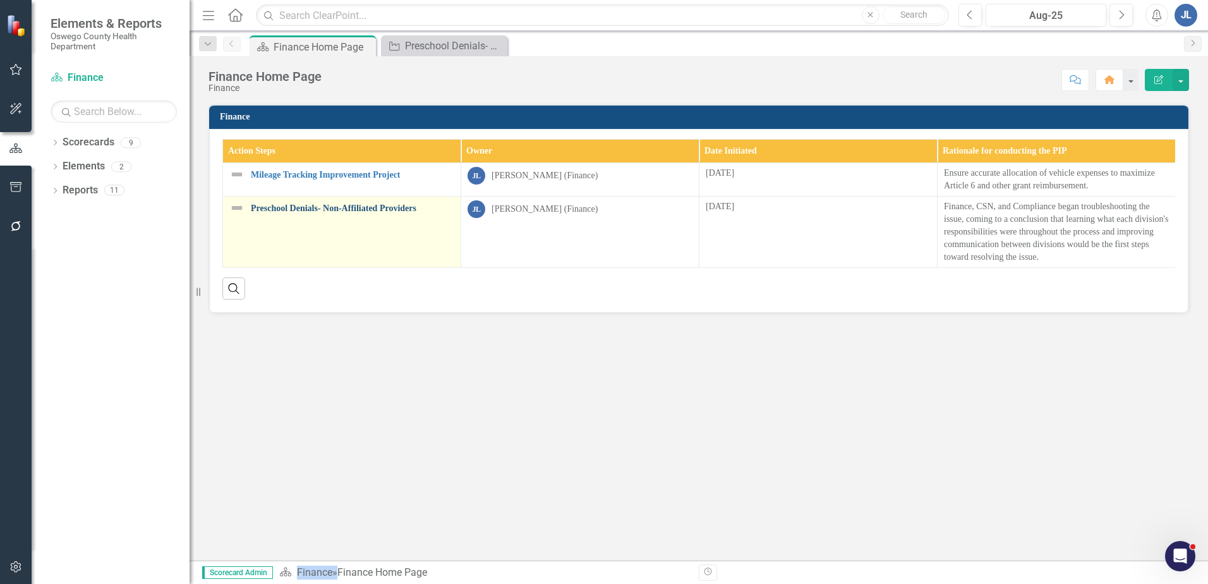
click at [317, 211] on link "Preschool Denials- Non-Affiliated Providers" at bounding box center [352, 207] width 203 height 9
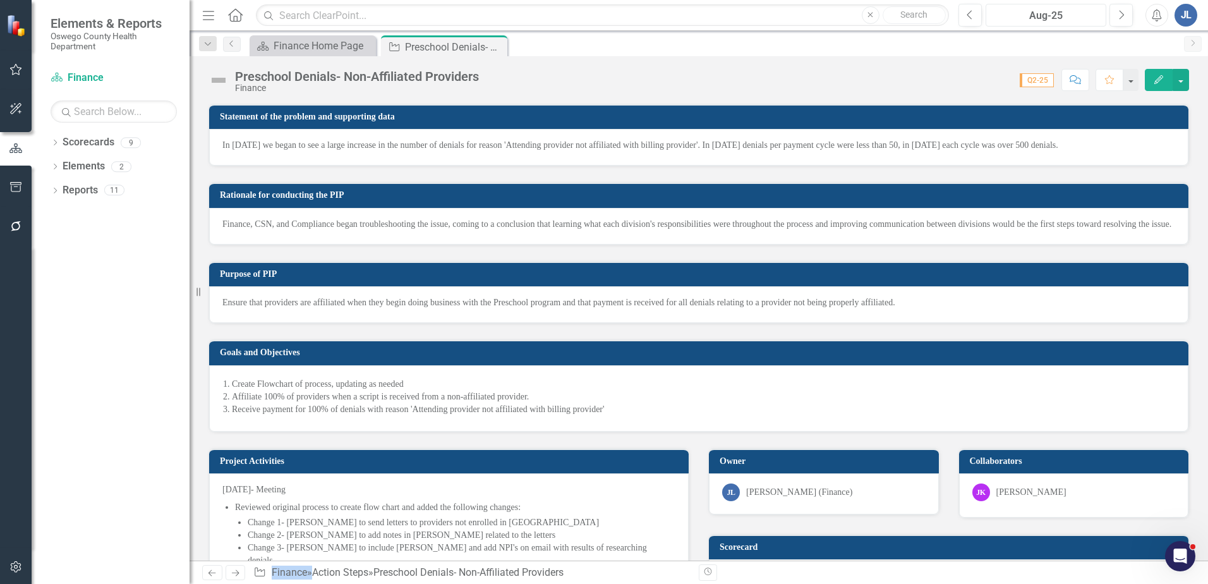
click at [1055, 22] on div "Aug-25" at bounding box center [1046, 15] width 112 height 15
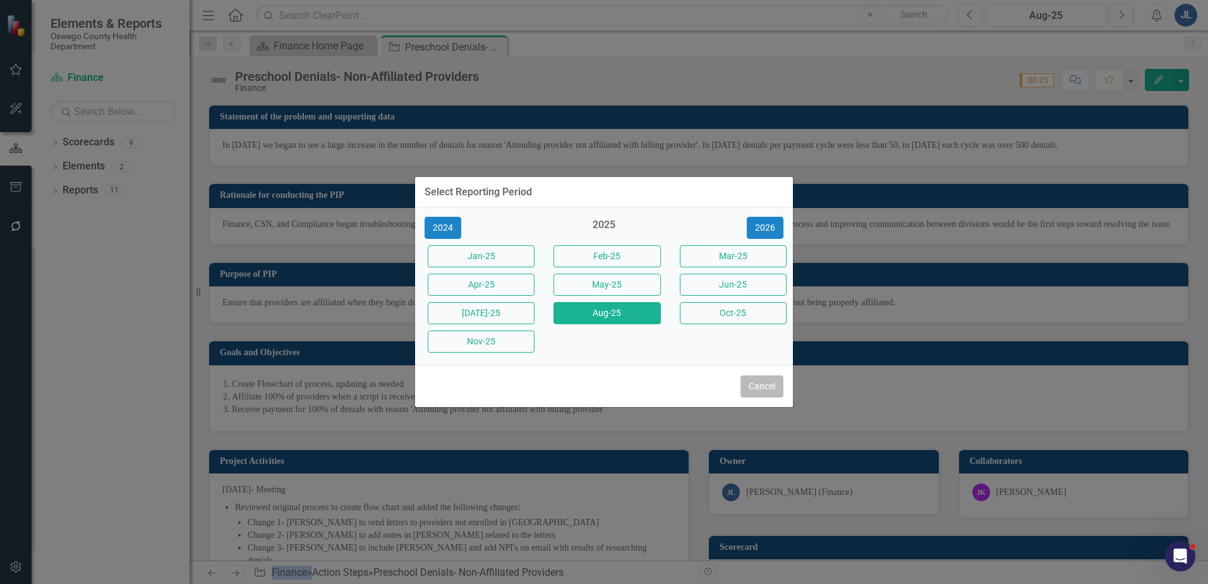
click at [760, 390] on button "Cancel" at bounding box center [762, 386] width 43 height 22
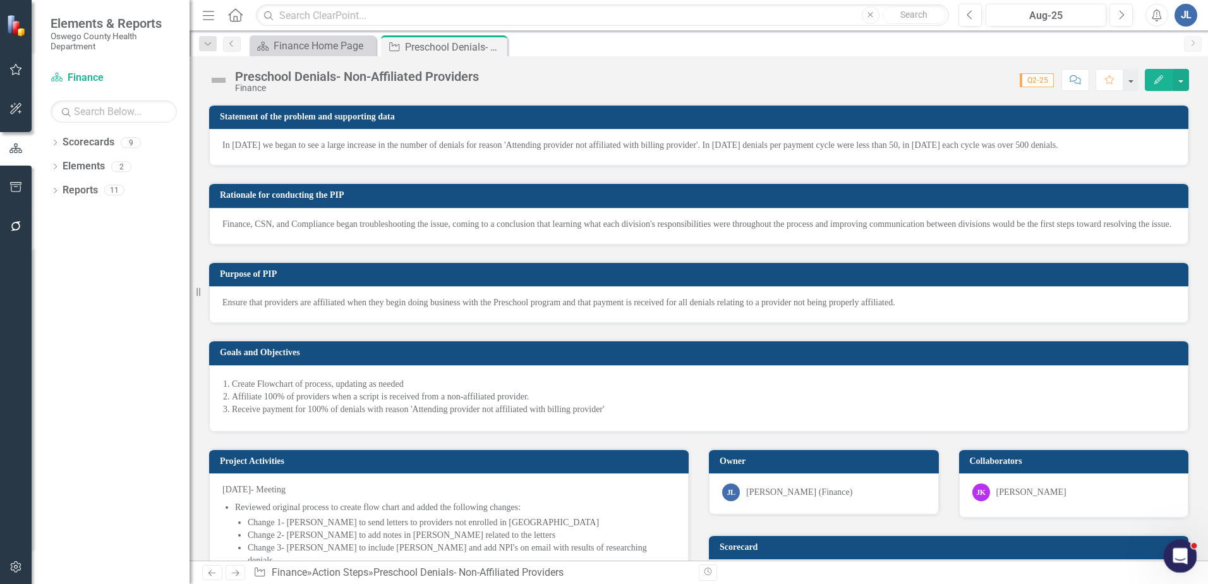
click at [1187, 555] on div "Open Intercom Messenger" at bounding box center [1179, 554] width 42 height 42
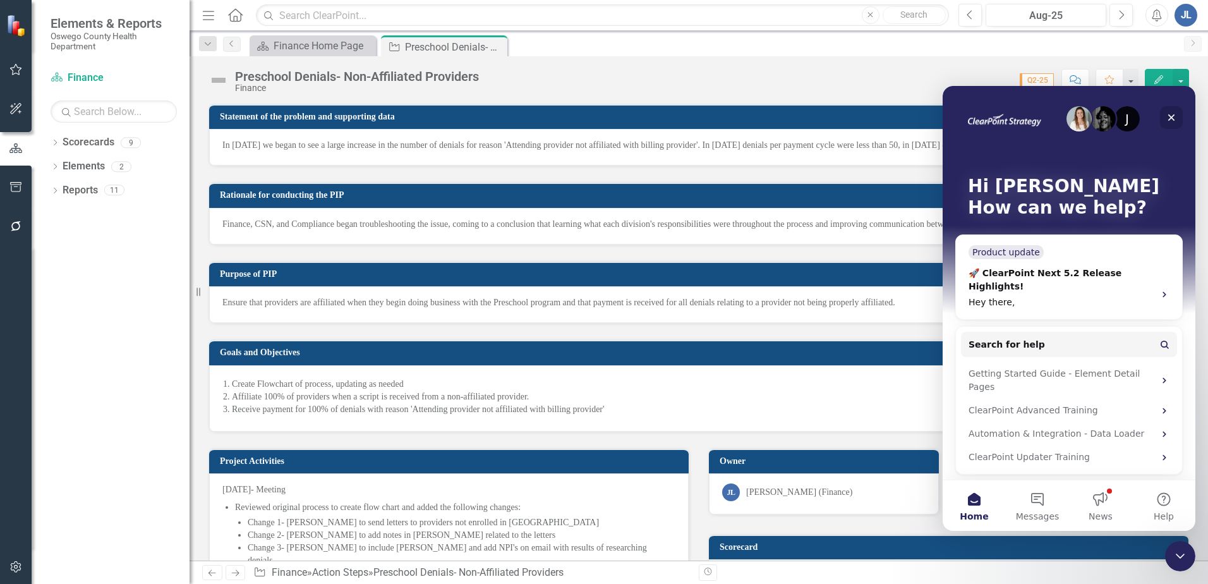
click at [1173, 118] on icon "Close" at bounding box center [1171, 117] width 10 height 10
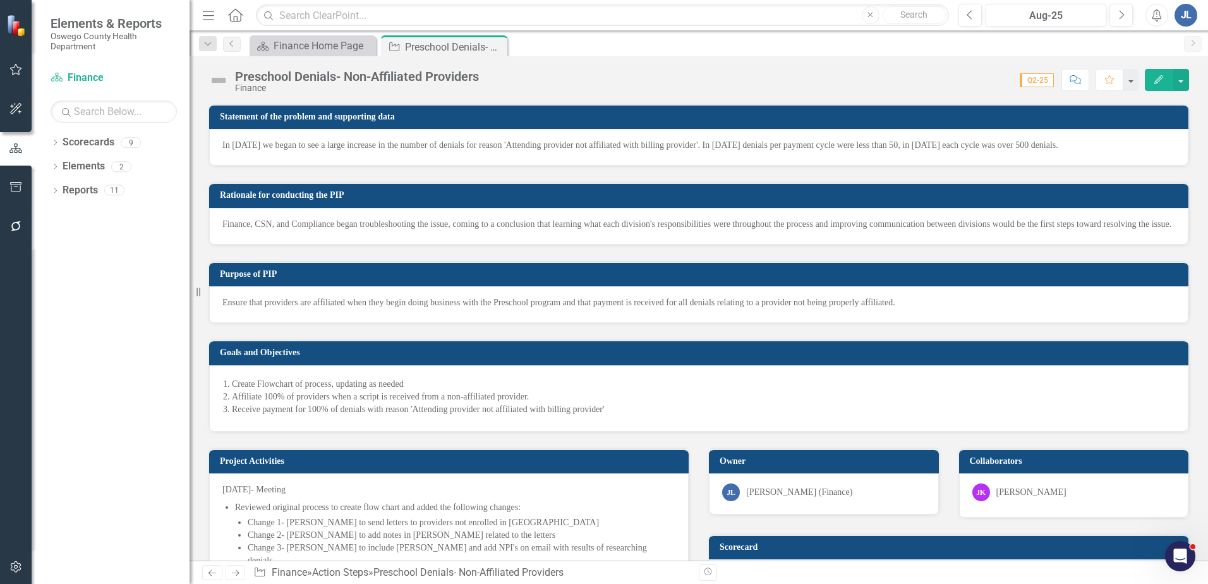
click at [1034, 78] on span "Q2-25" at bounding box center [1037, 80] width 34 height 14
drag, startPoint x: 1034, startPoint y: 78, endPoint x: 1082, endPoint y: 6, distance: 86.6
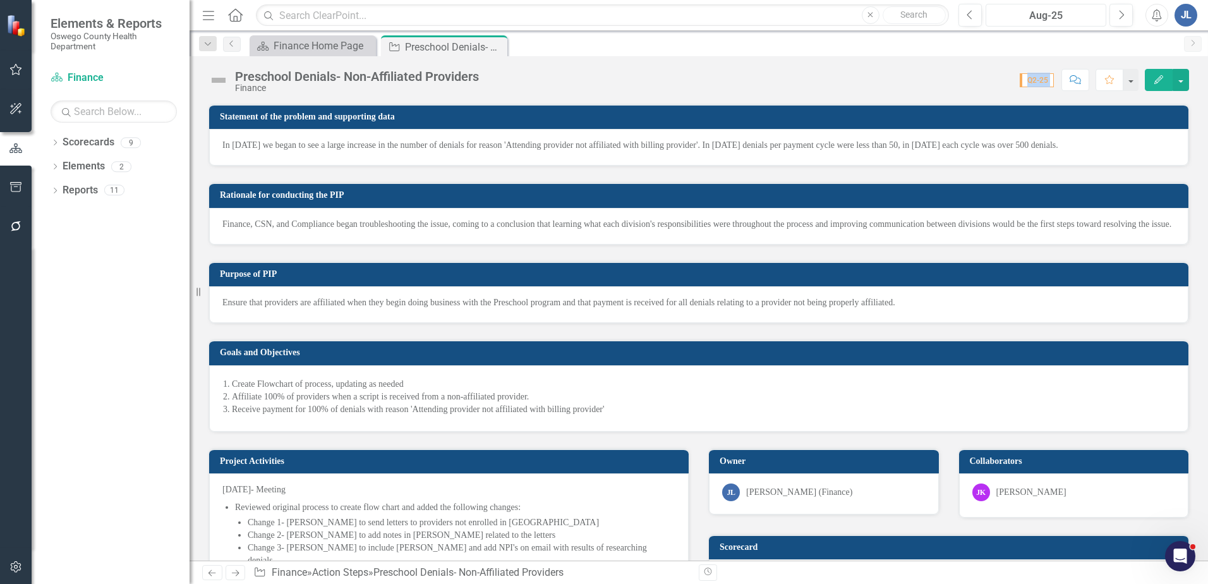
click at [1082, 6] on button "Aug-25" at bounding box center [1046, 15] width 121 height 23
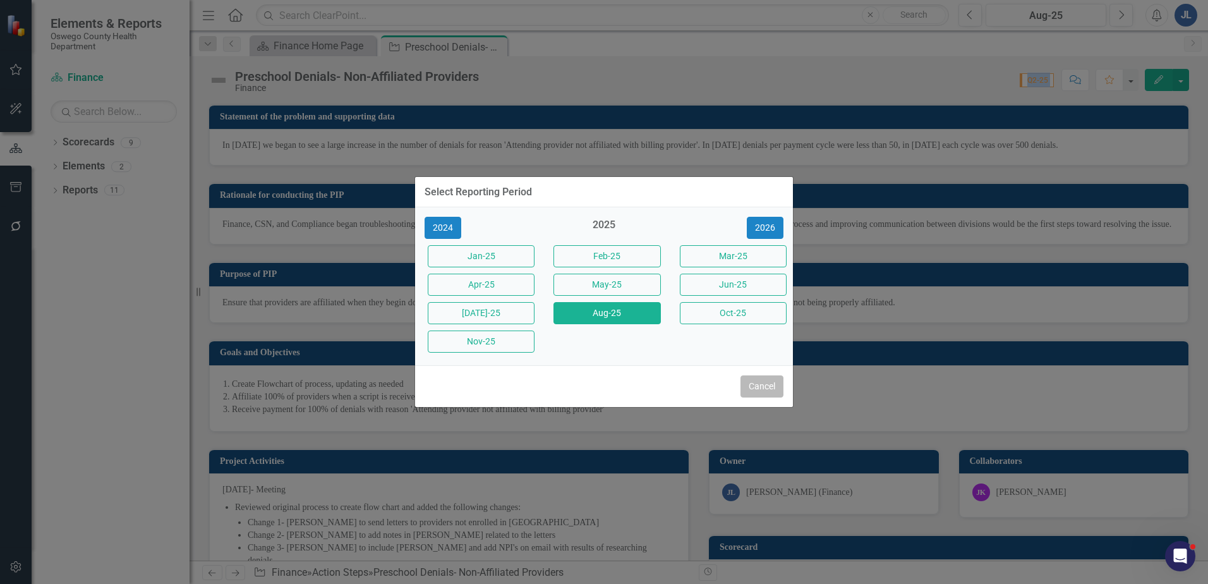
click at [771, 393] on button "Cancel" at bounding box center [762, 386] width 43 height 22
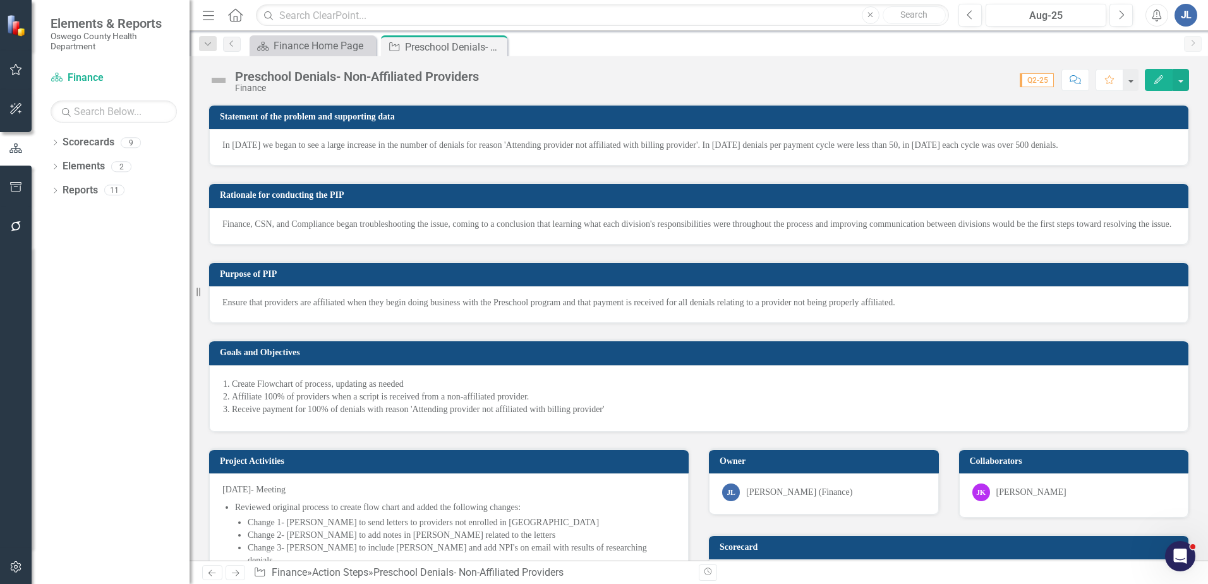
click at [1190, 572] on div "Revision History" at bounding box center [1195, 572] width 993 height 16
click at [1185, 563] on div "Open Intercom Messenger" at bounding box center [1179, 554] width 42 height 42
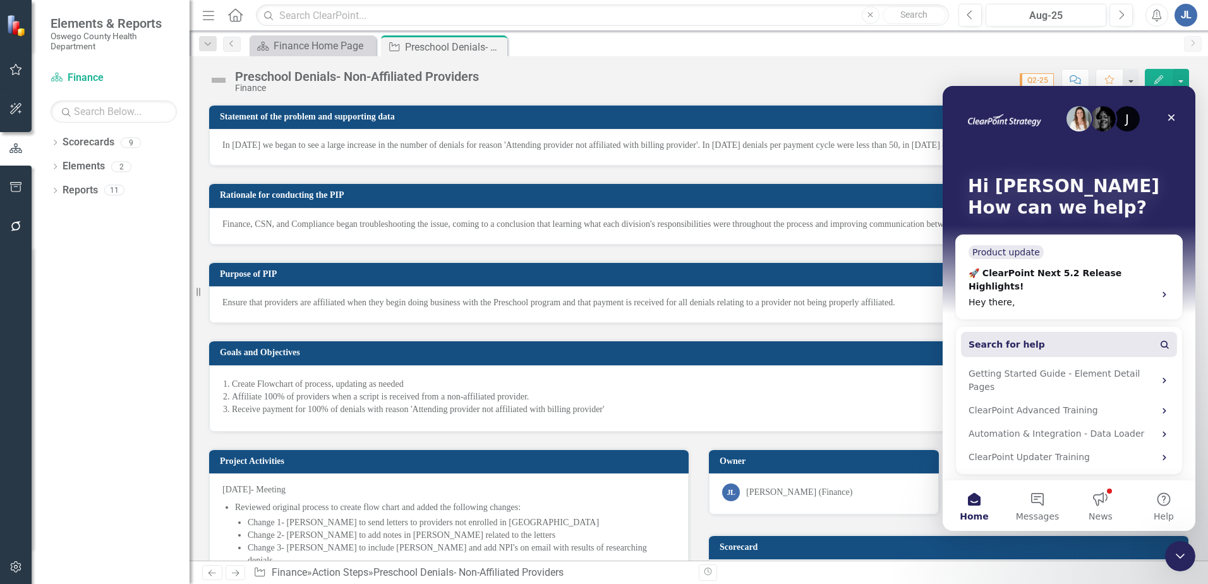
click at [1048, 332] on button "Search for help" at bounding box center [1069, 344] width 216 height 25
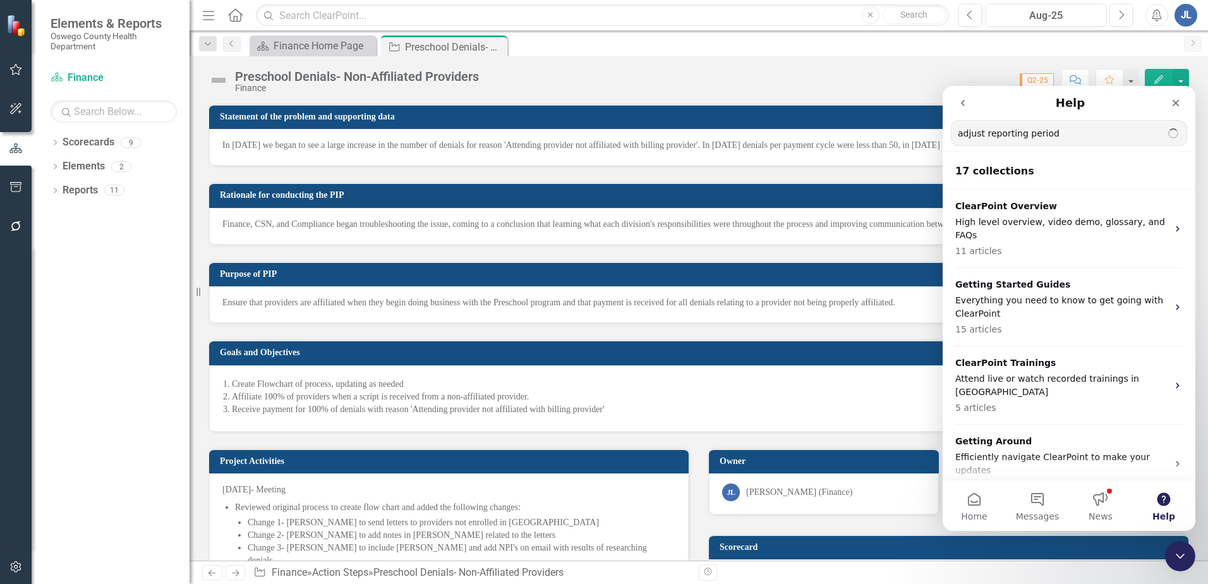
type input "adjust reporting period"
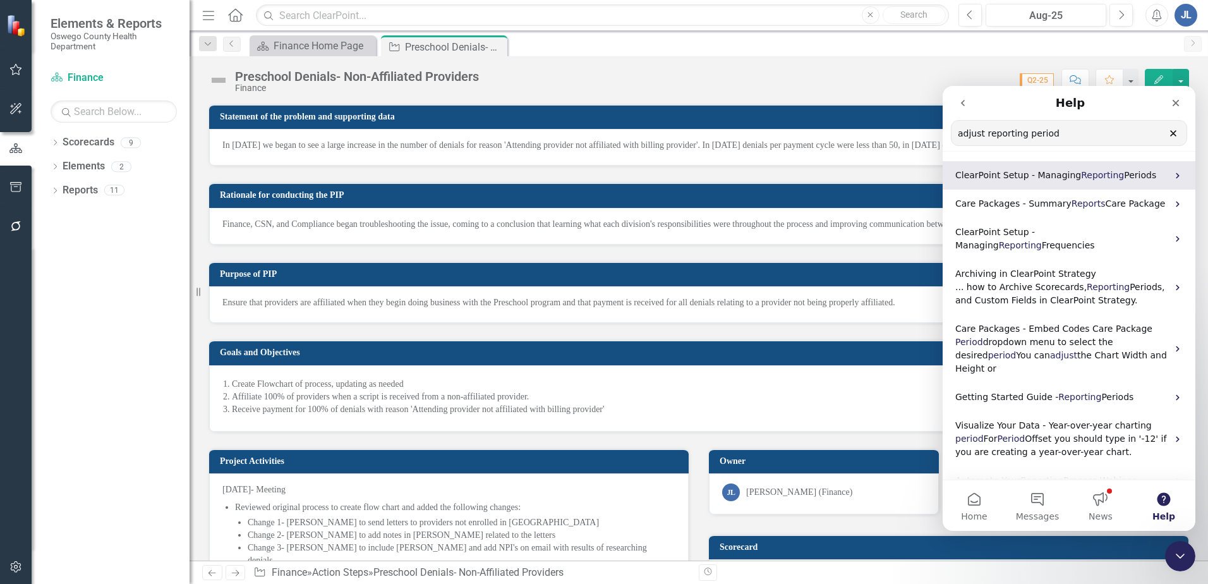
click at [1089, 172] on span "Reporting" at bounding box center [1102, 175] width 43 height 10
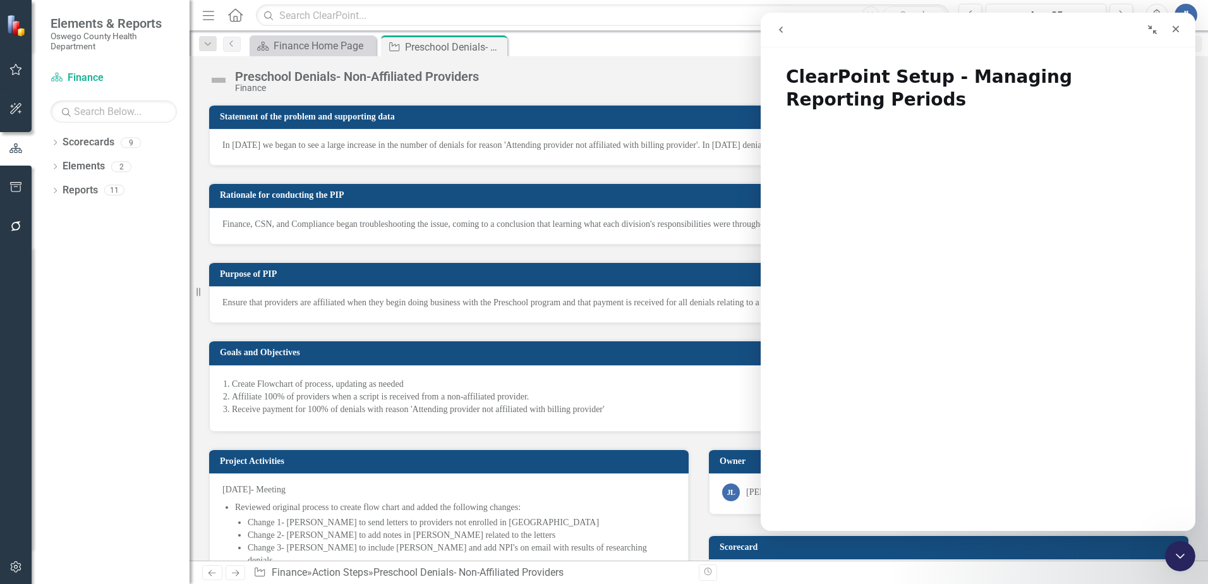
drag, startPoint x: 977, startPoint y: 26, endPoint x: 869, endPoint y: 48, distance: 110.3
click at [869, 48] on div "ClearPoint Setup - Managing Reporting Periods ClearPoint Setup - Managing Repor…" at bounding box center [978, 272] width 435 height 518
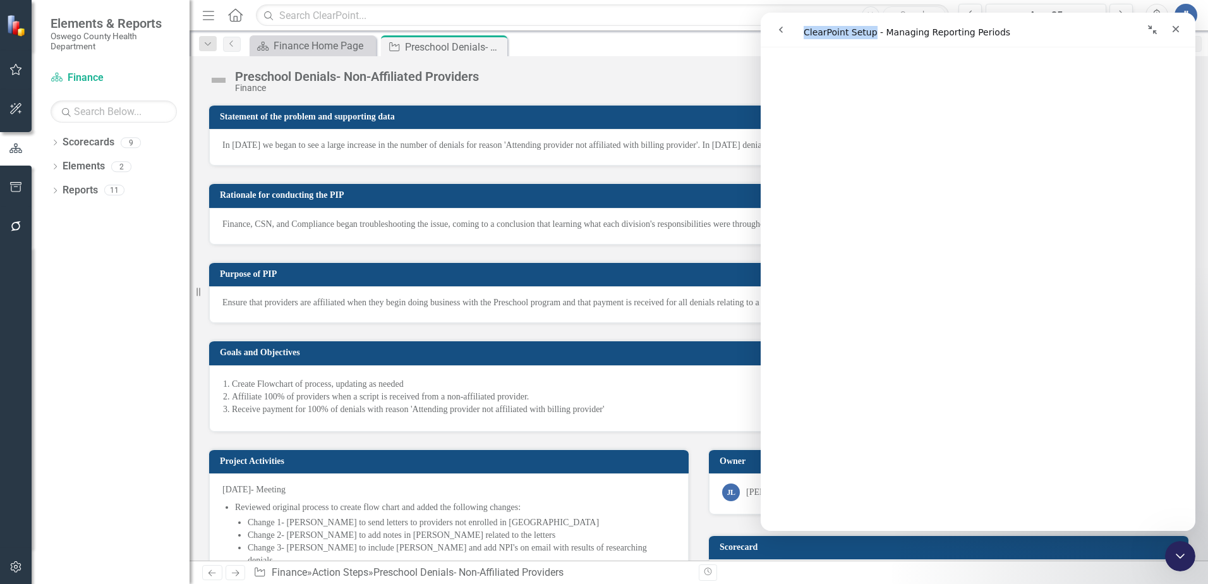
scroll to position [559, 0]
click at [1147, 26] on button "Collapse window" at bounding box center [1152, 30] width 24 height 24
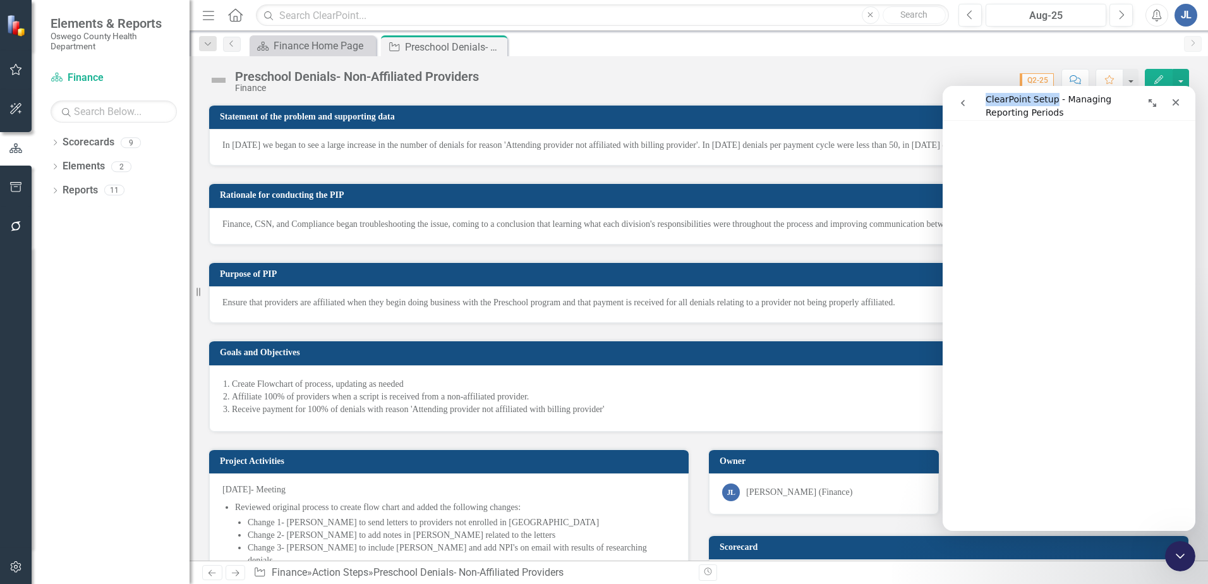
scroll to position [363, 0]
click at [18, 570] on icon "button" at bounding box center [15, 567] width 13 height 10
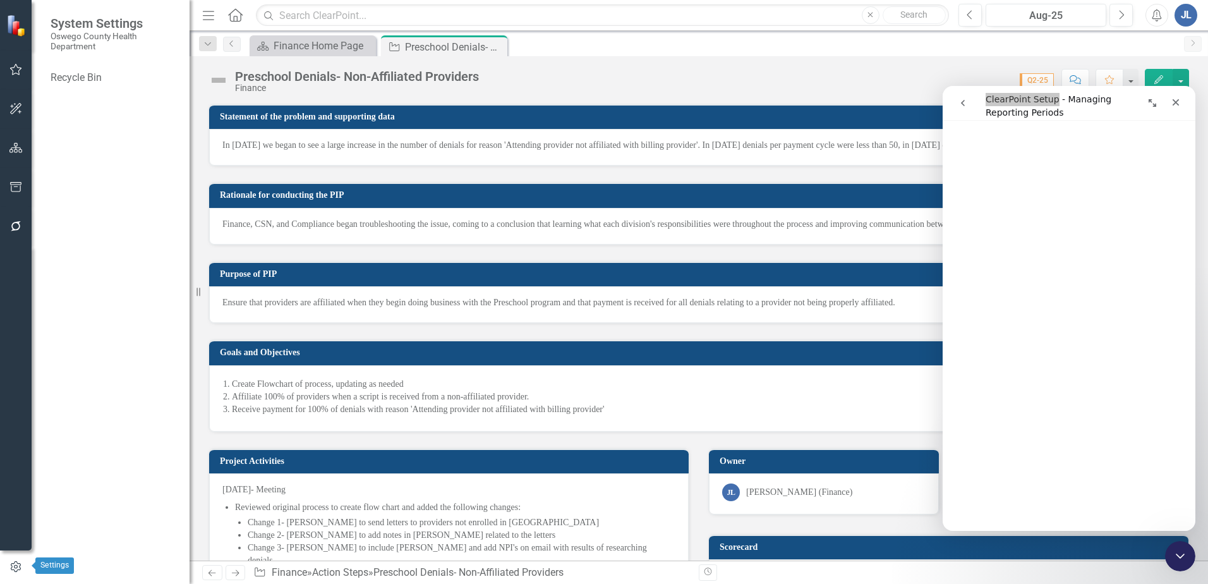
click at [15, 567] on icon "button" at bounding box center [16, 566] width 14 height 11
click at [1184, 101] on div "Close" at bounding box center [1175, 102] width 23 height 23
